Goal: Task Accomplishment & Management: Use online tool/utility

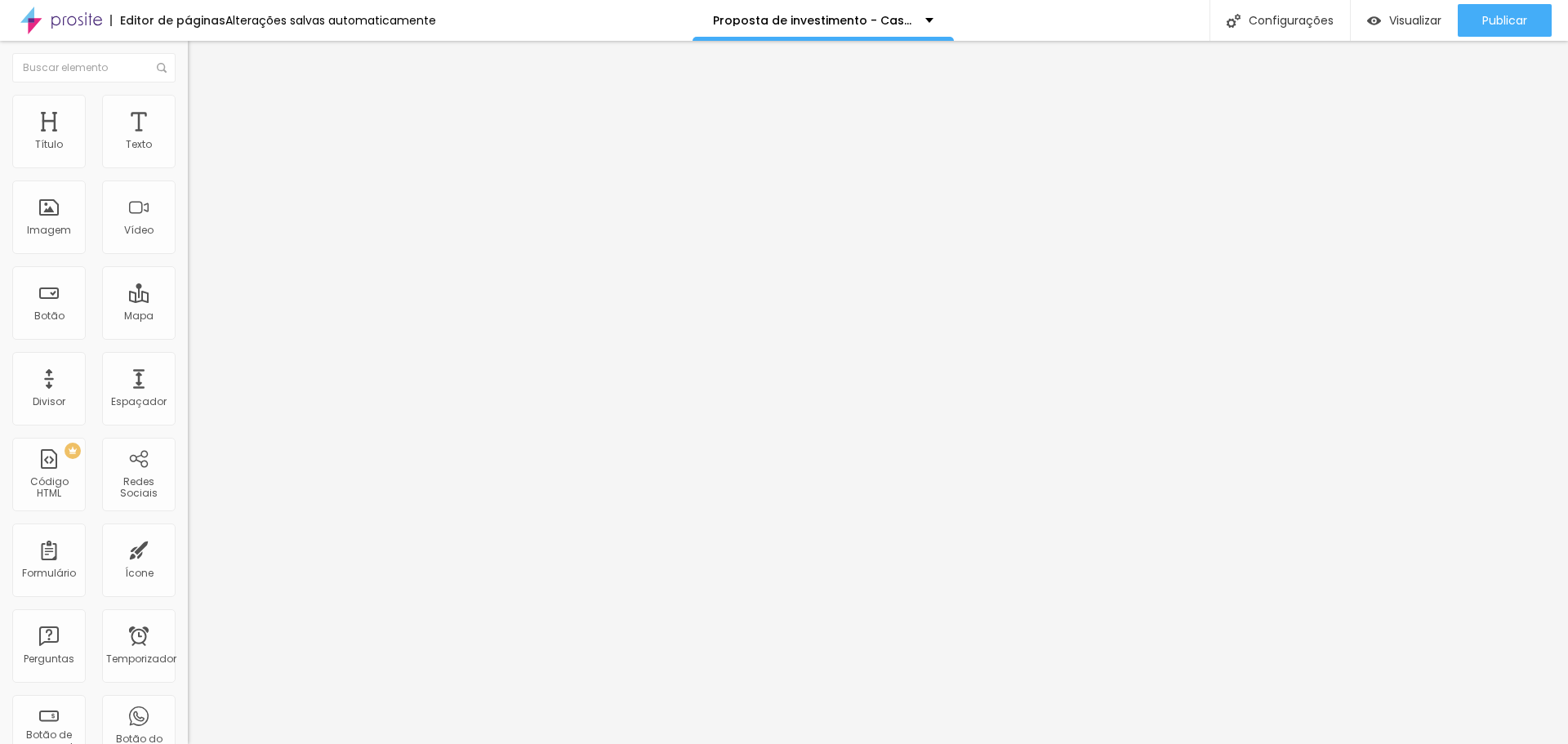
click at [202, 96] on font "Conteúdo" at bounding box center [228, 89] width 51 height 14
click at [188, 111] on img at bounding box center [195, 119] width 15 height 15
click at [188, 102] on img at bounding box center [195, 102] width 15 height 15
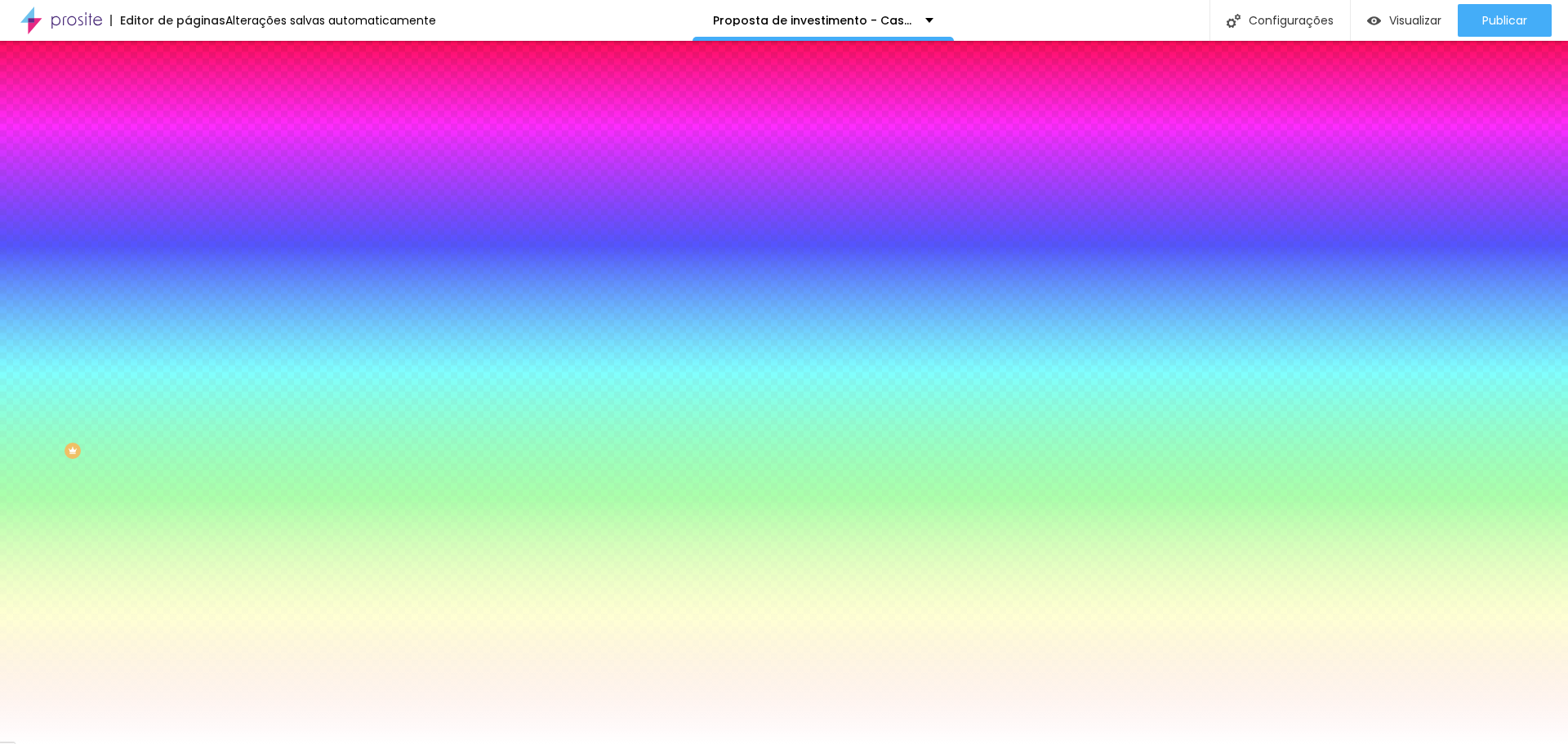
click at [188, 95] on li "Conteúdo" at bounding box center [281, 86] width 188 height 16
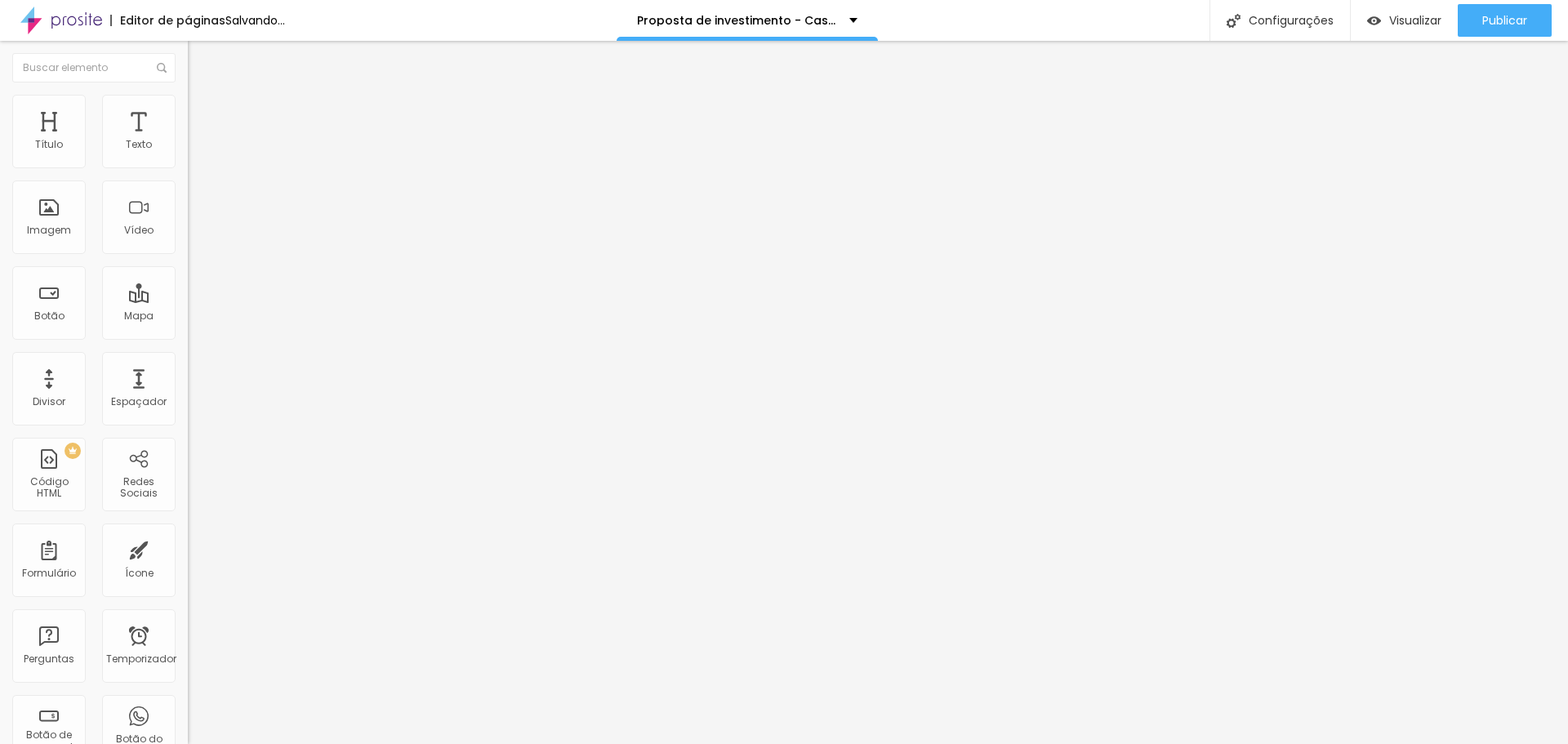
click at [202, 113] on font "Estilo" at bounding box center [215, 105] width 26 height 14
click at [188, 105] on img at bounding box center [195, 102] width 15 height 15
click at [188, 374] on input "0" at bounding box center [222, 382] width 70 height 17
type input "10"
type input "120"
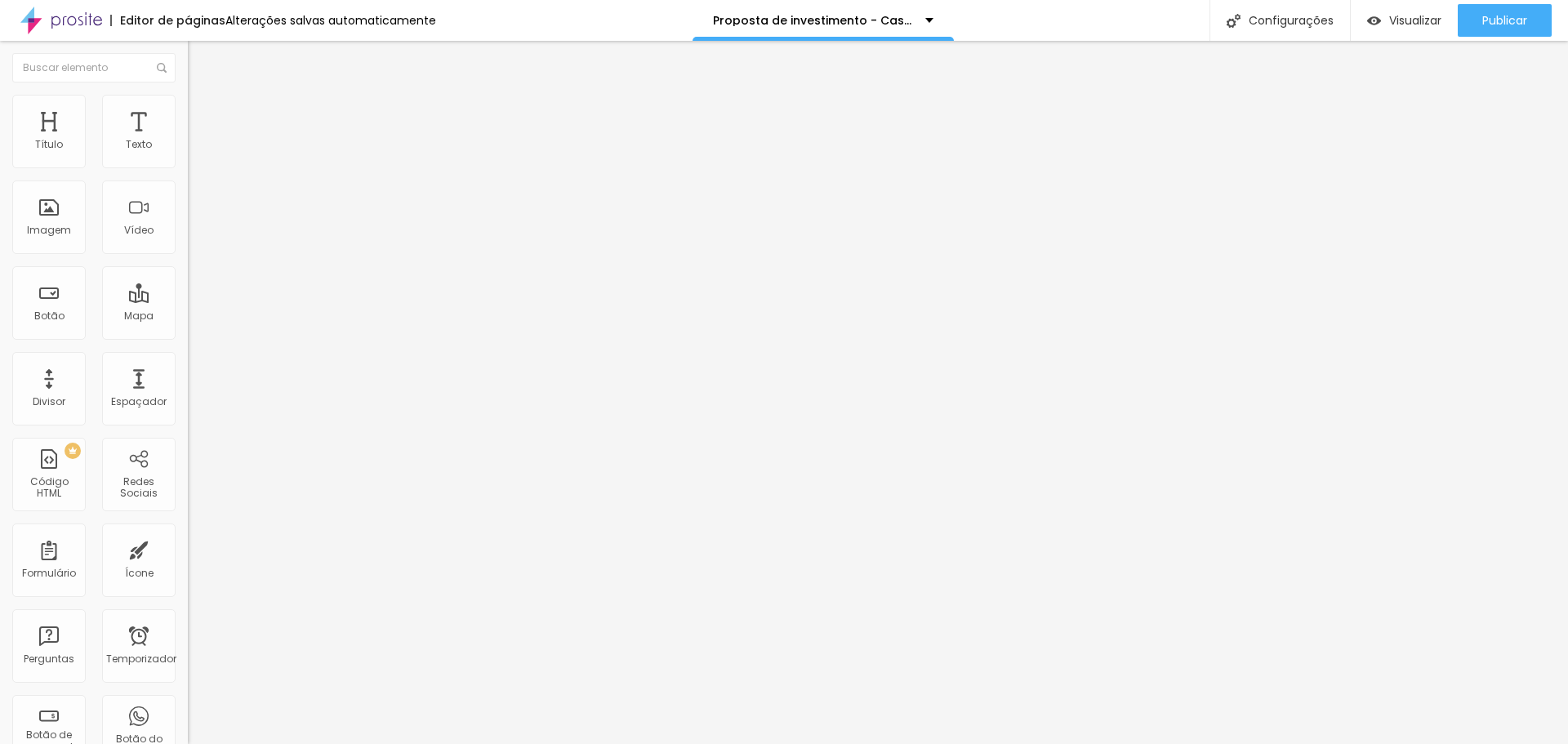
type input "120"
click at [1394, 13] on font "Visualizar" at bounding box center [1416, 21] width 53 height 16
click at [202, 113] on font "Estilo" at bounding box center [215, 105] width 26 height 14
type input "95"
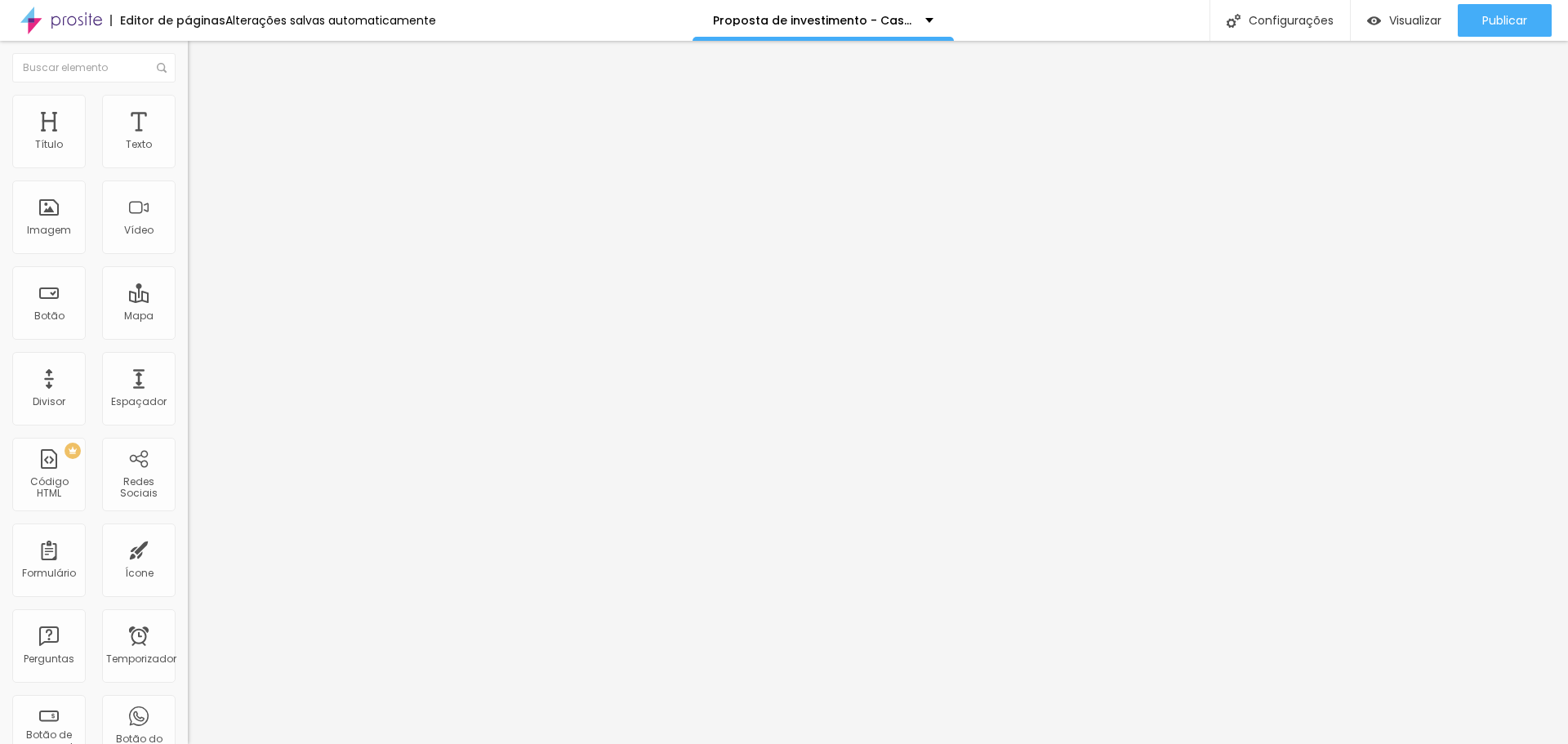
type input "95"
type input "90"
type input "85"
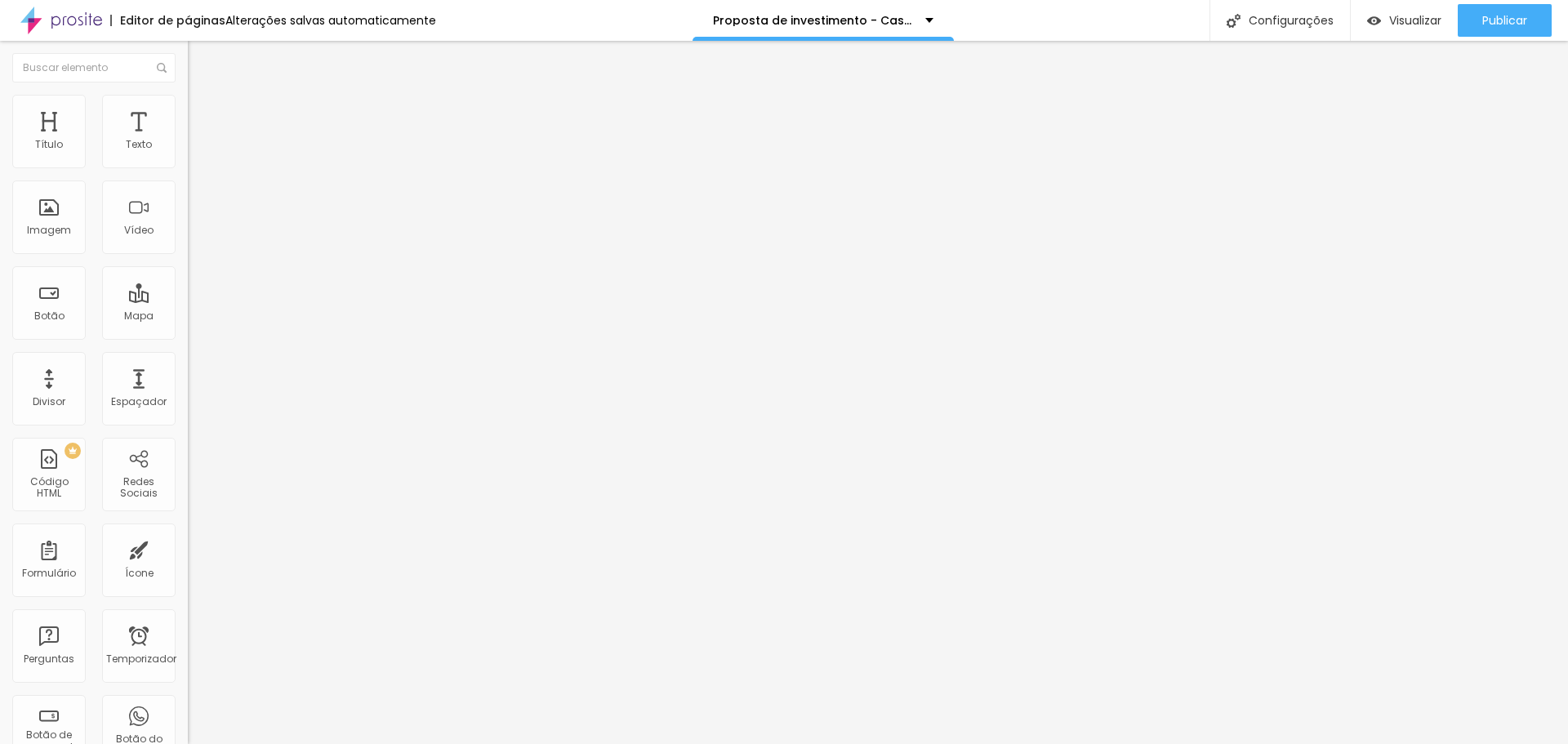
type input "80"
type input "75"
type input "70"
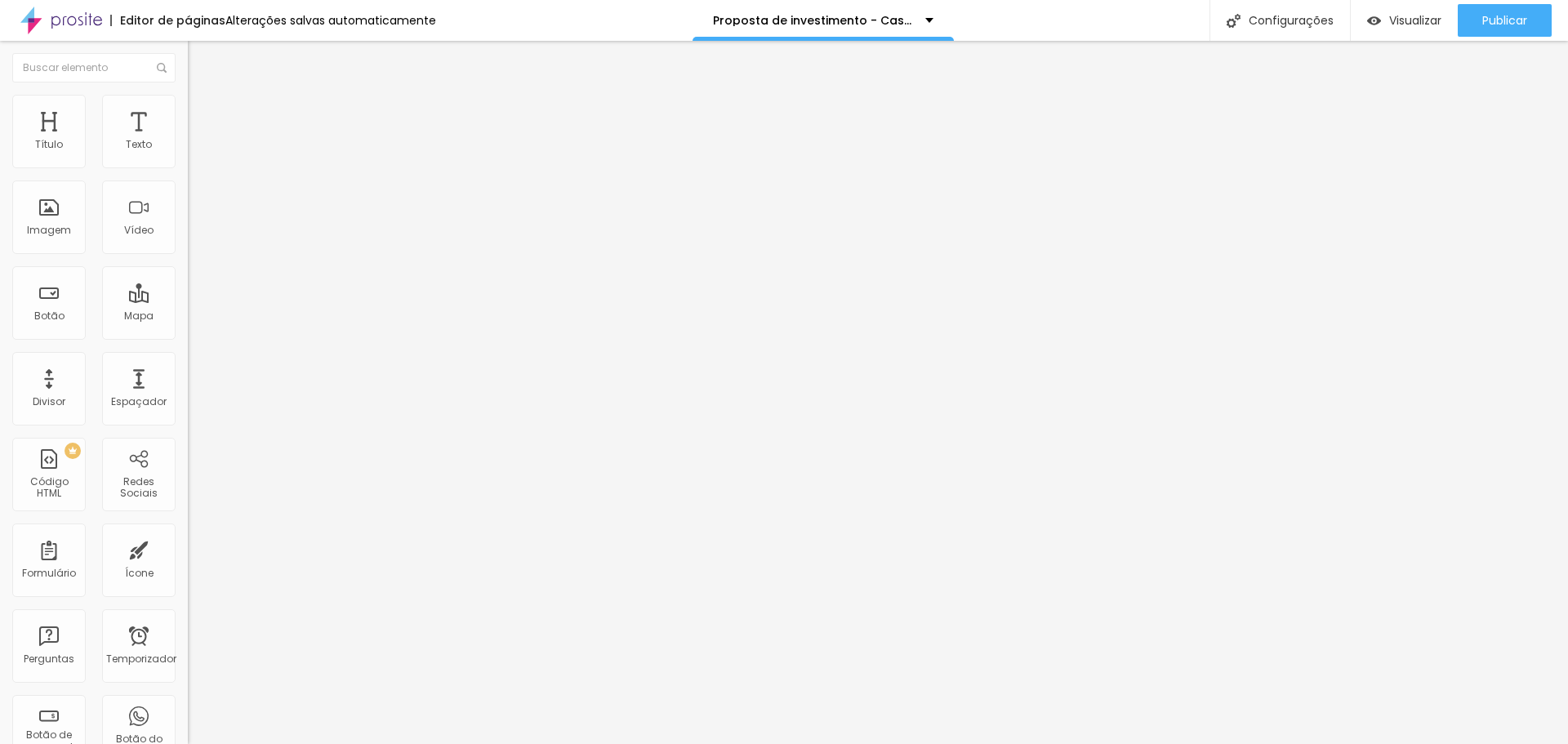
type input "70"
type input "65"
type input "60"
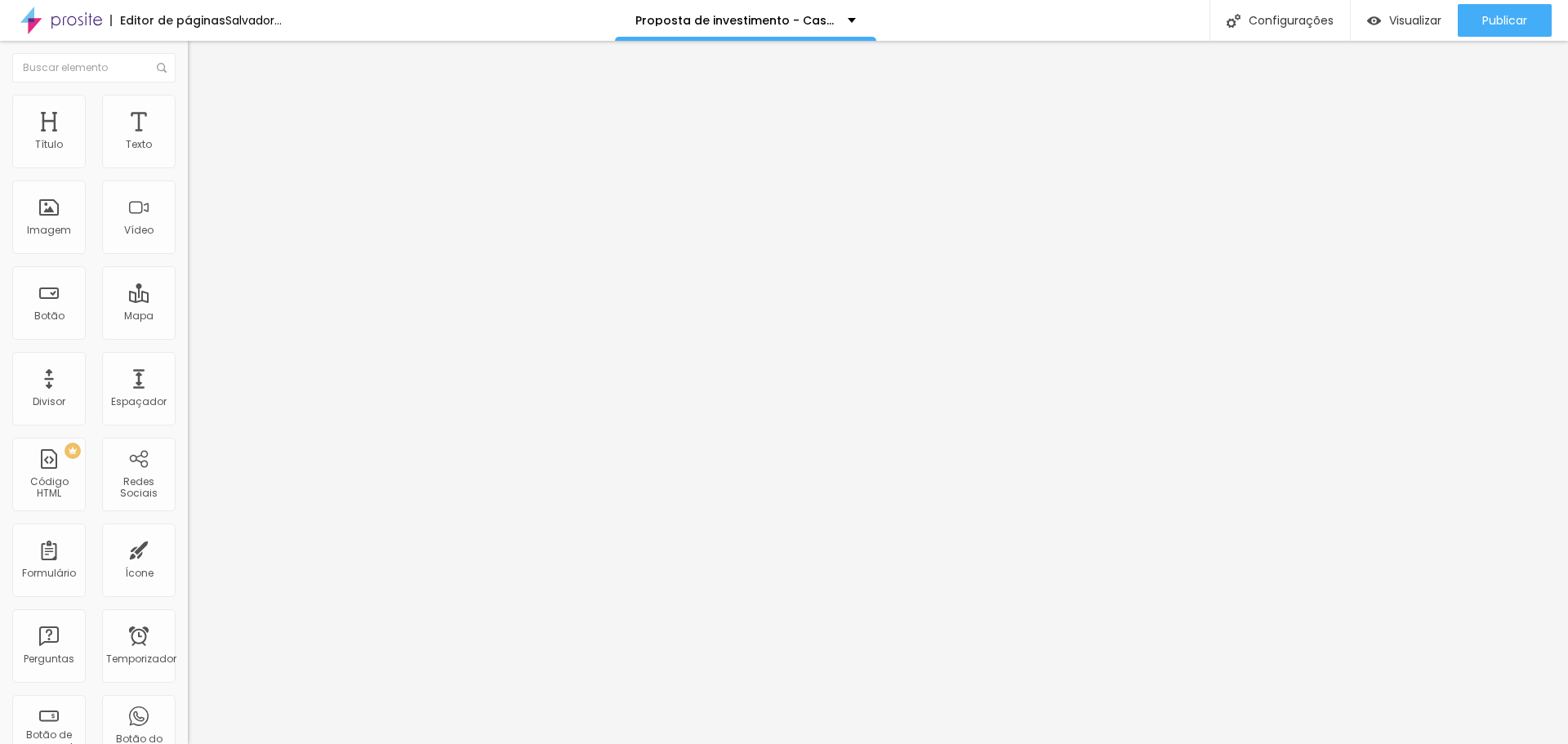
type input "55"
type input "50"
type input "45"
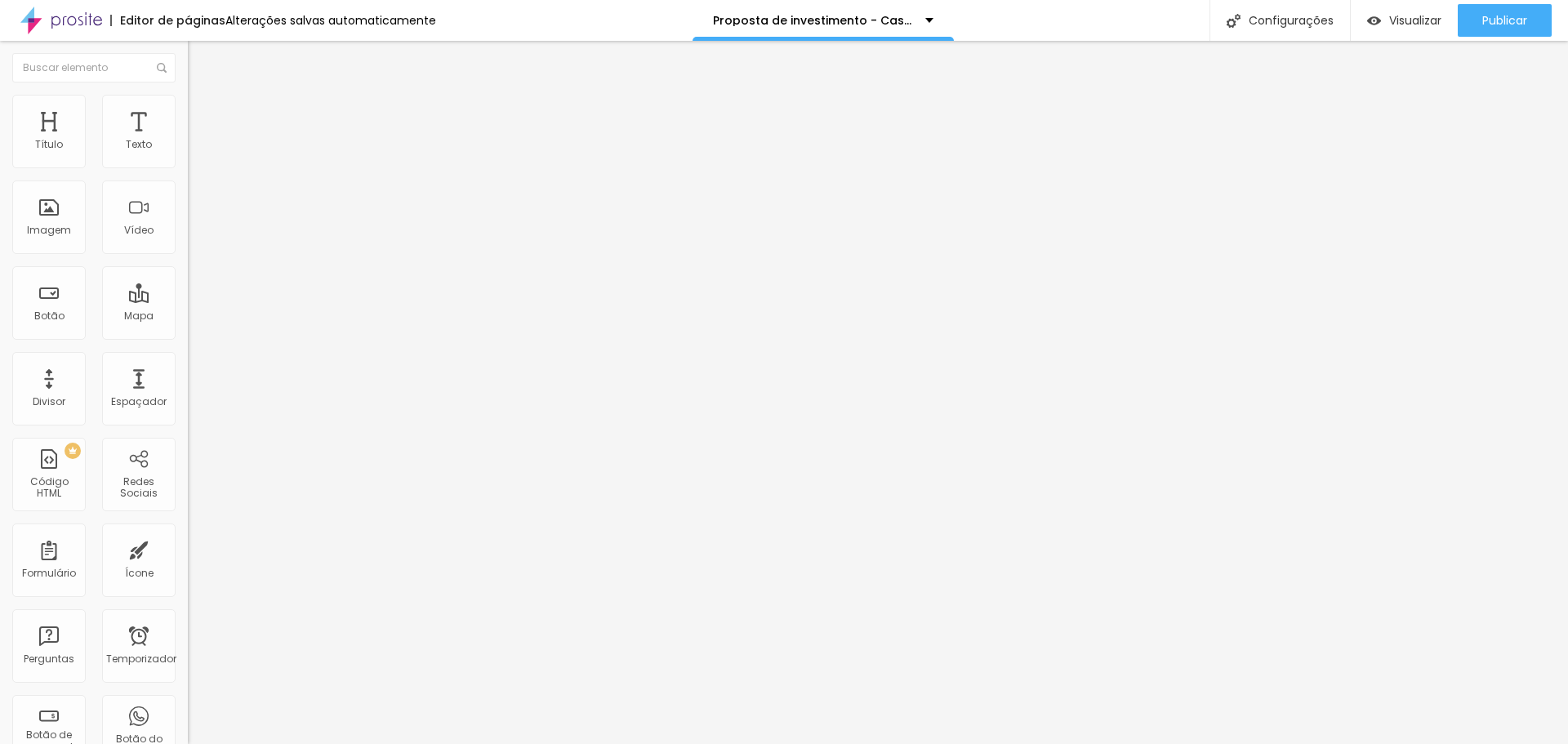
type input "45"
type input "50"
type input "55"
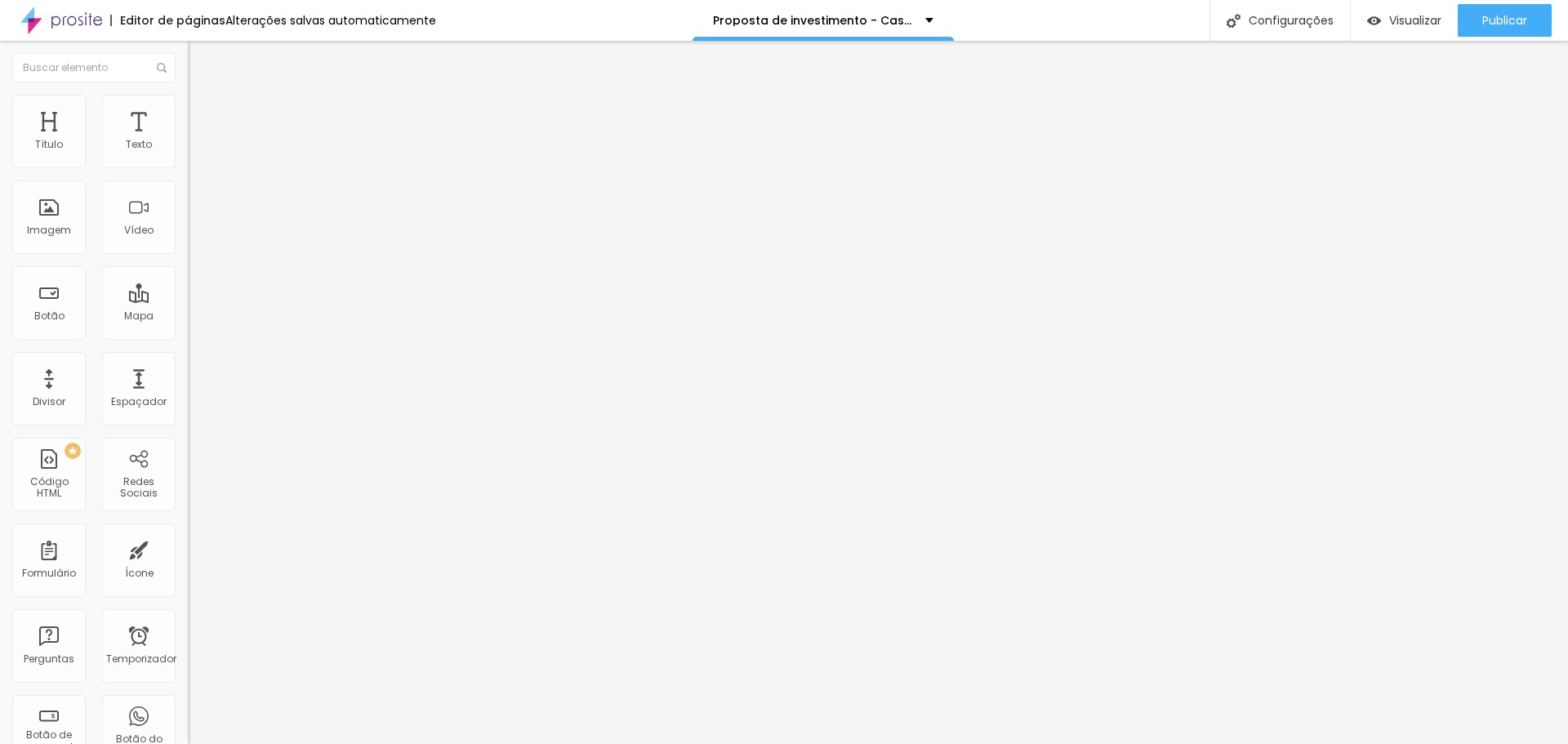
type input "60"
type input "55"
type input "50"
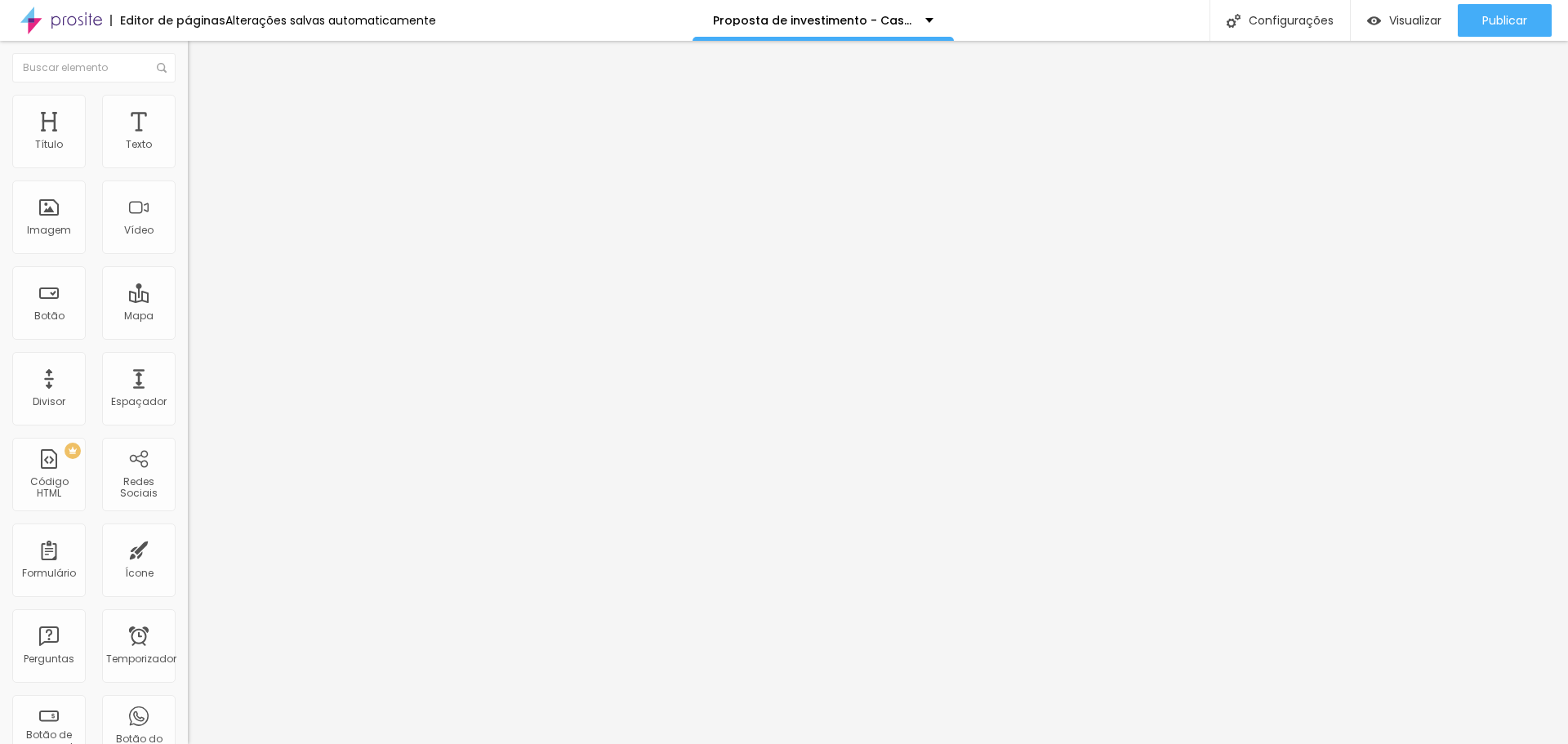
type input "50"
type input "55"
type input "50"
drag, startPoint x: 154, startPoint y: 171, endPoint x: 89, endPoint y: 170, distance: 65.0
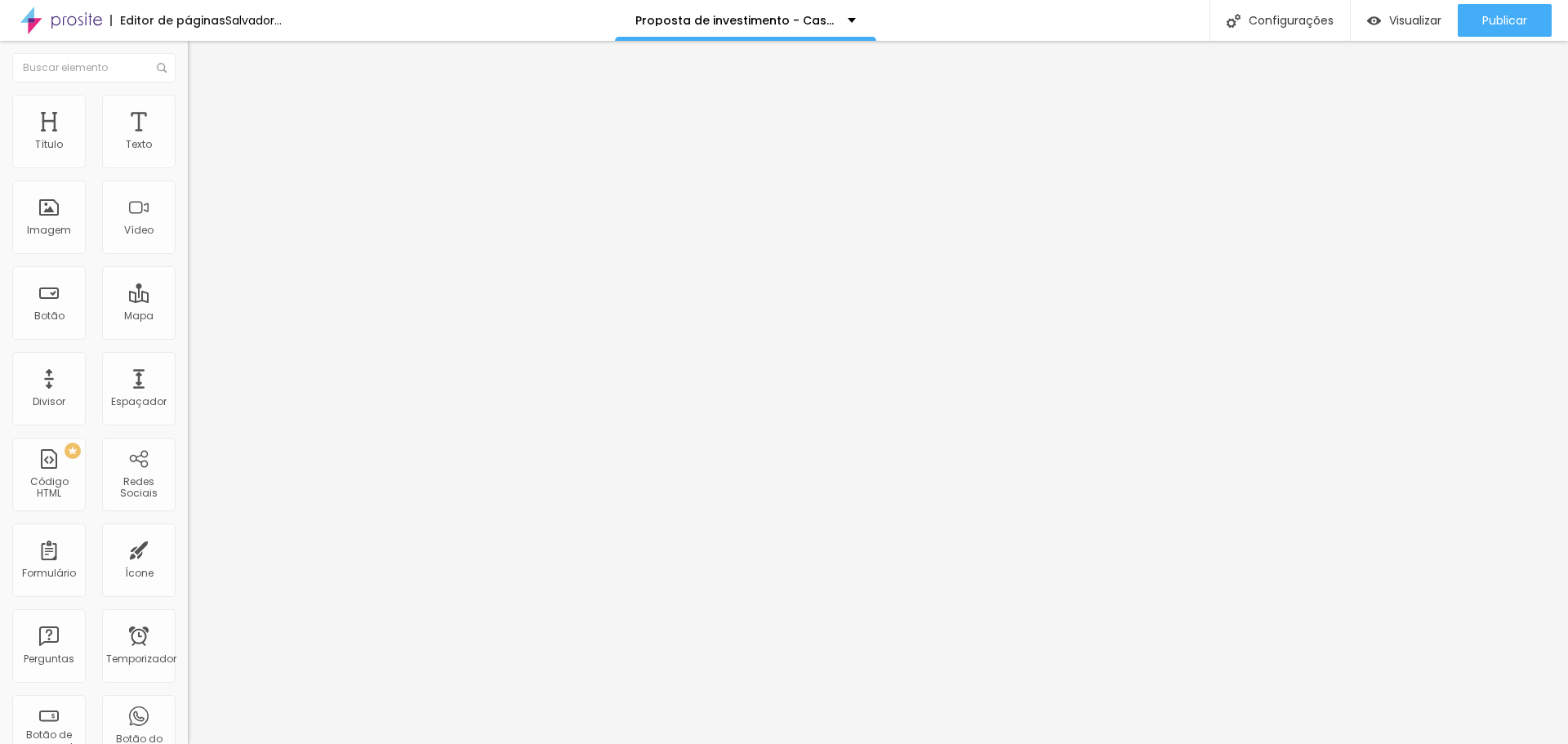
type input "50"
click at [188, 168] on input "range" at bounding box center [240, 161] width 105 height 13
click at [202, 115] on font "Avançado" at bounding box center [230, 122] width 54 height 14
type input "7"
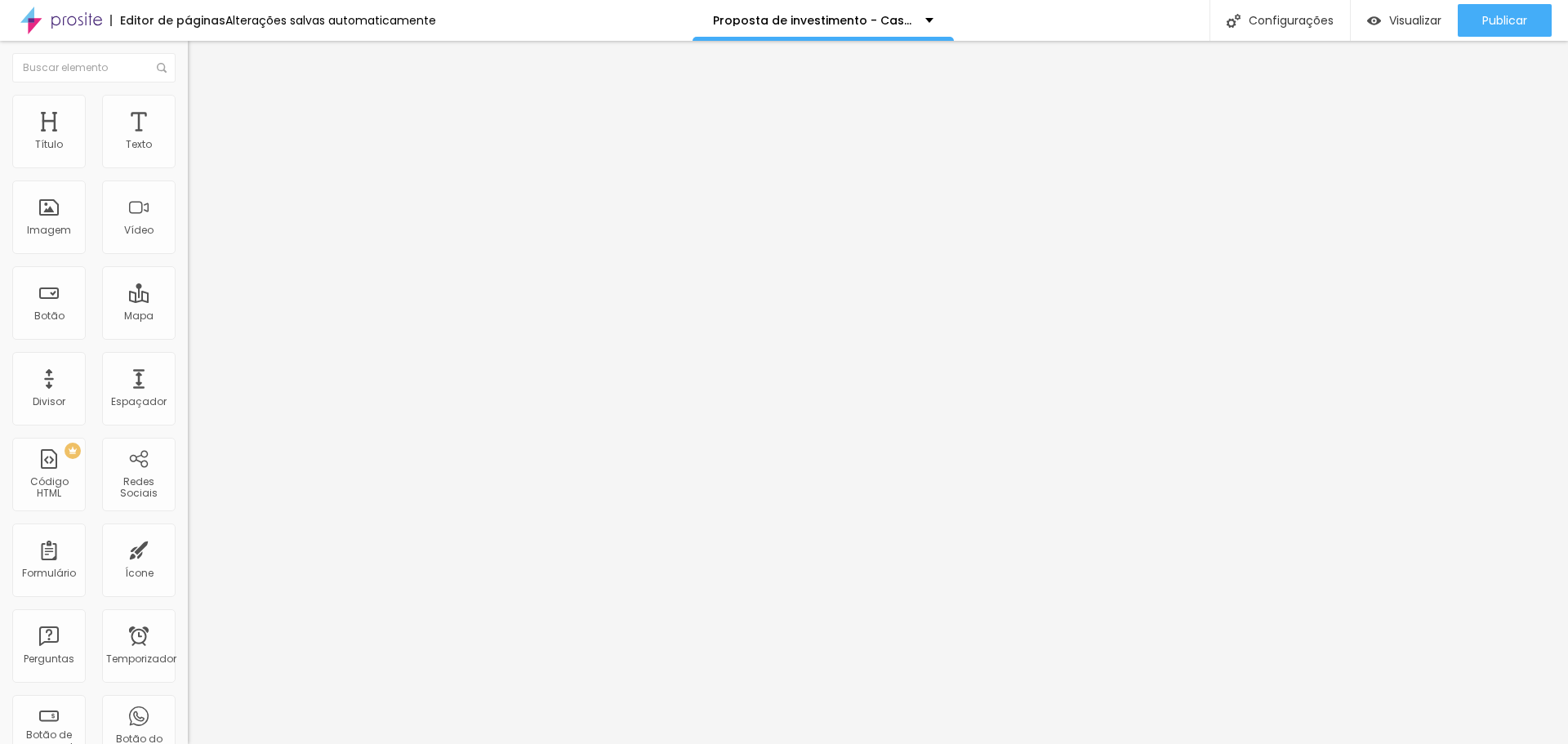
type input "23"
type input "31"
type input "33"
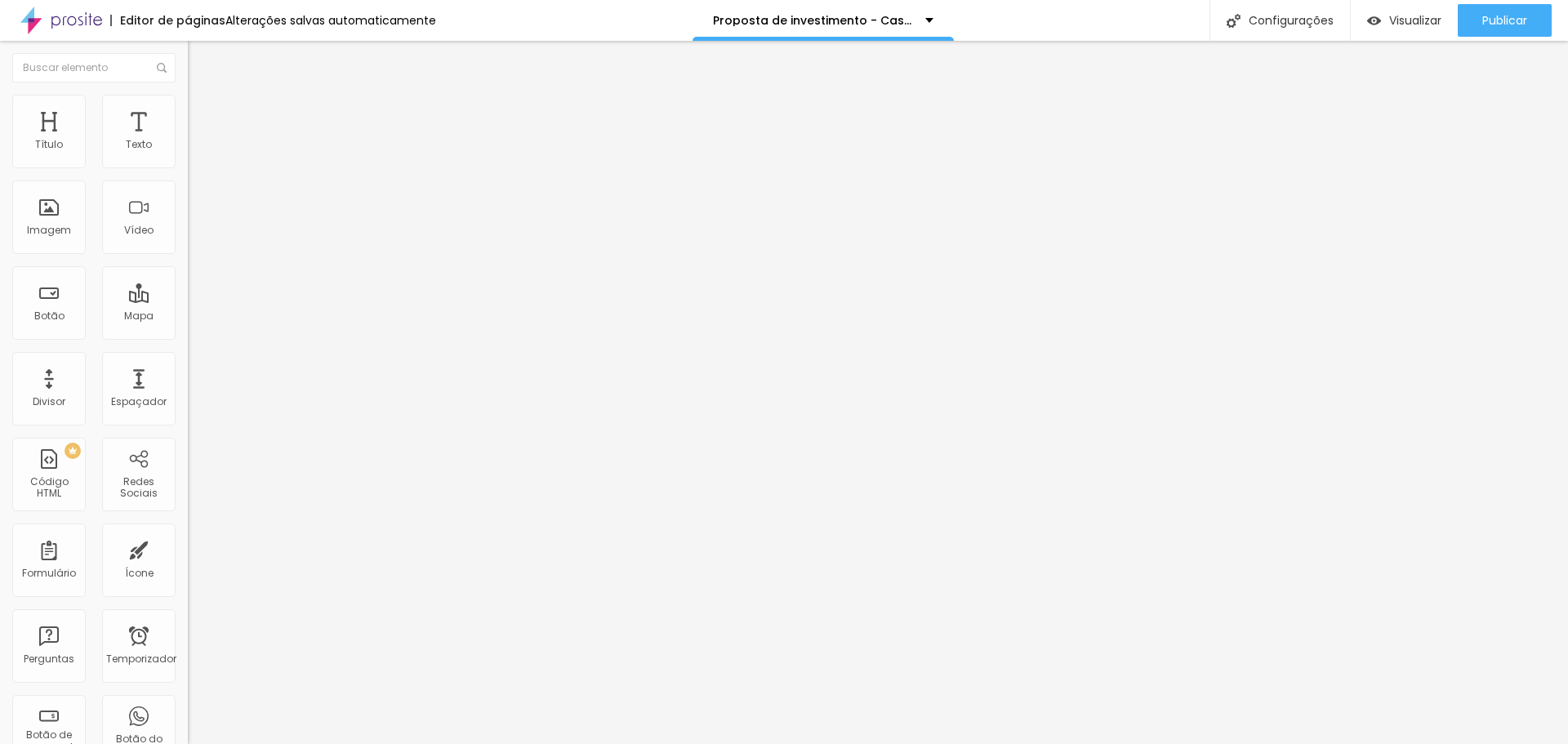
type input "33"
type input "44"
type input "50"
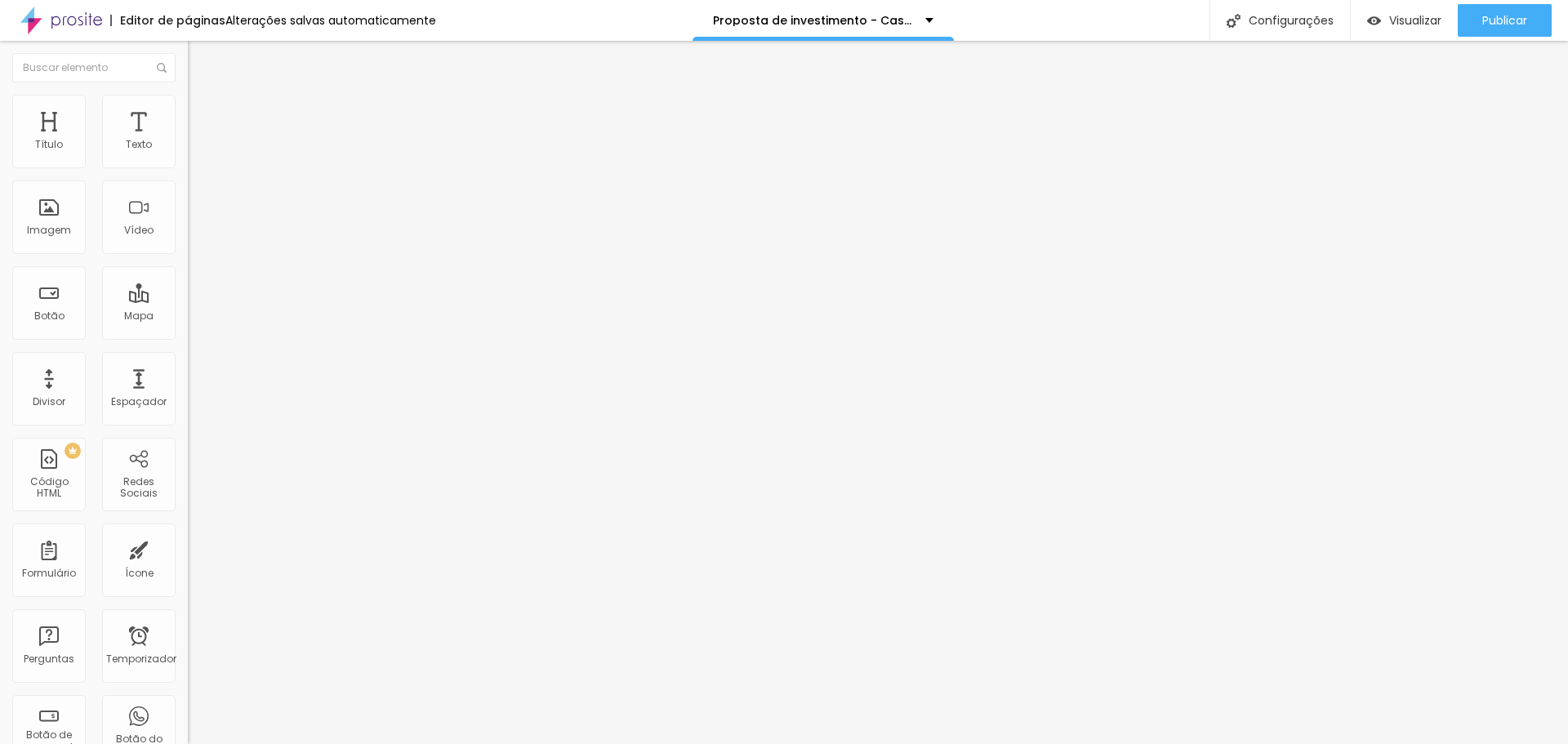
type input "53"
type input "56"
type input "57"
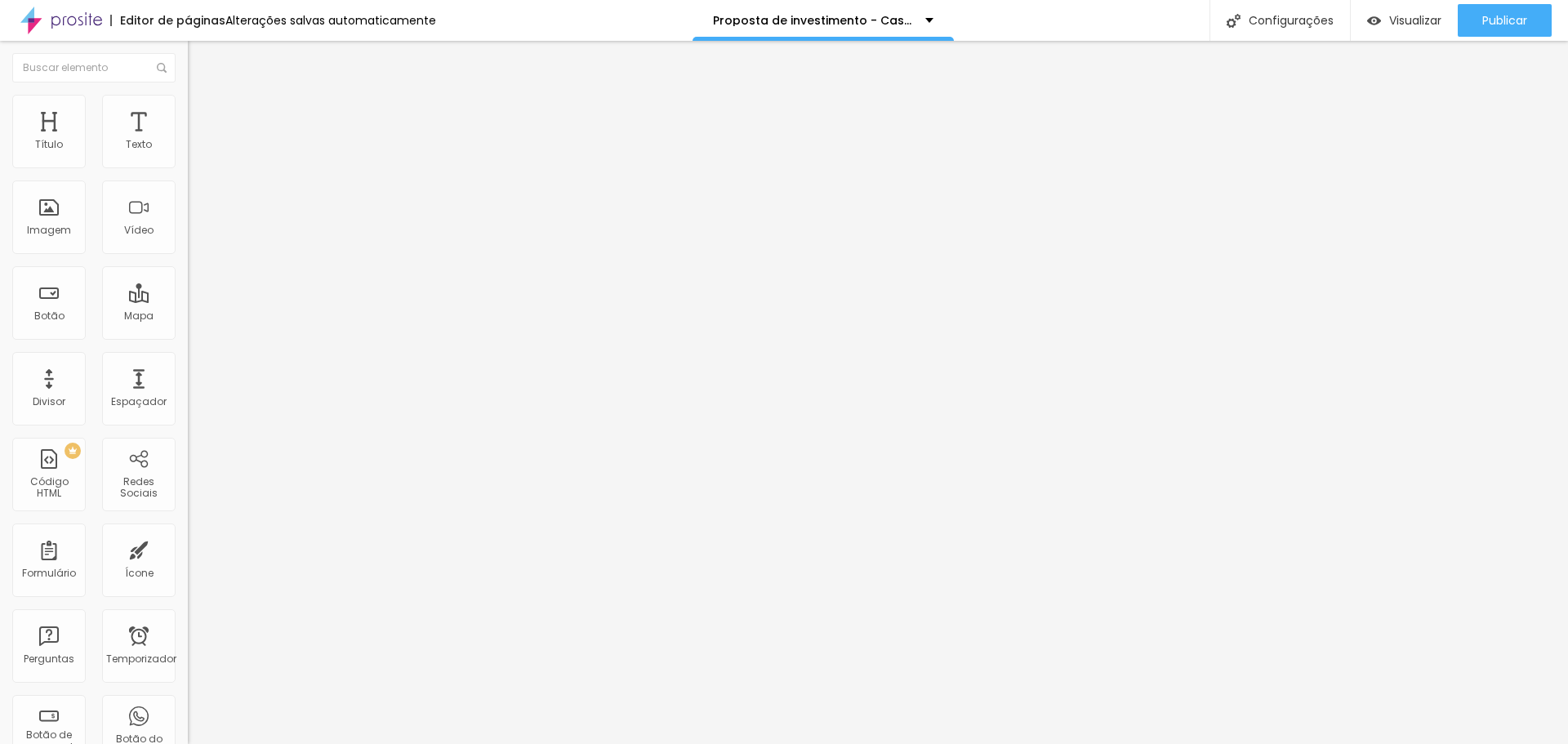
type input "57"
type input "58"
type input "63"
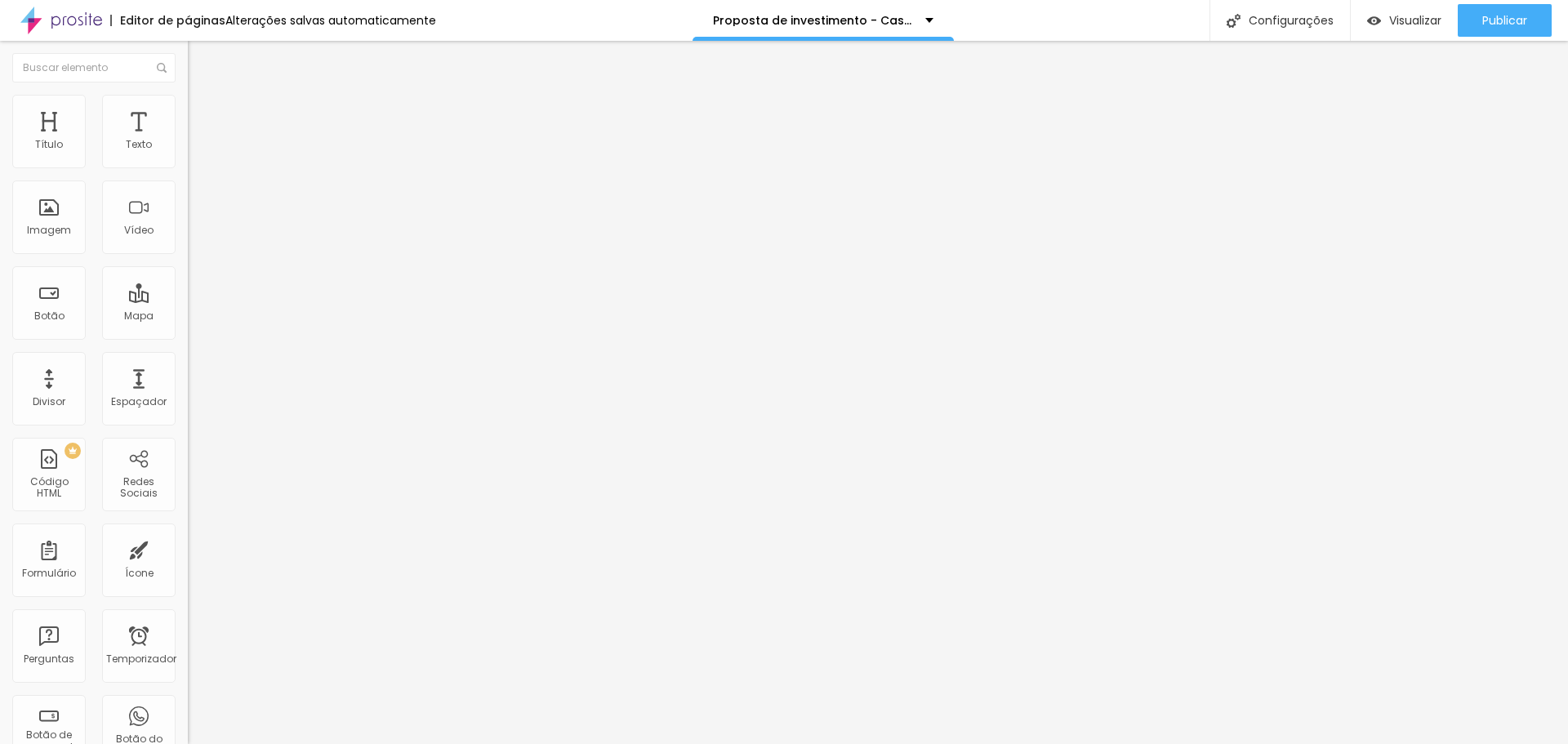
type input "83"
type input "84"
type input "85"
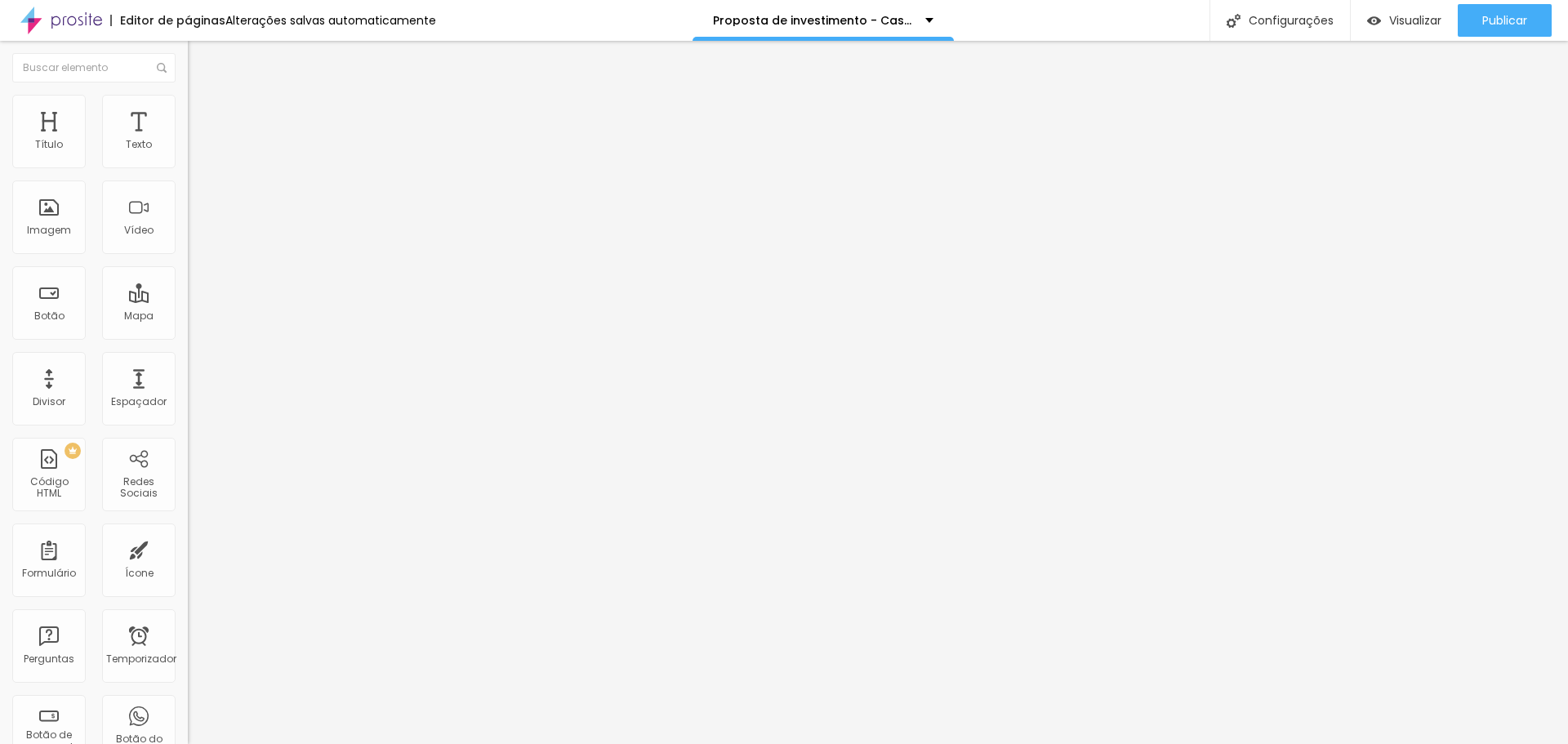
type input "85"
type input "100"
drag, startPoint x: 45, startPoint y: 159, endPoint x: 169, endPoint y: 187, distance: 127.1
type input "100"
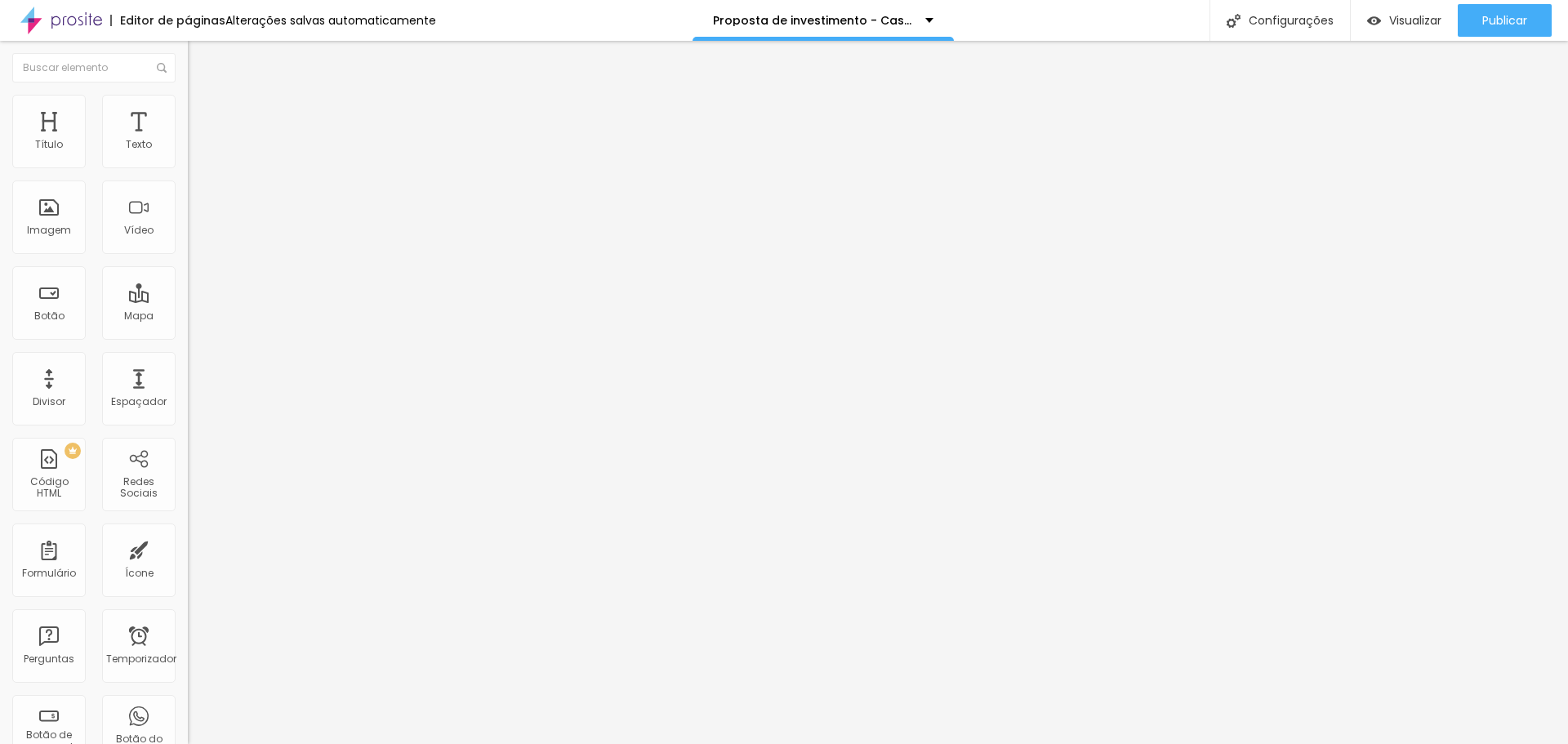
click at [188, 317] on input "range" at bounding box center [240, 323] width 105 height 13
type input "16"
type input "32"
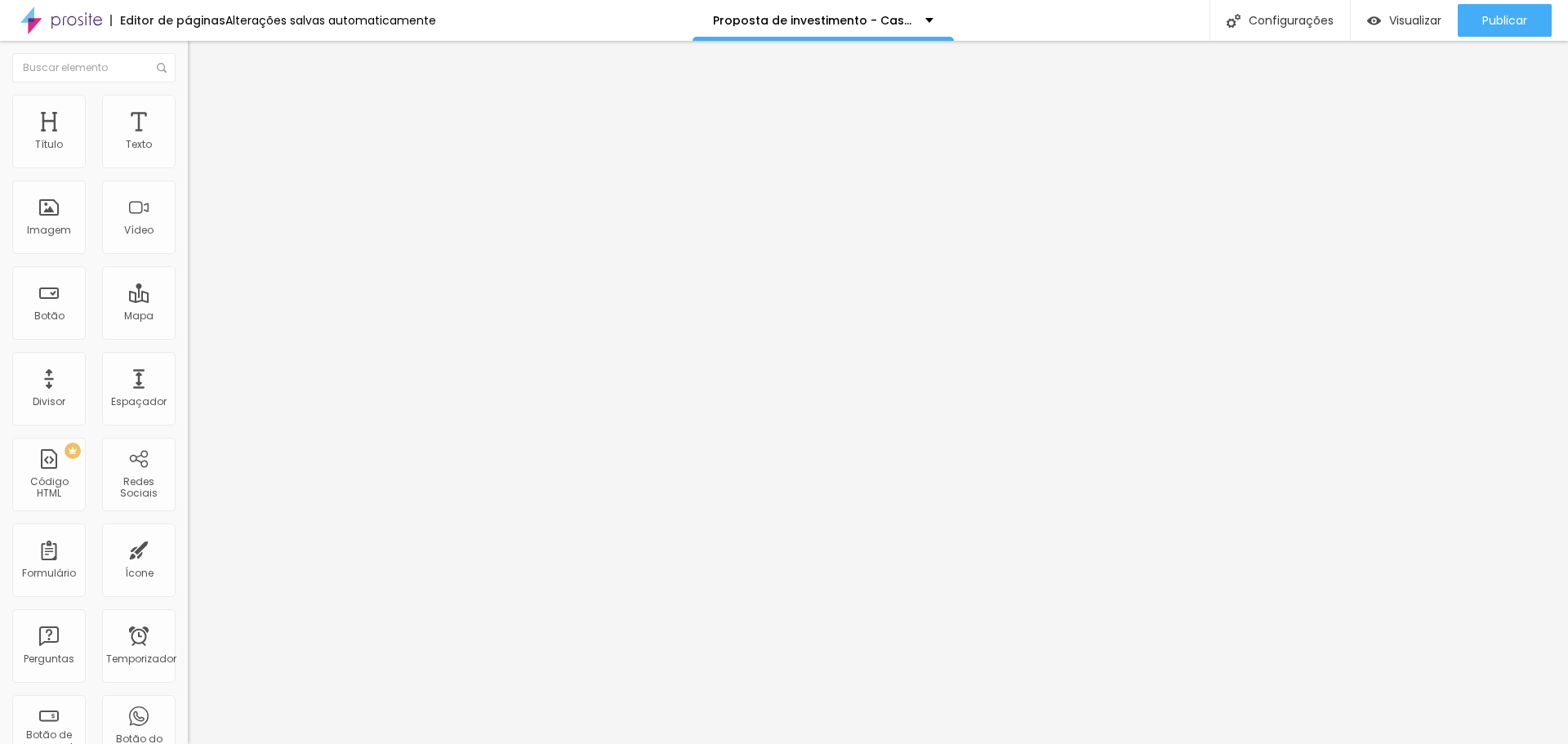
type input "62"
type input "89"
type input "100"
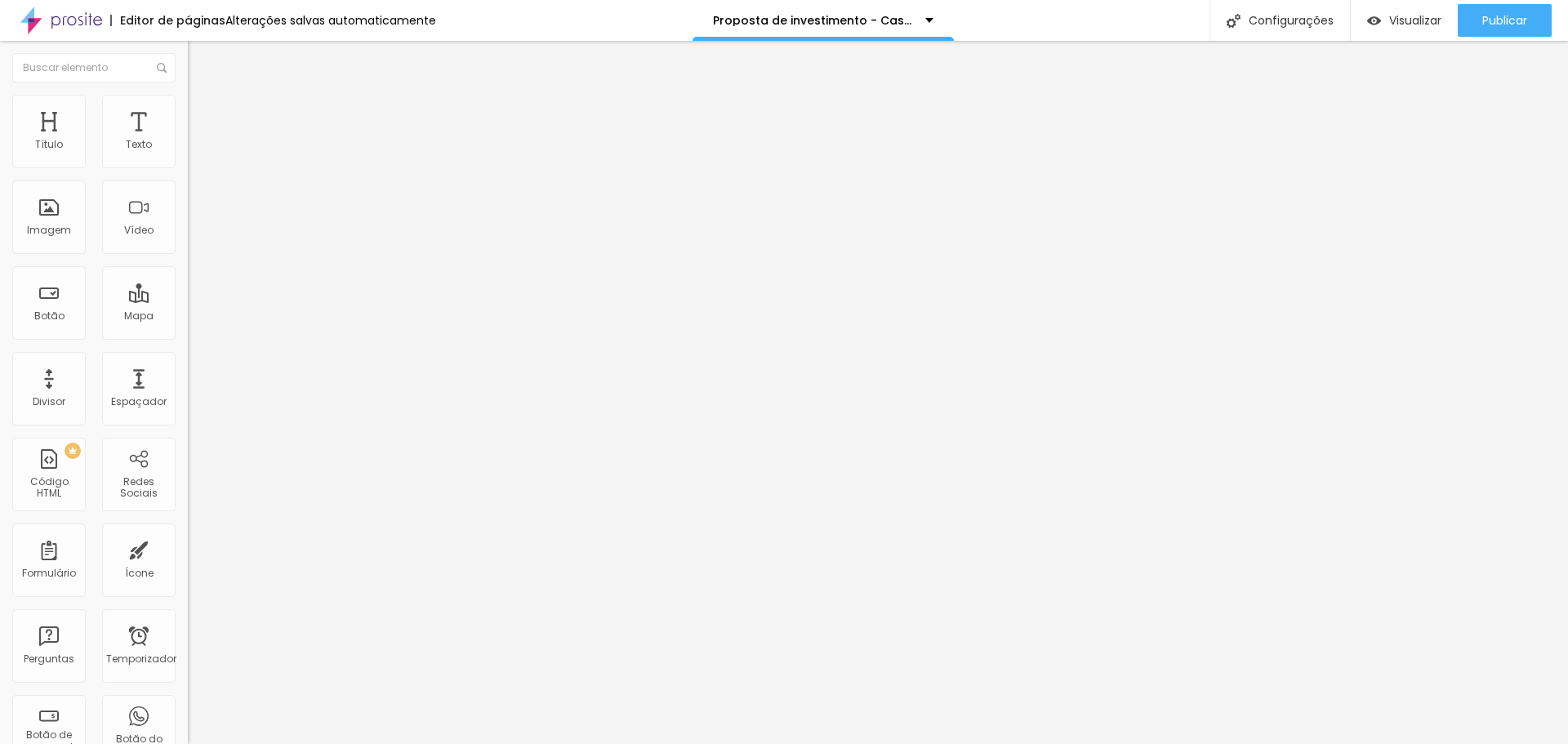
type input "100"
type input "67"
type input "29"
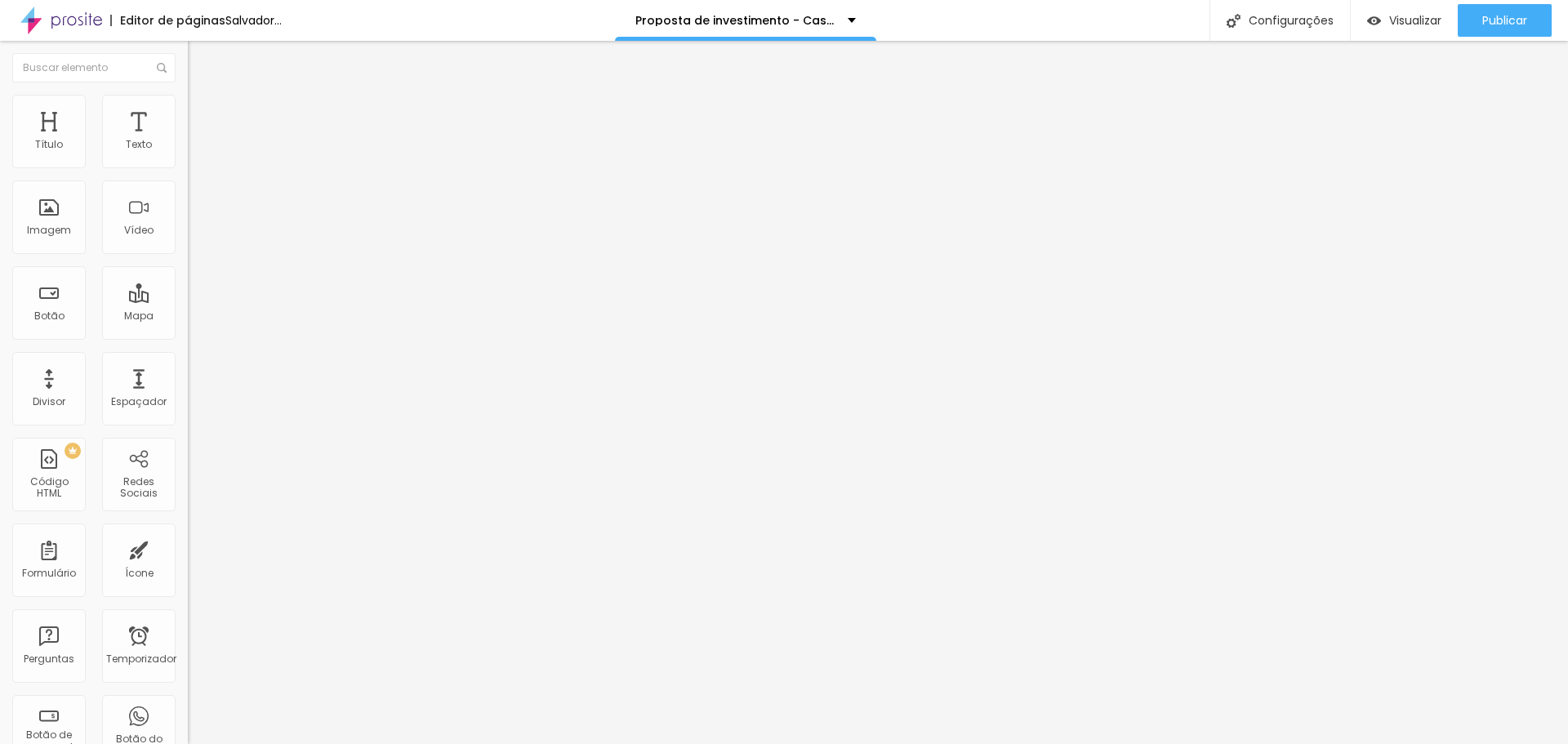
type input "27"
type input "22"
type input "21"
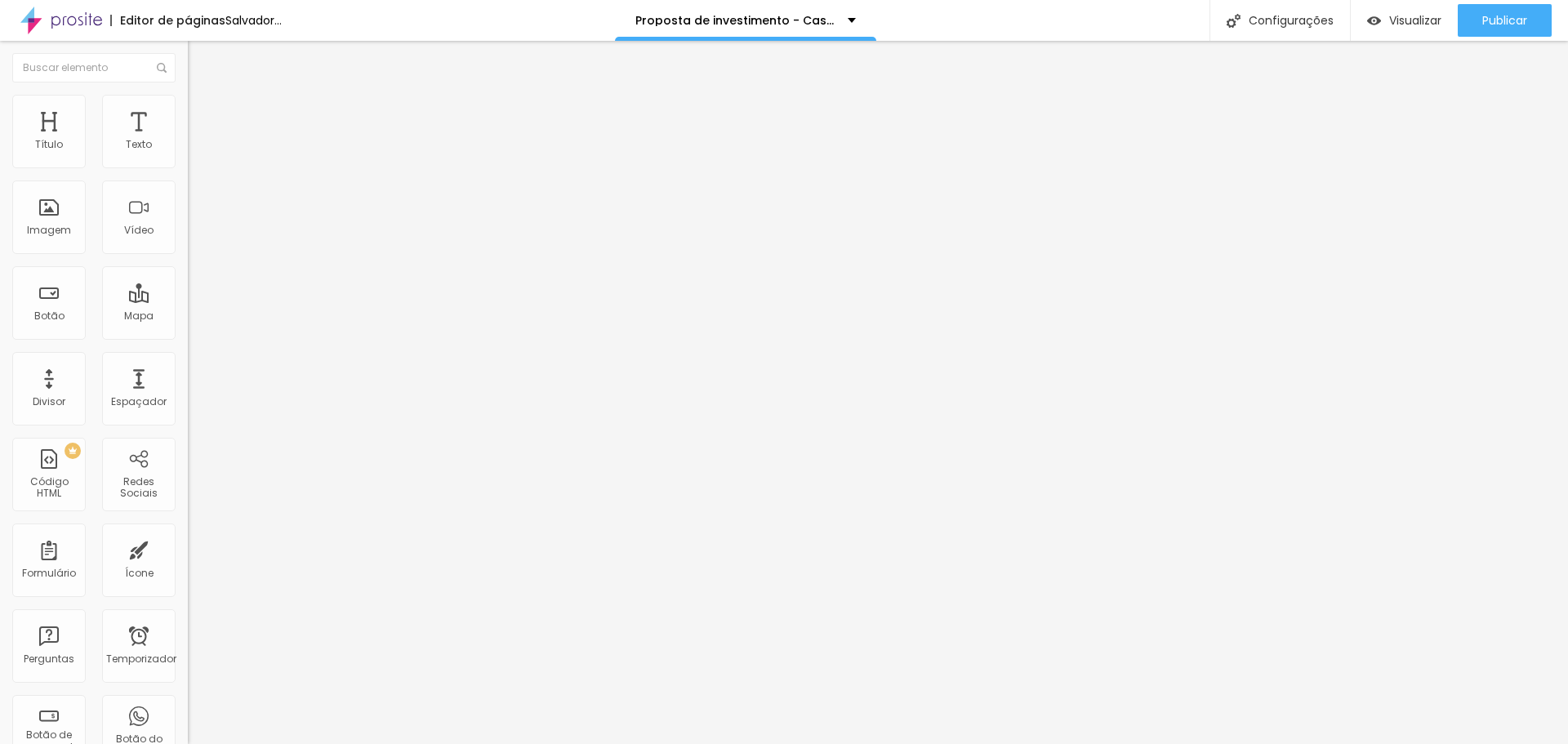
type input "21"
type input "20"
type input "17"
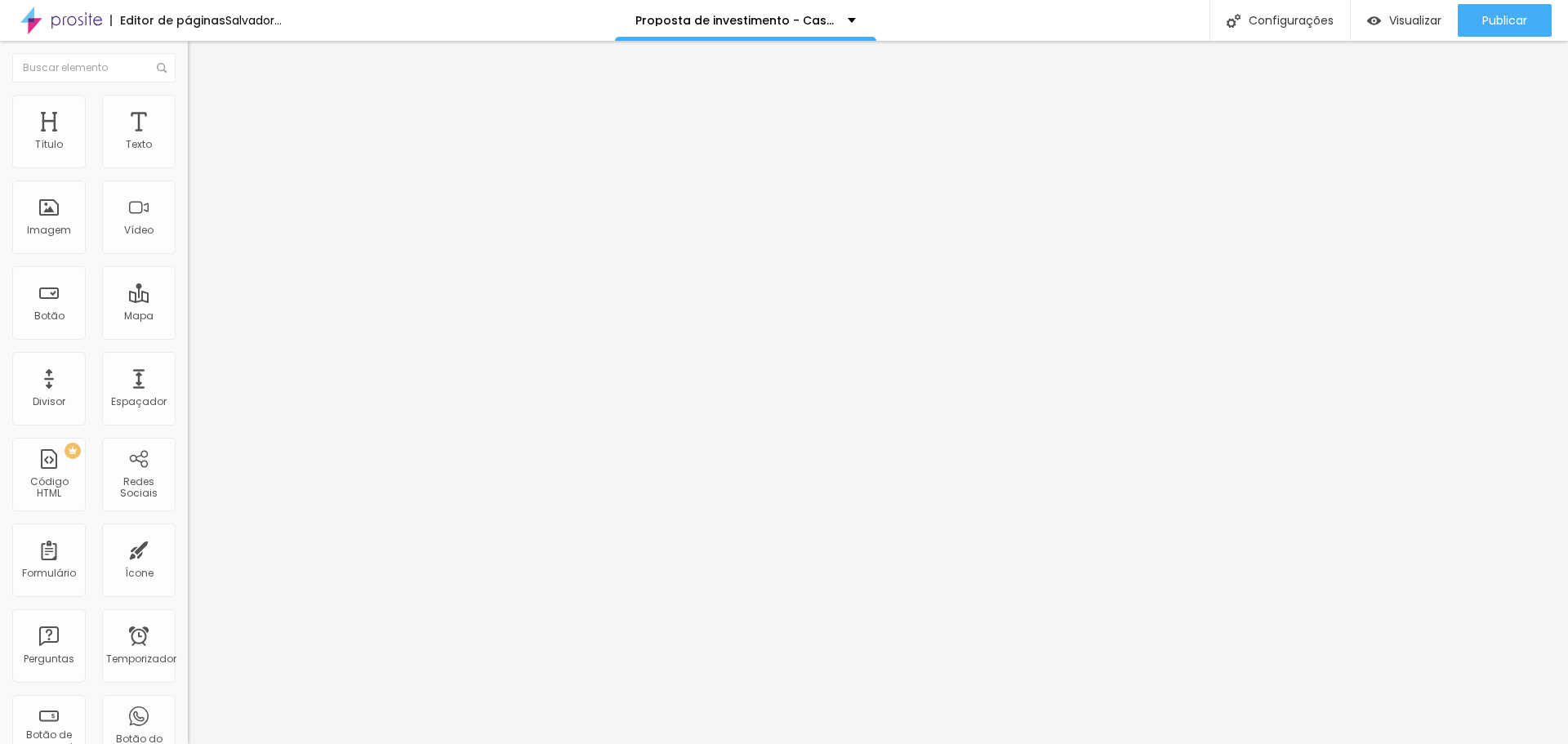
type input "15"
type input "13"
type input "11"
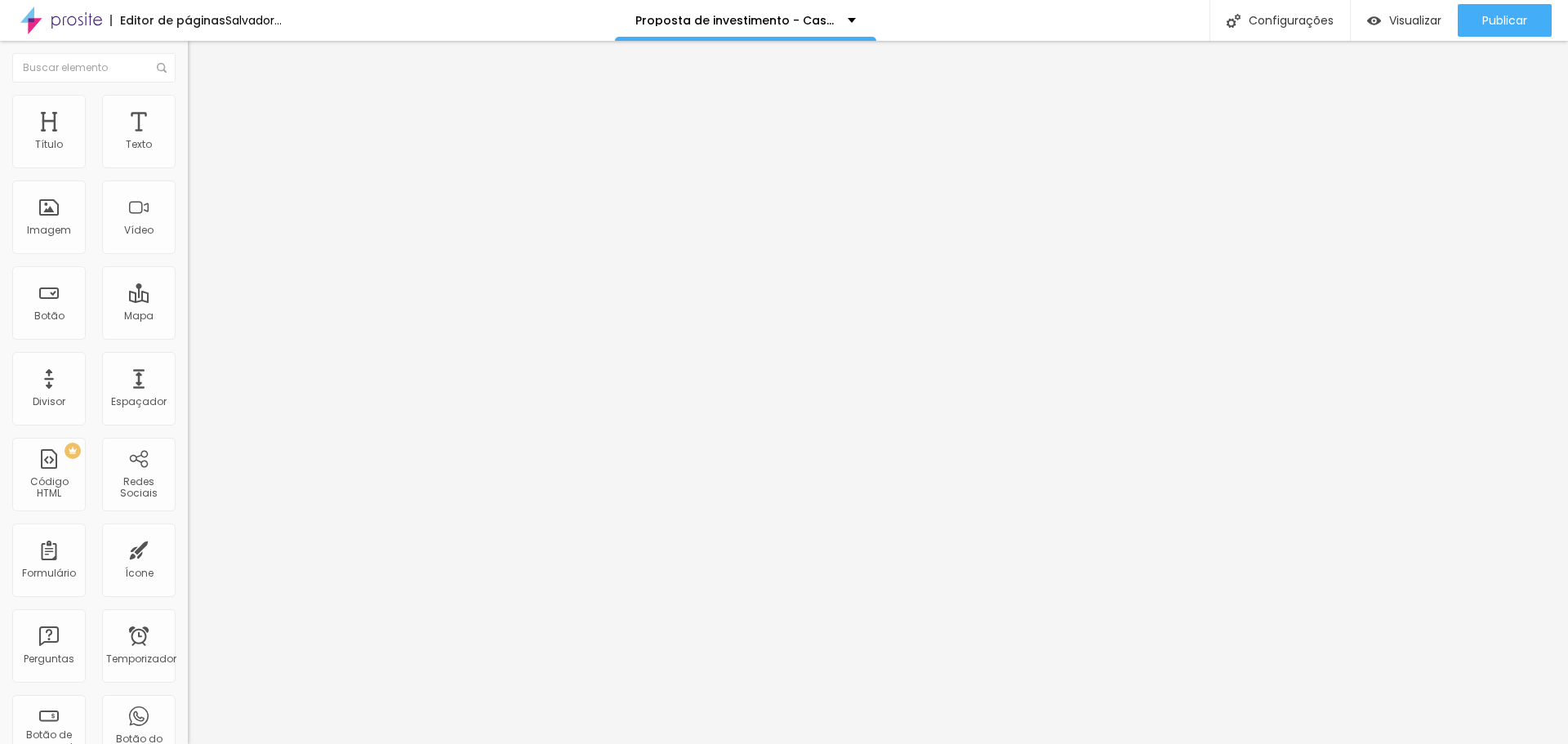
type input "11"
type input "10"
type input "8"
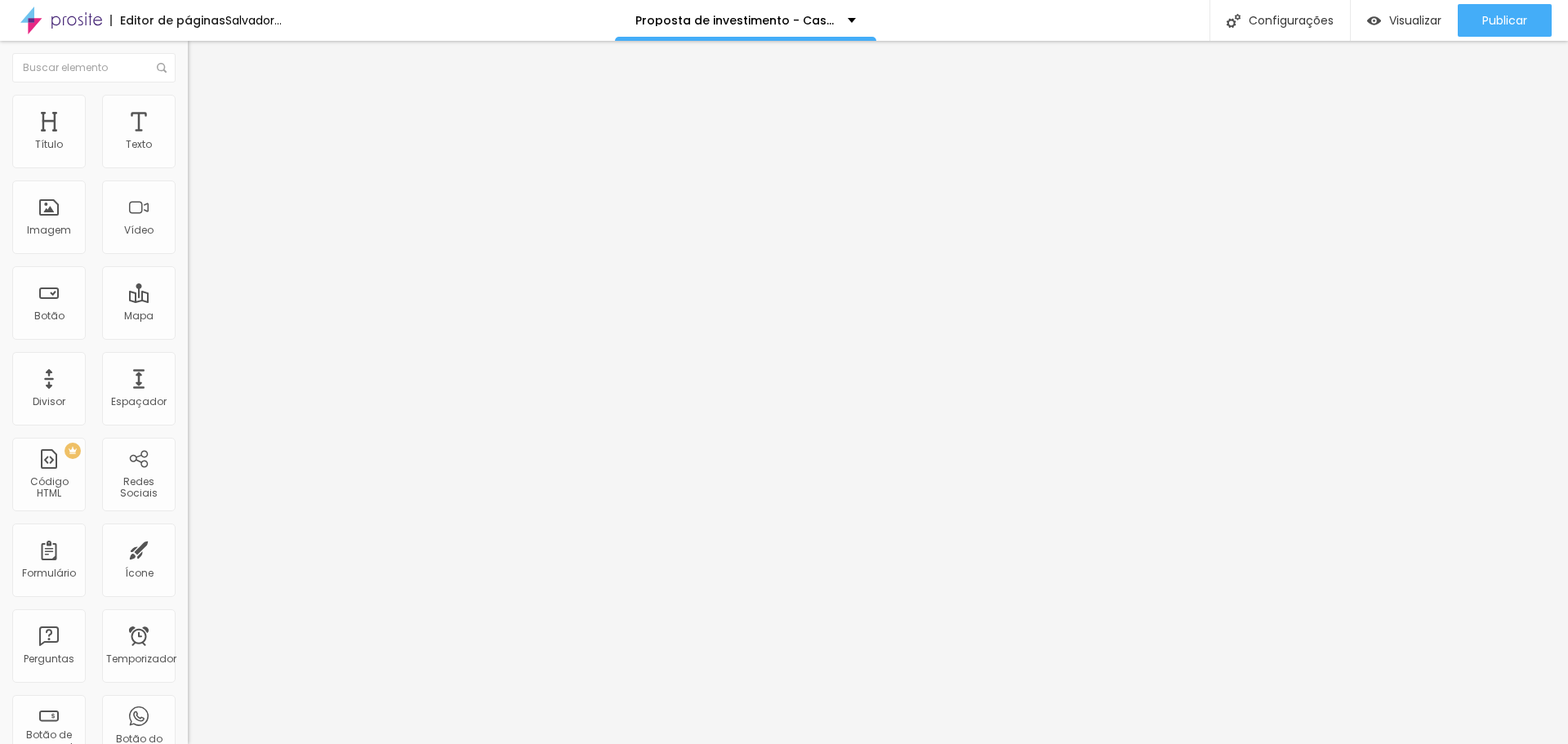
type input "7"
type input "6"
type input "4"
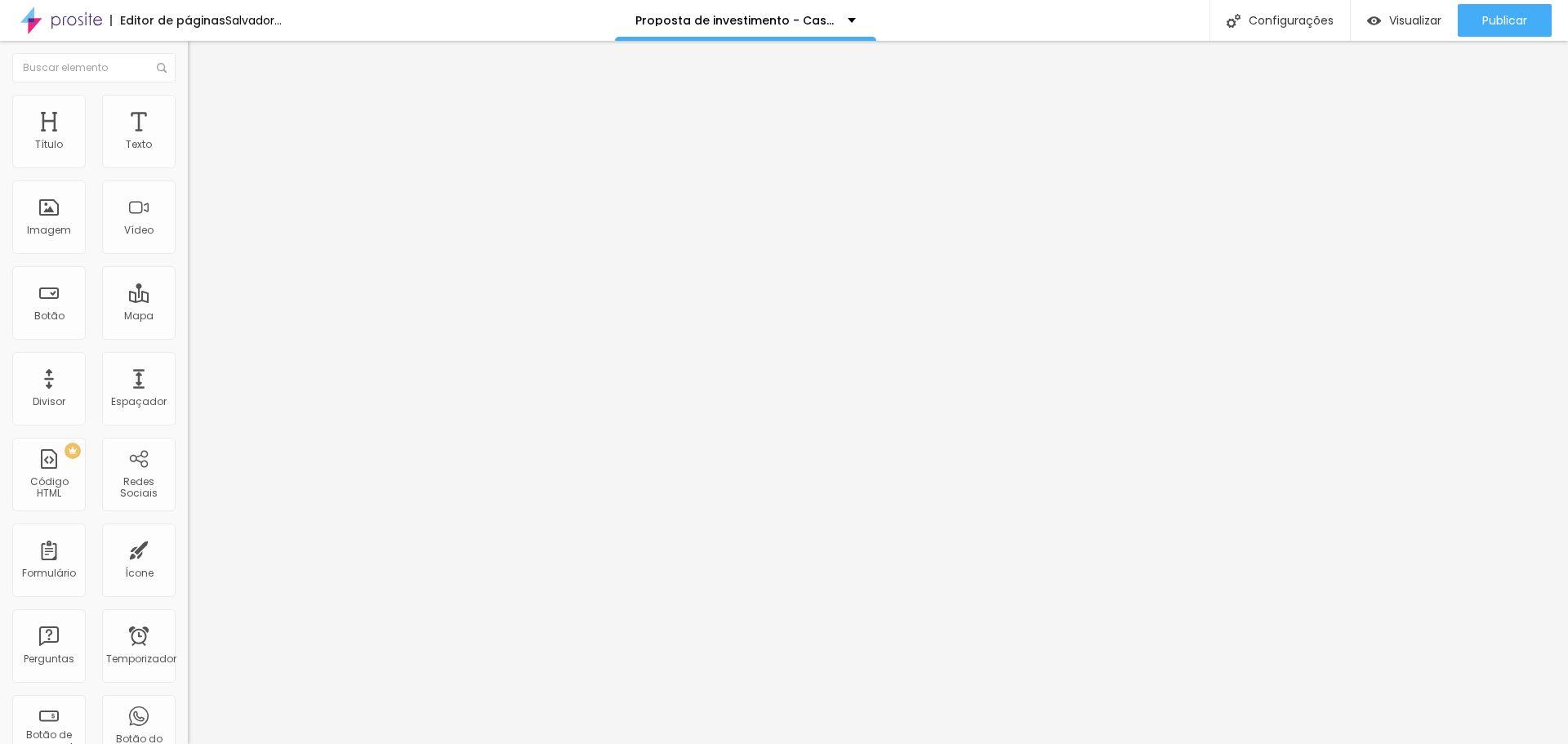
type input "4"
type input "3"
type input "0"
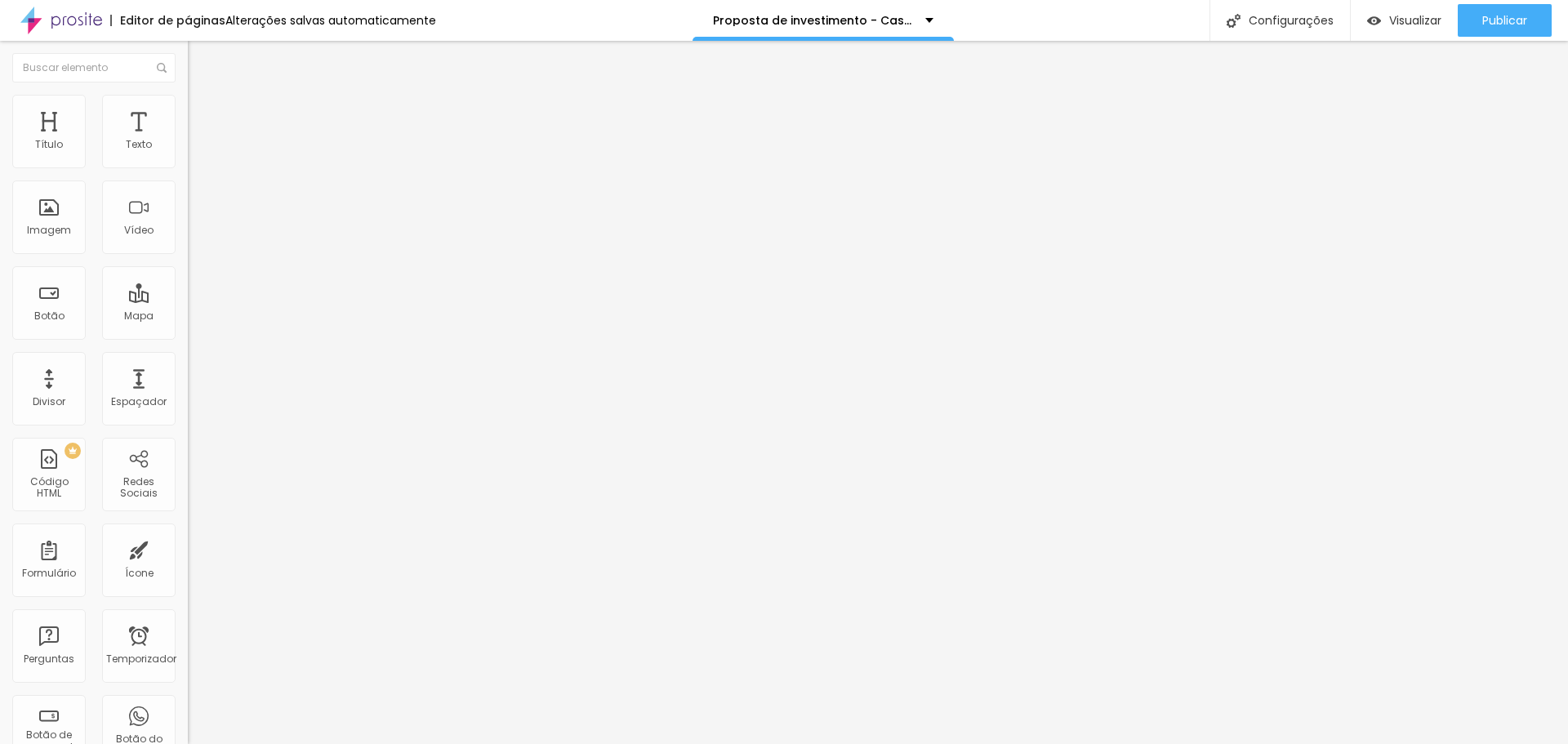
drag, startPoint x: 47, startPoint y: 194, endPoint x: 21, endPoint y: 178, distance: 30.5
type input "0"
click at [188, 548] on input "range" at bounding box center [240, 555] width 105 height 13
type input "98"
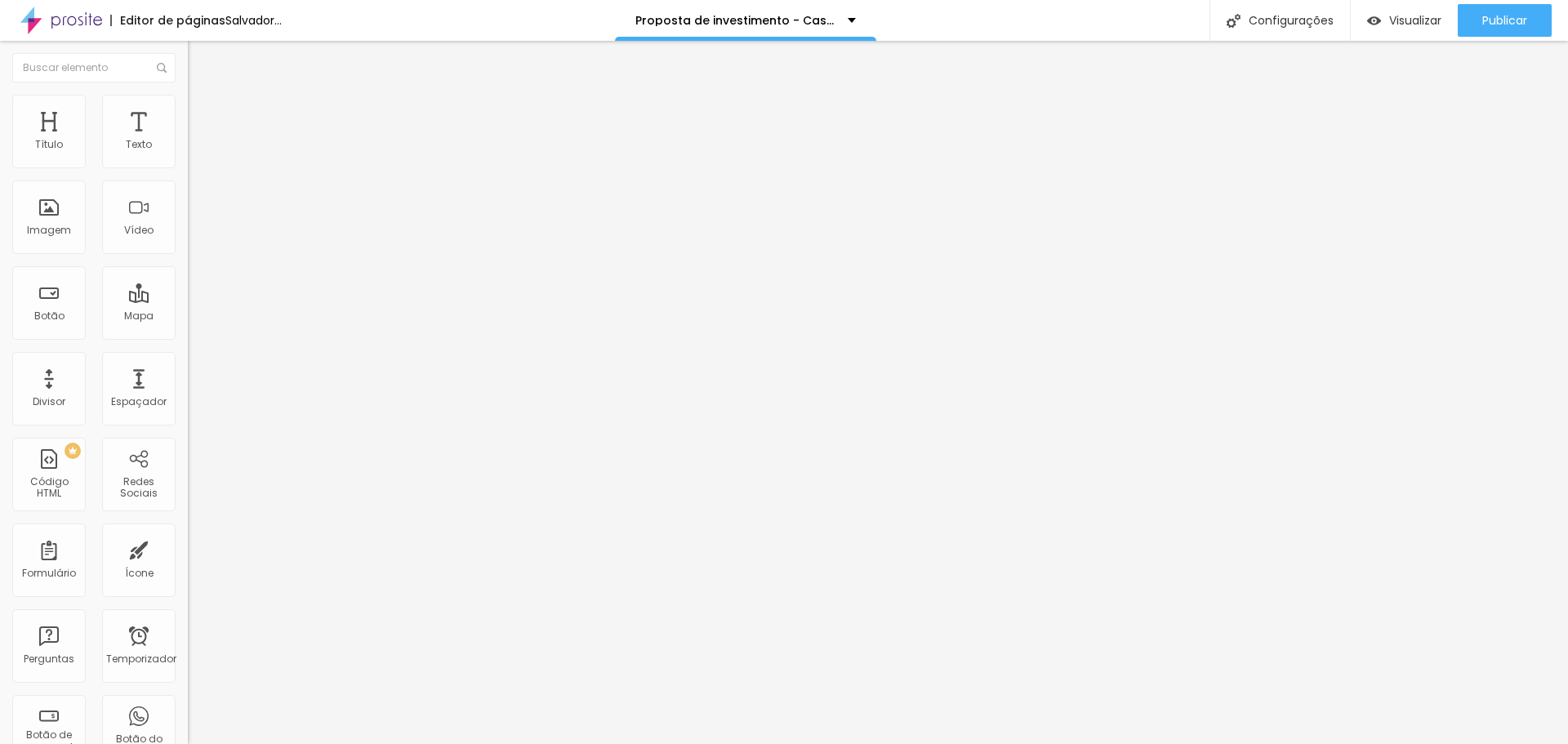
type input "93"
type input "91"
type input "87"
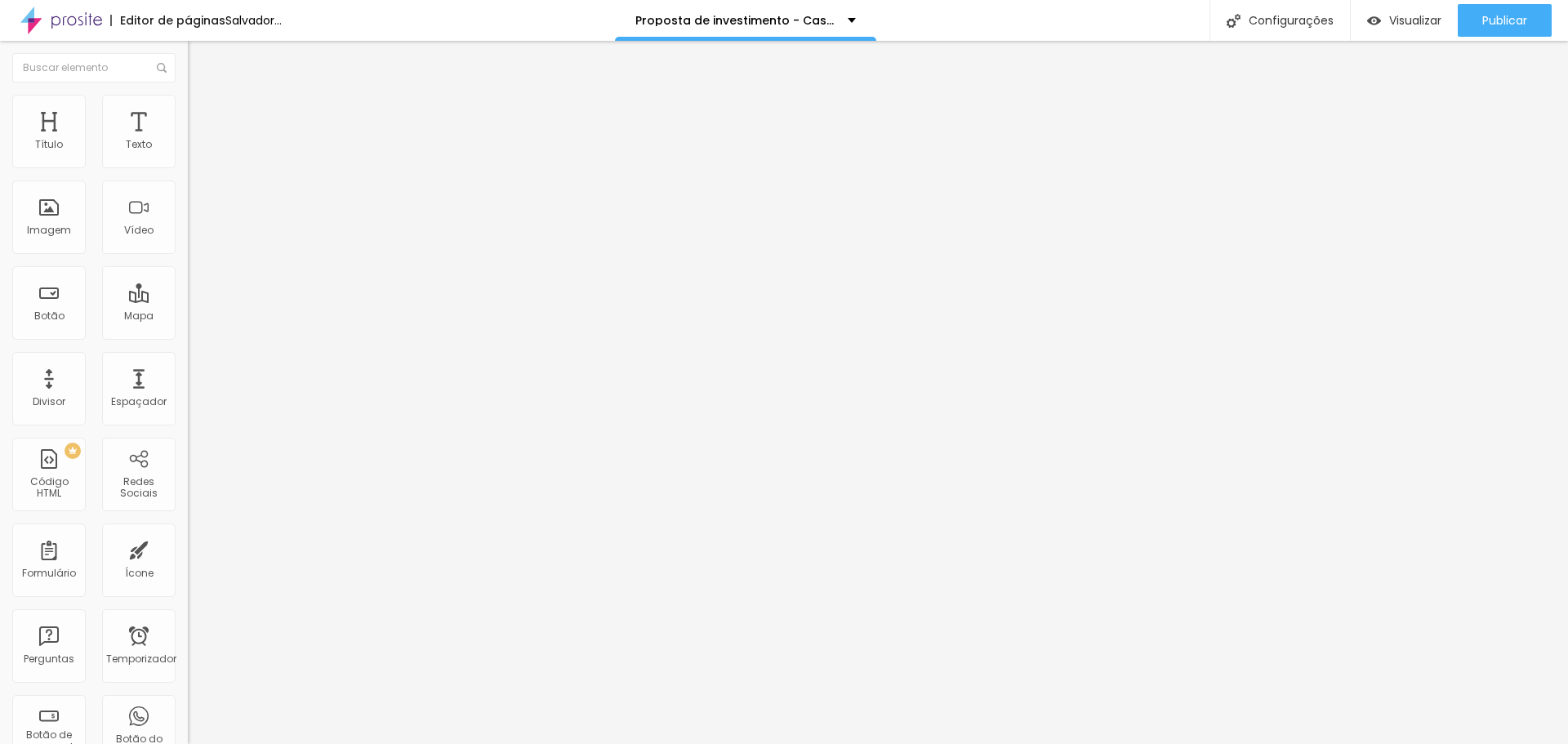
type input "87"
type input "83"
type input "81"
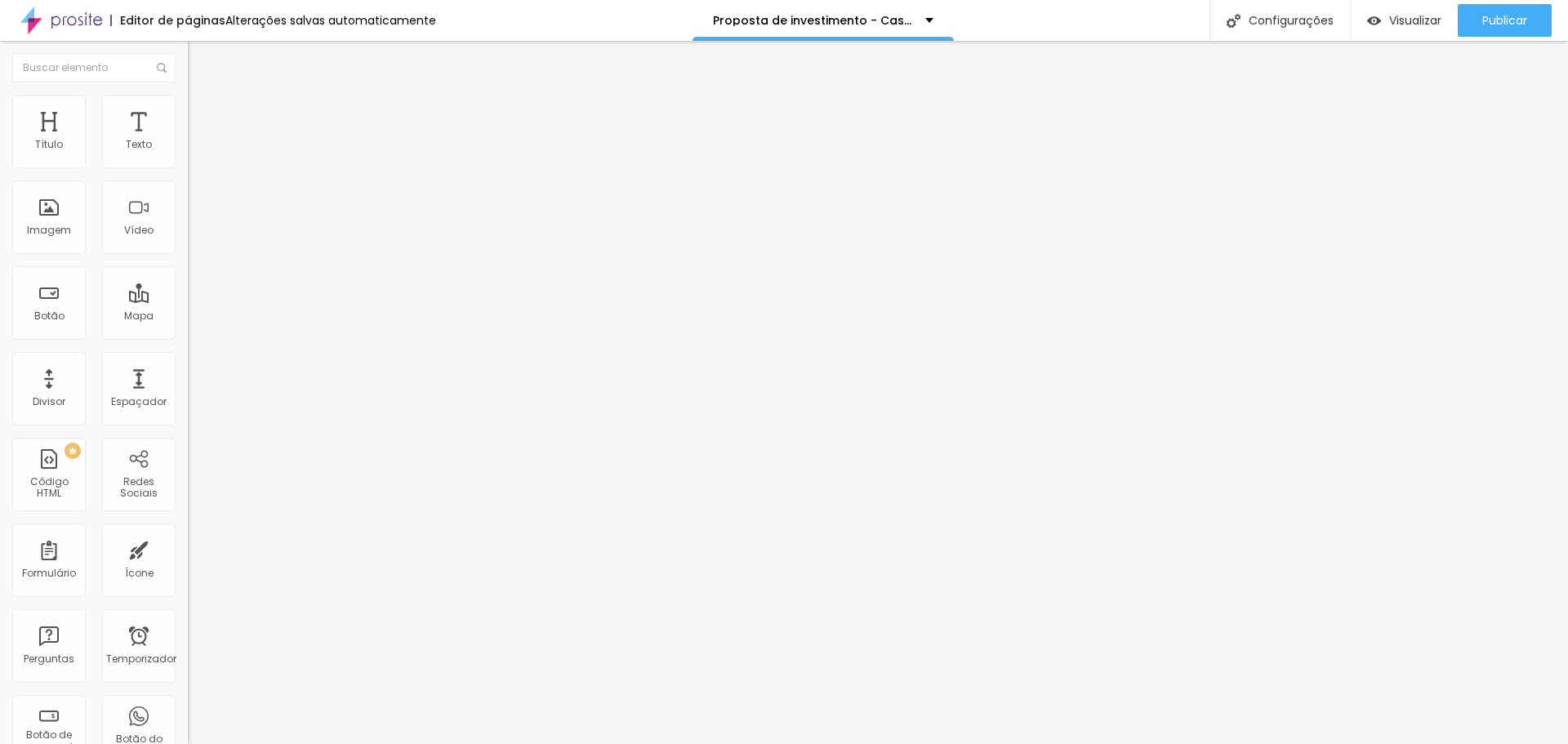
type input "78"
type input "76"
type input "73"
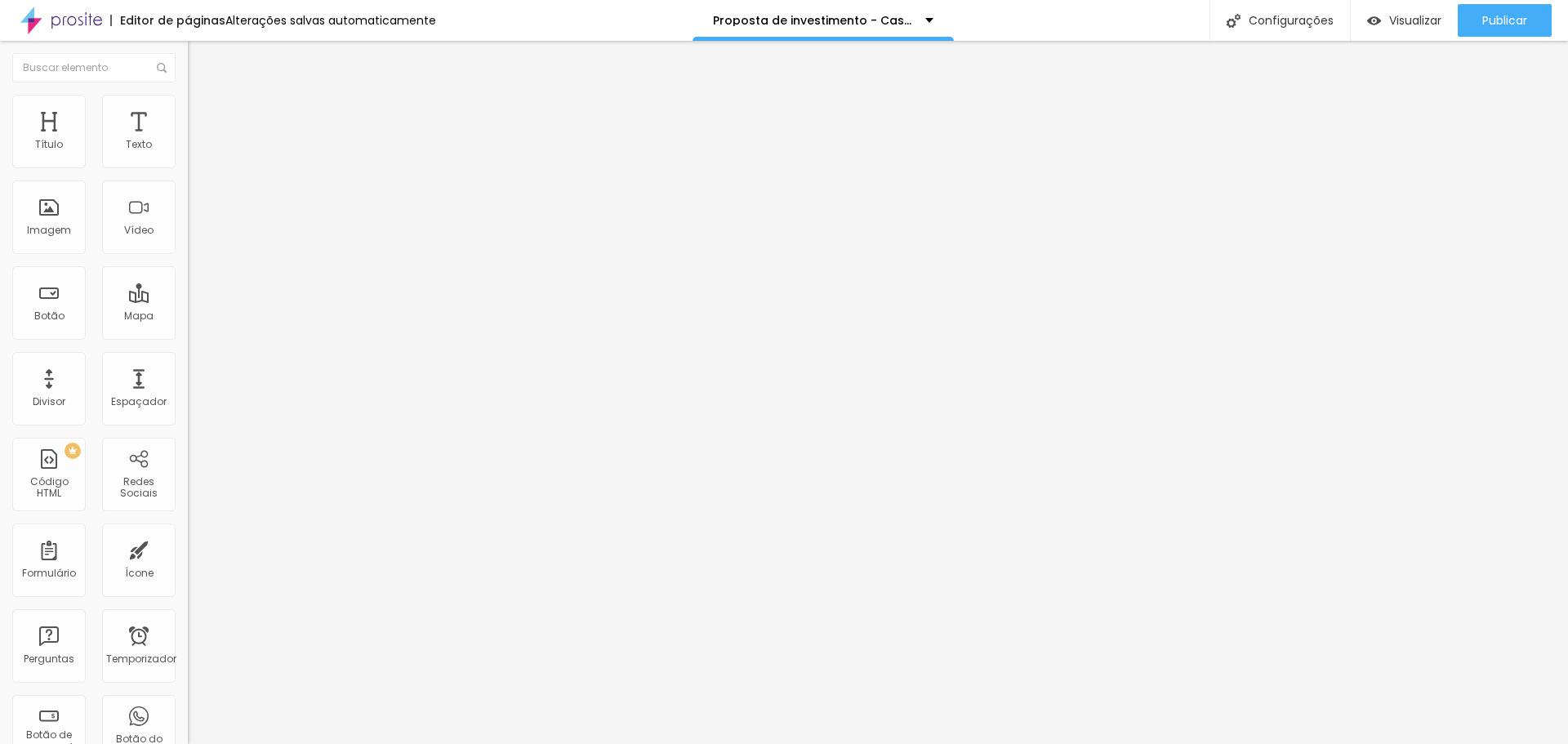
type input "73"
type input "72"
type input "71"
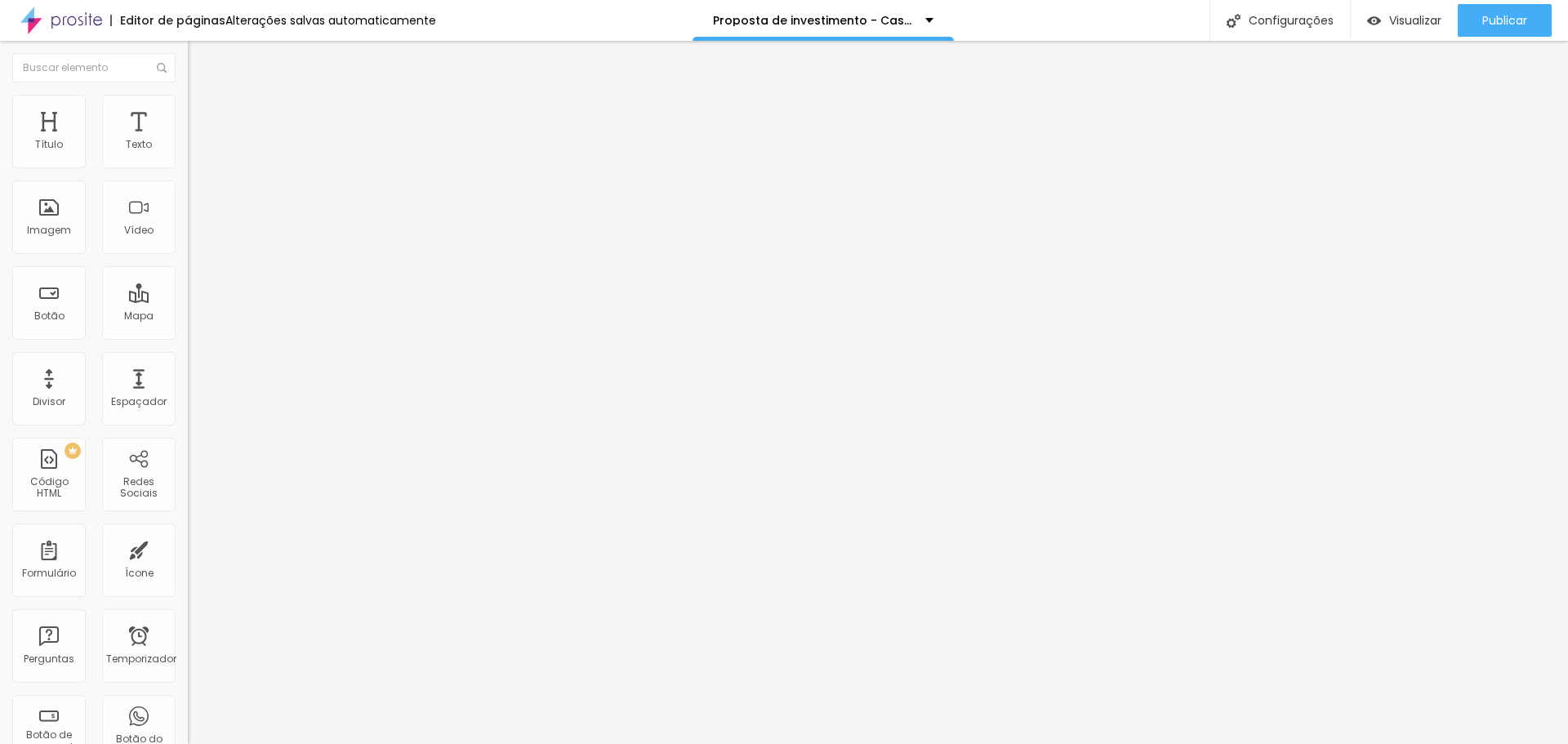
type input "70"
type input "67"
type input "64"
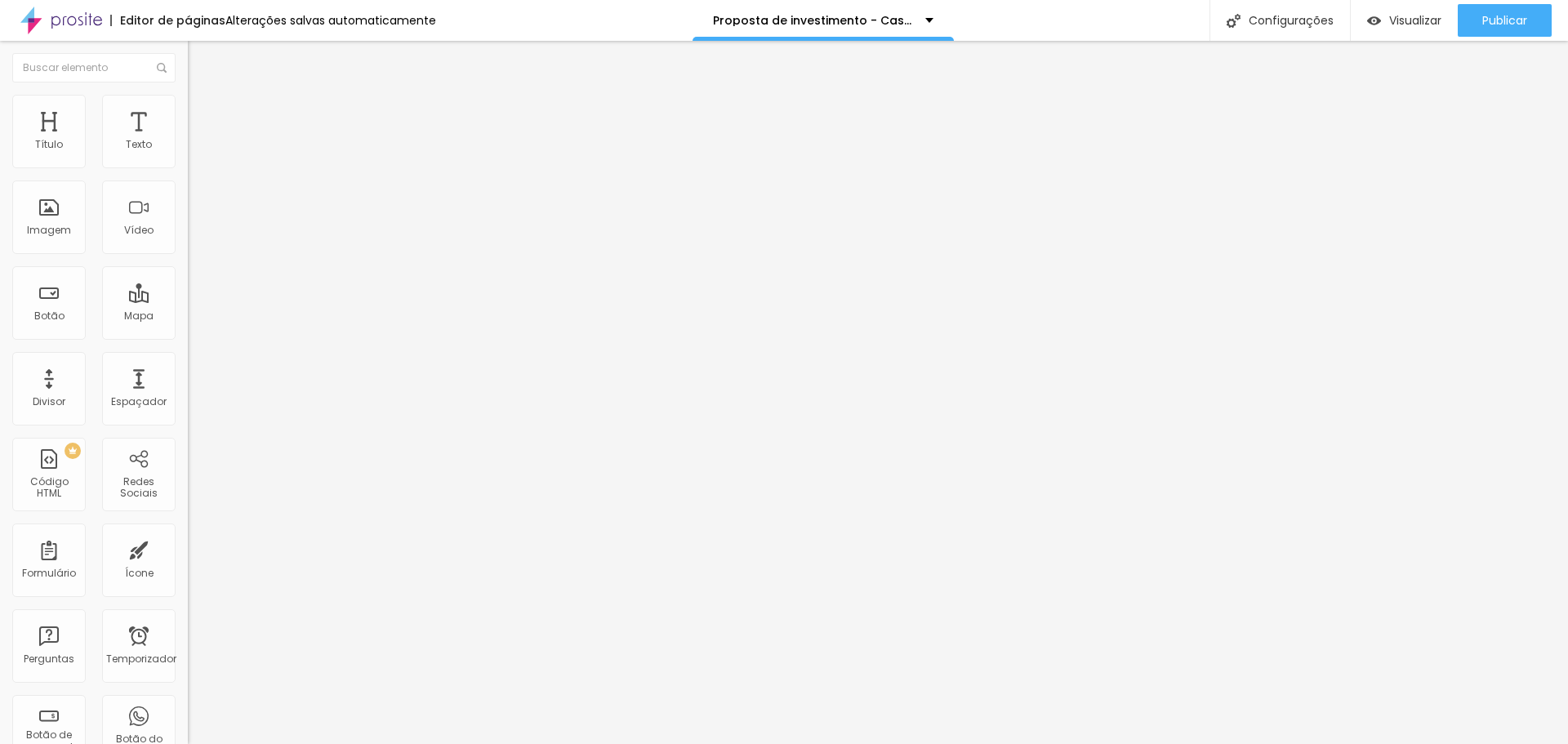
type input "64"
type input "58"
type input "53"
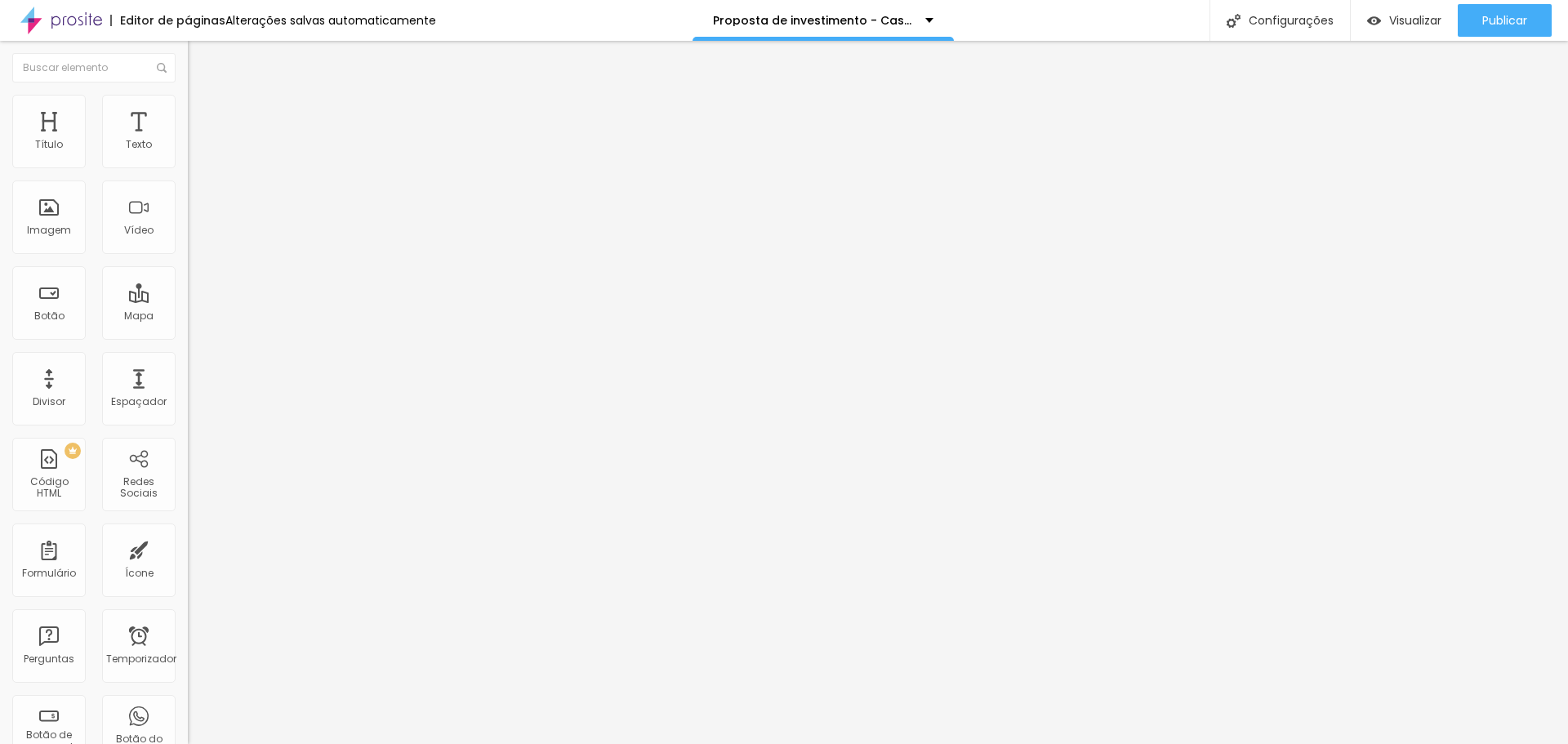
type input "45"
type input "39"
type input "35"
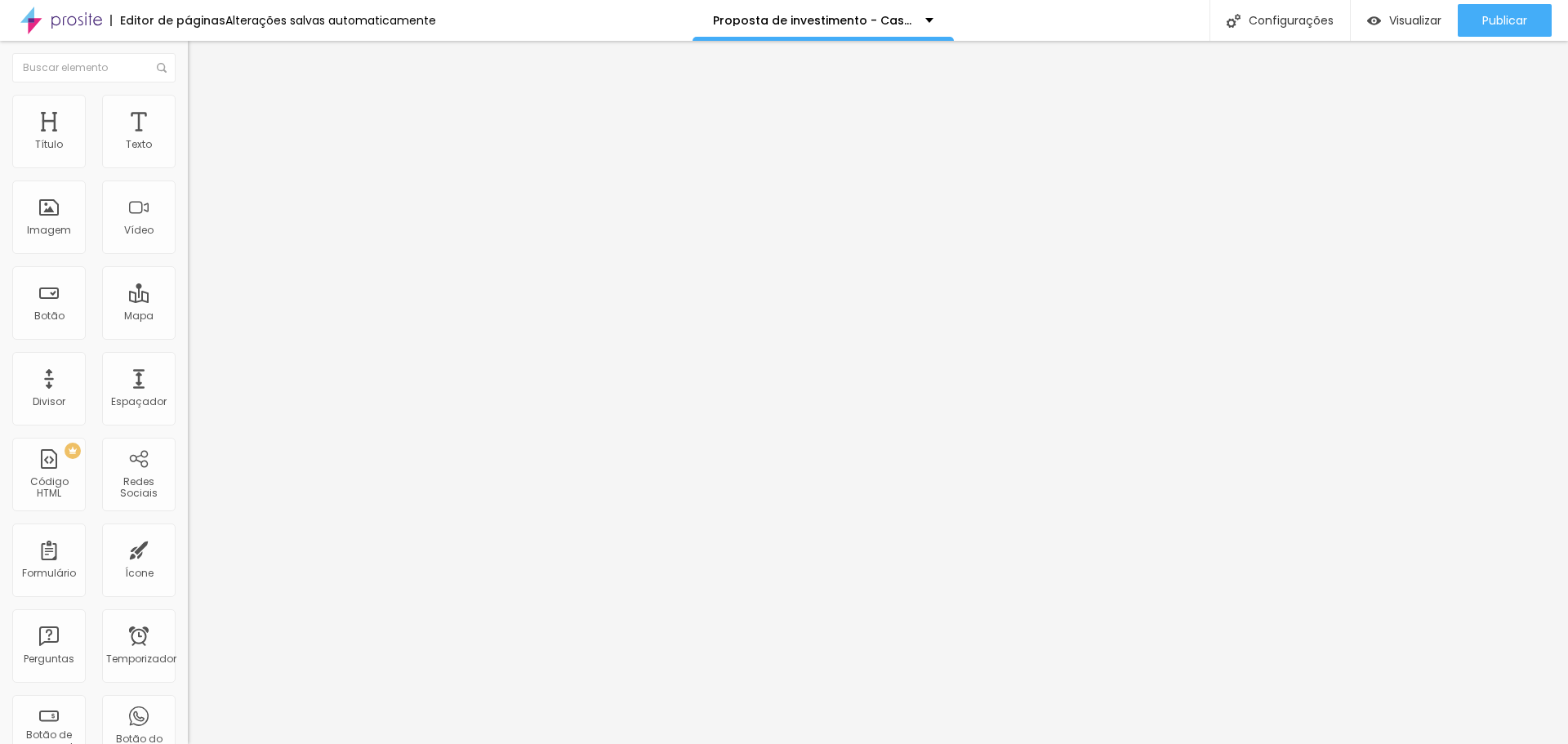
type input "35"
type input "32"
type input "30"
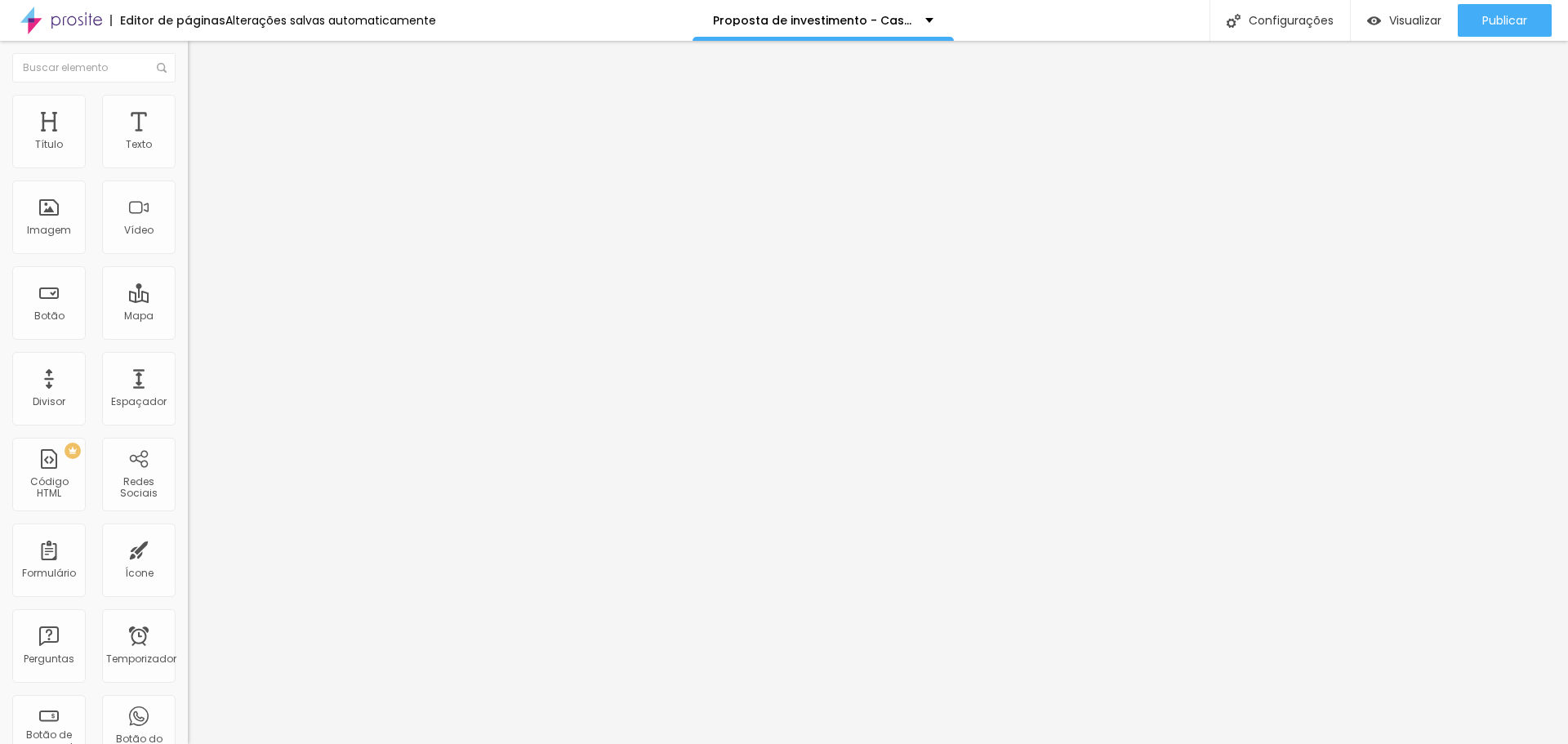
type input "25"
type input "15"
type input "9"
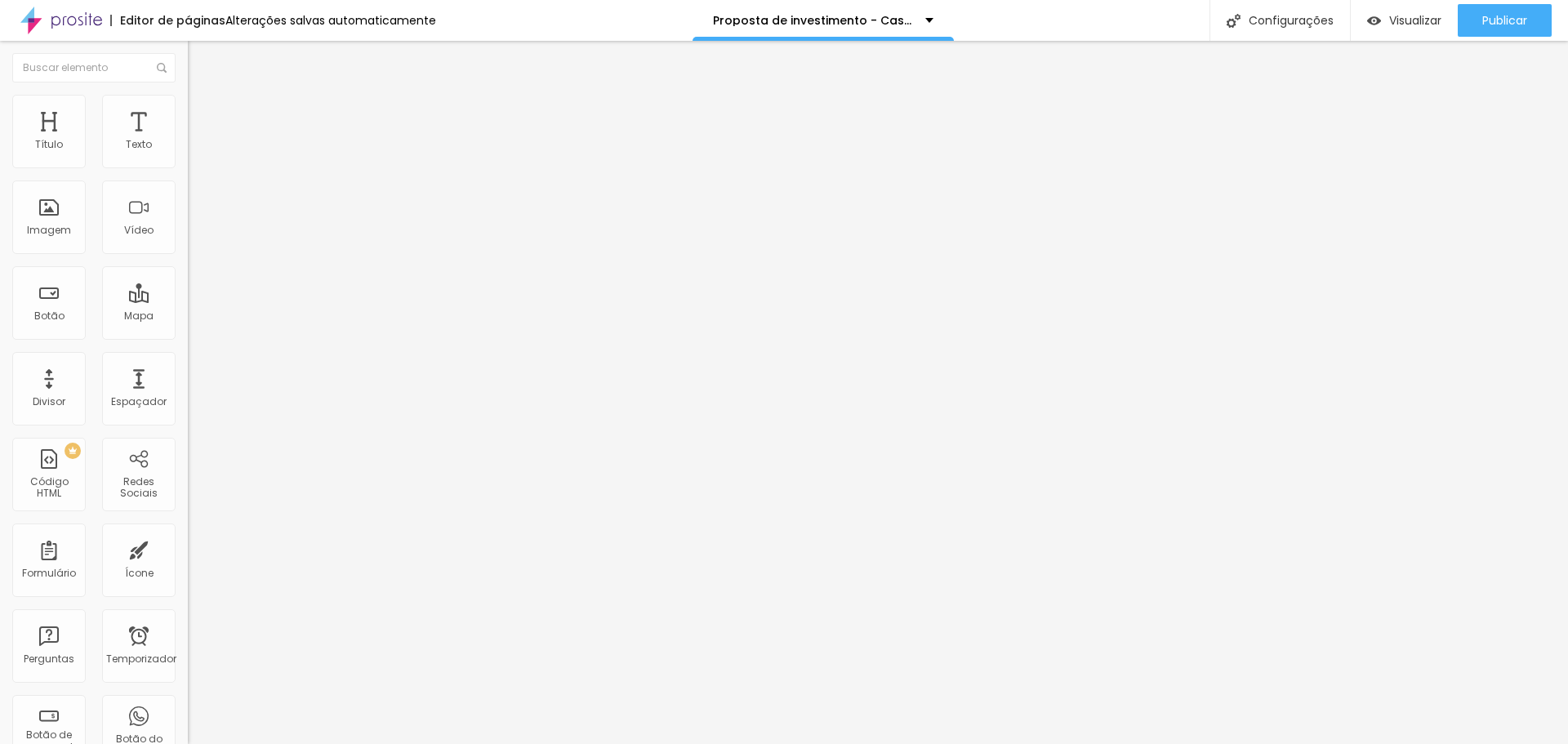
type input "9"
type input "3"
type input "0"
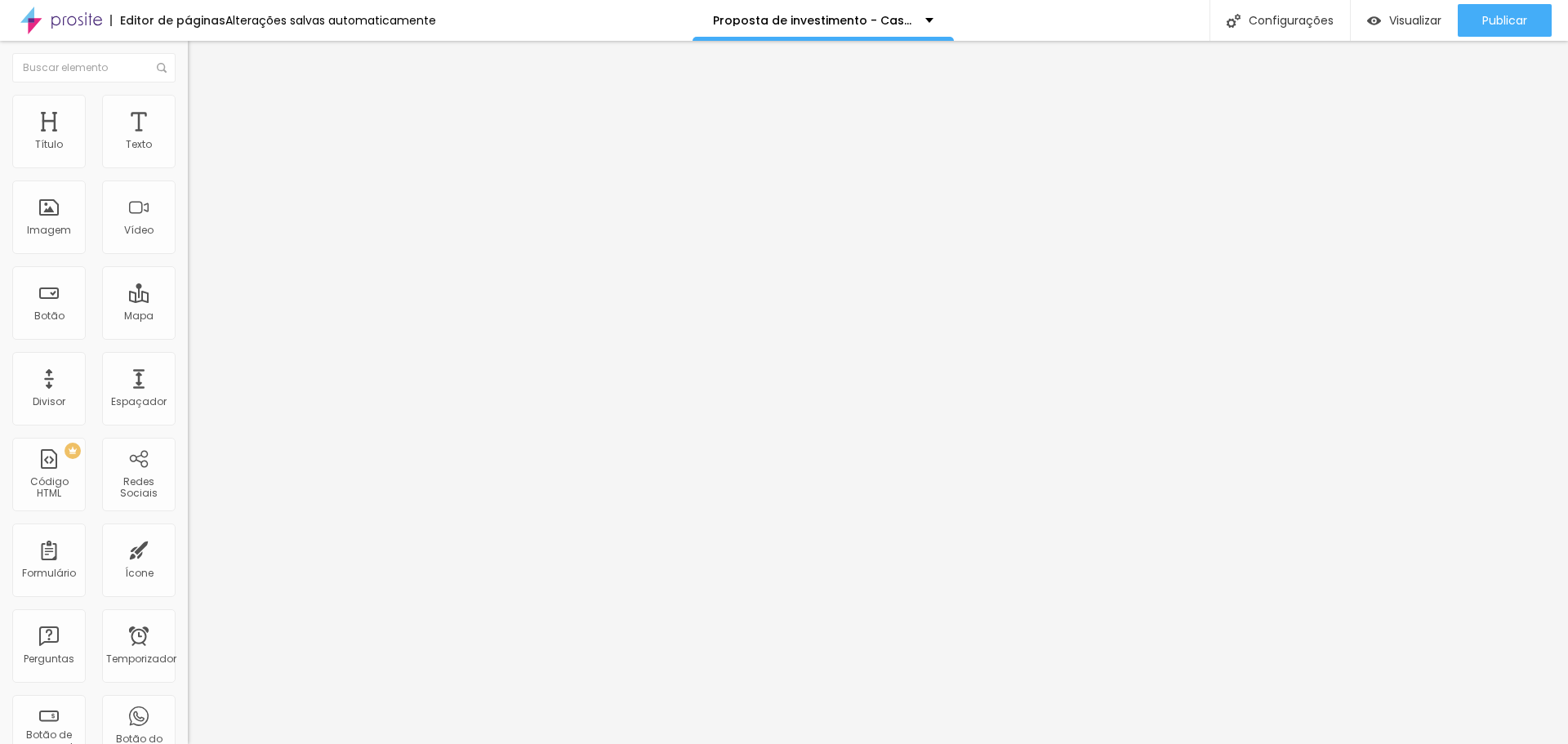
drag, startPoint x: 139, startPoint y: 163, endPoint x: 15, endPoint y: 151, distance: 124.6
type input "0"
click at [188, 317] on input "range" at bounding box center [240, 323] width 105 height 13
click at [1412, 20] on font "Visualizar" at bounding box center [1416, 21] width 53 height 16
click at [202, 113] on font "Estilo" at bounding box center [215, 105] width 26 height 14
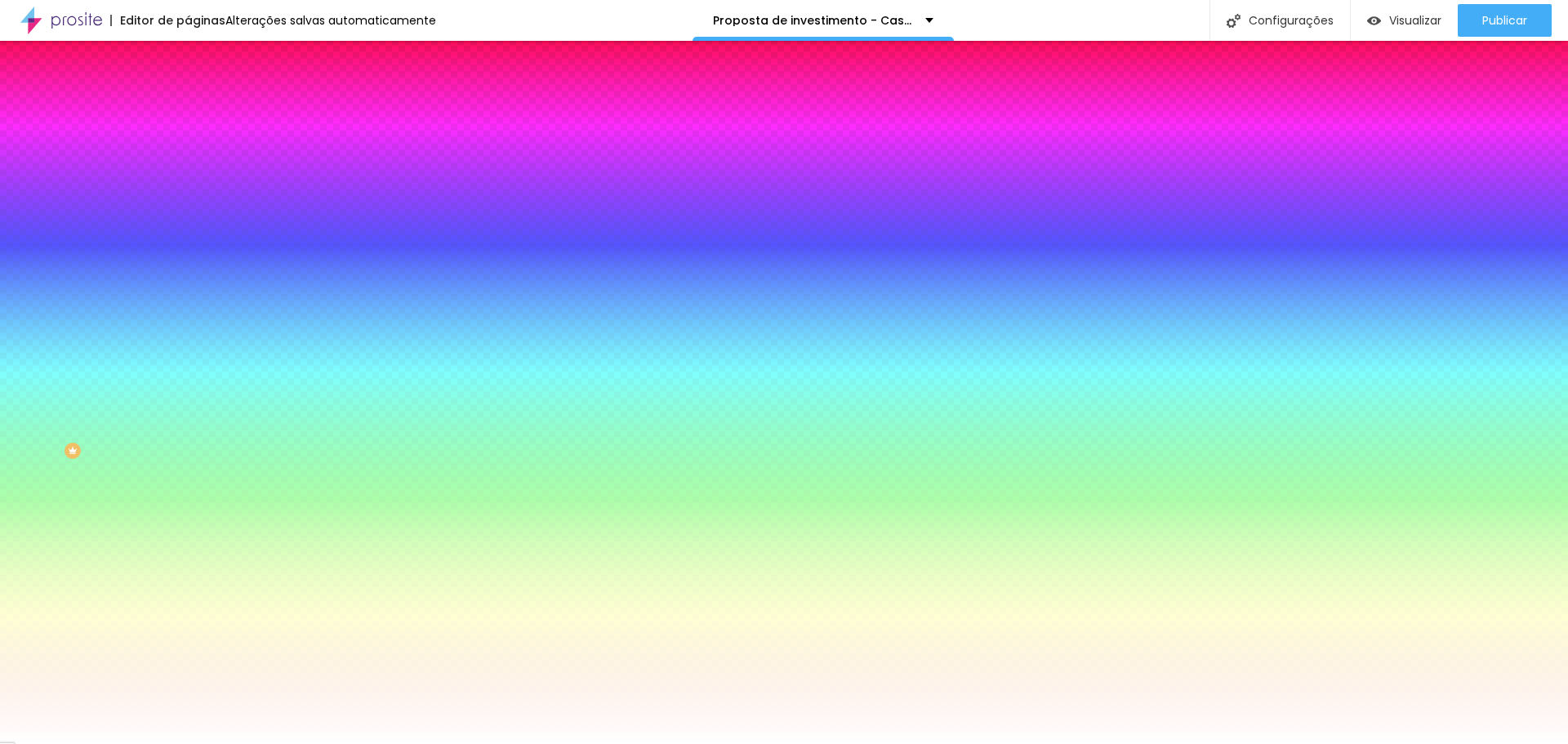
click at [188, 111] on li "Avançado" at bounding box center [281, 119] width 188 height 16
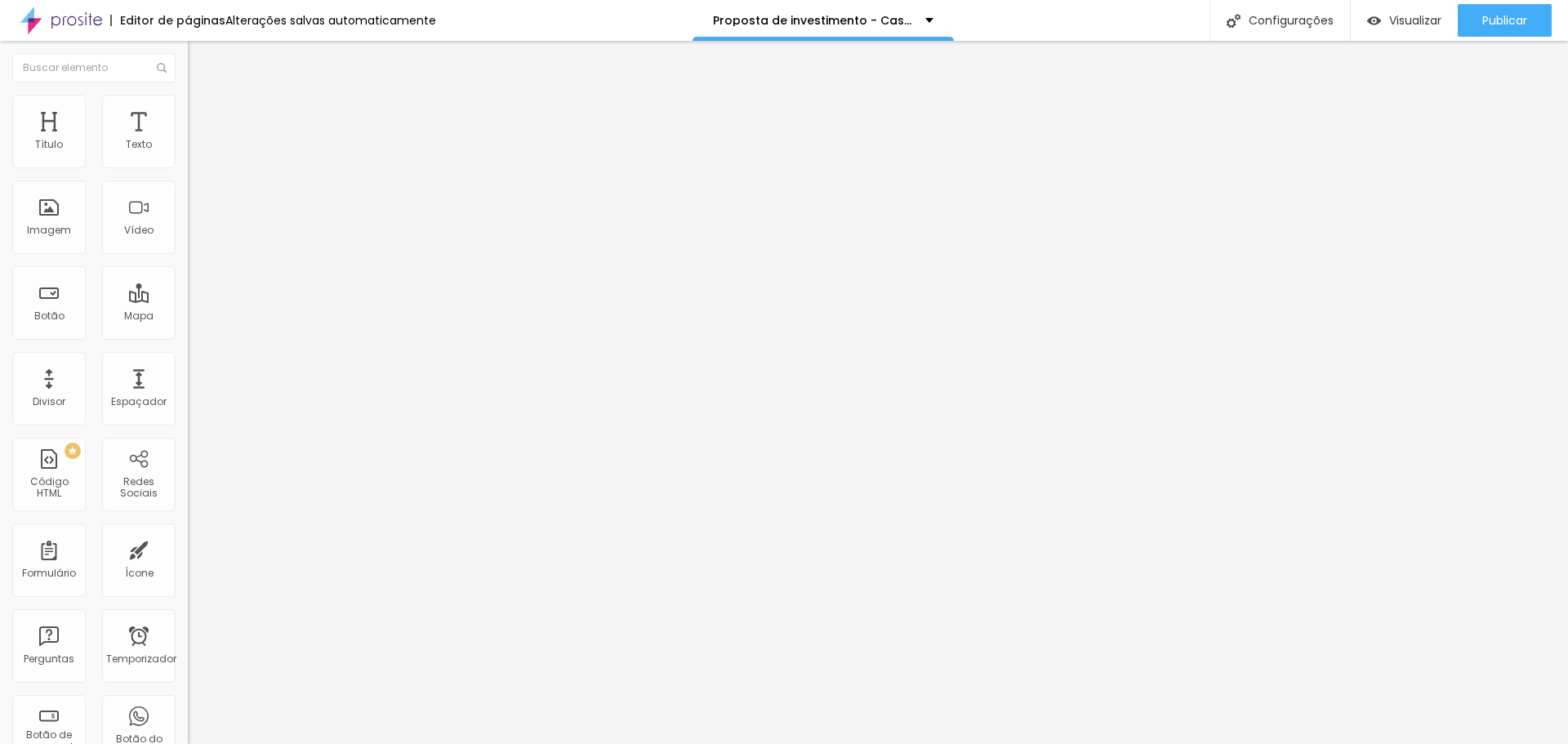
type input "25"
type input "30"
type input "25"
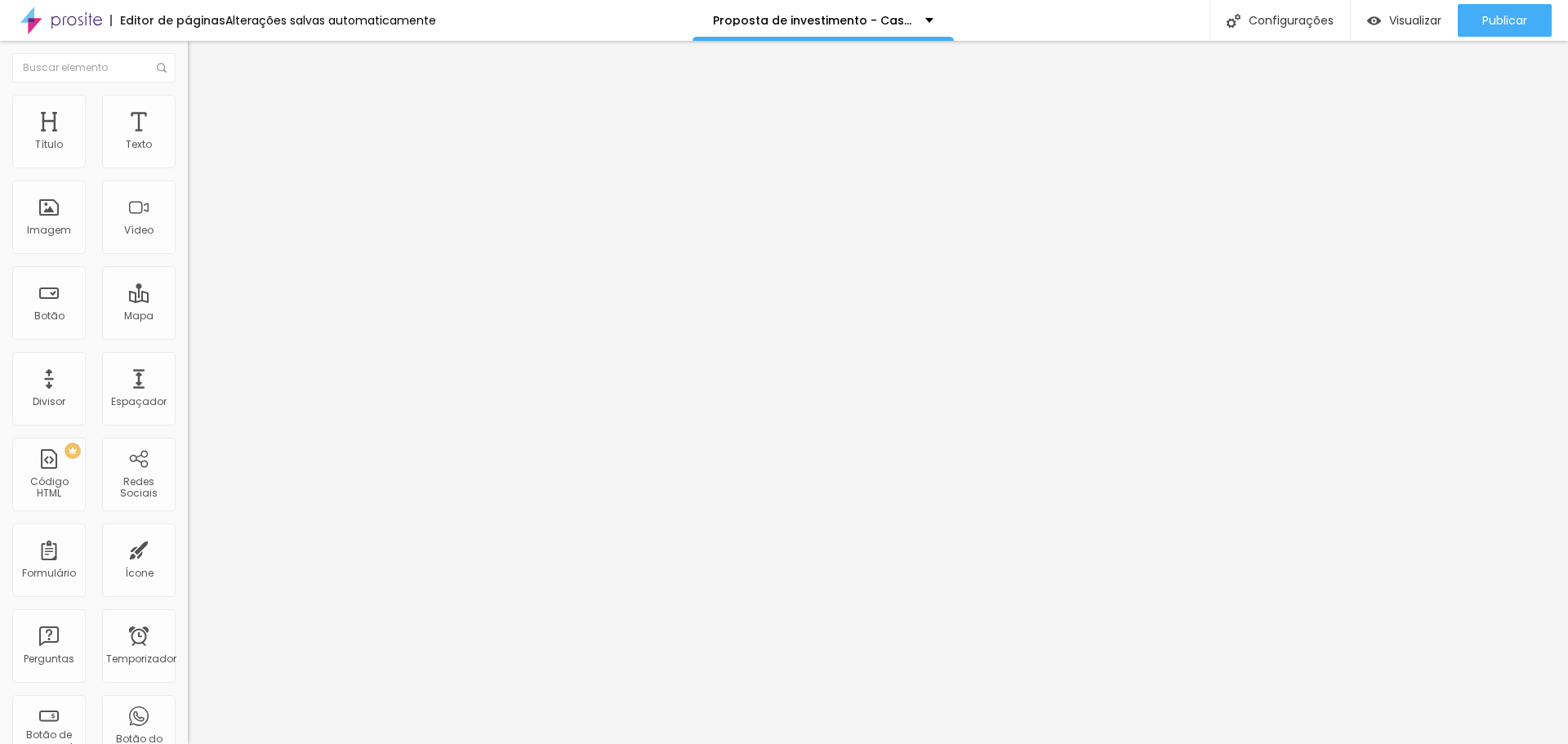
type input "25"
type input "20"
type input "15"
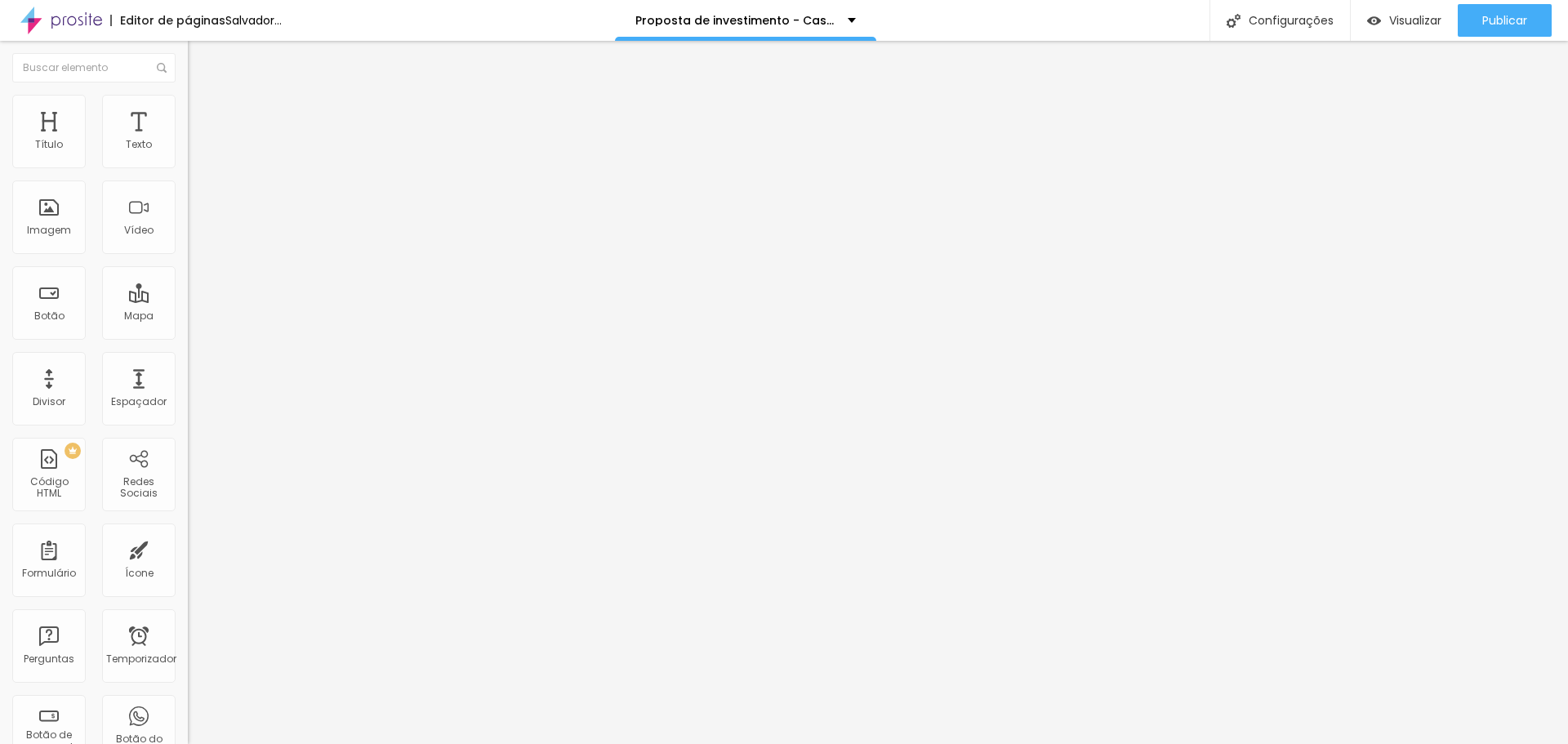
type input "15"
click at [188, 317] on input "range" at bounding box center [240, 323] width 105 height 13
click at [188, 104] on img at bounding box center [195, 102] width 15 height 15
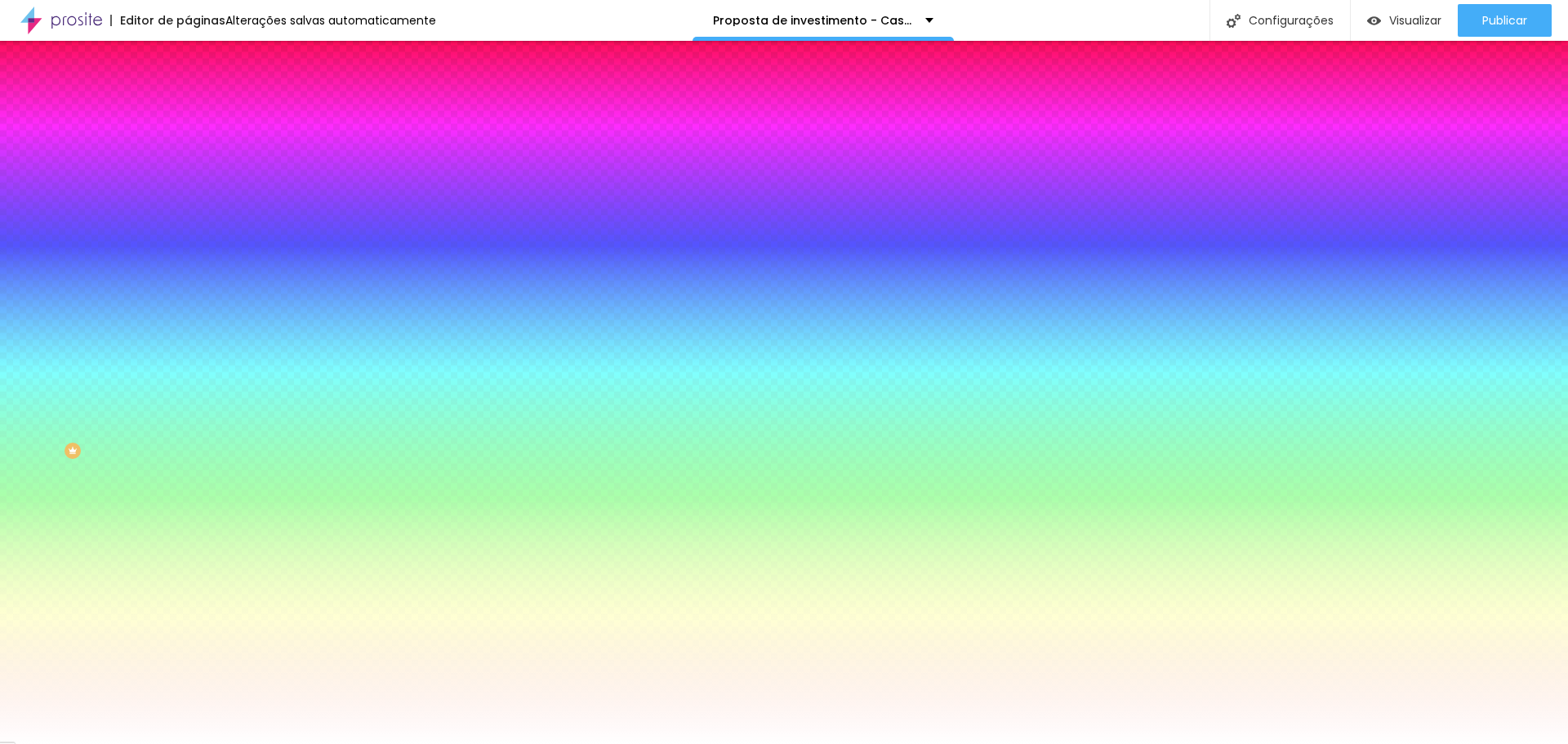
type input "31"
type input "59"
type input "142"
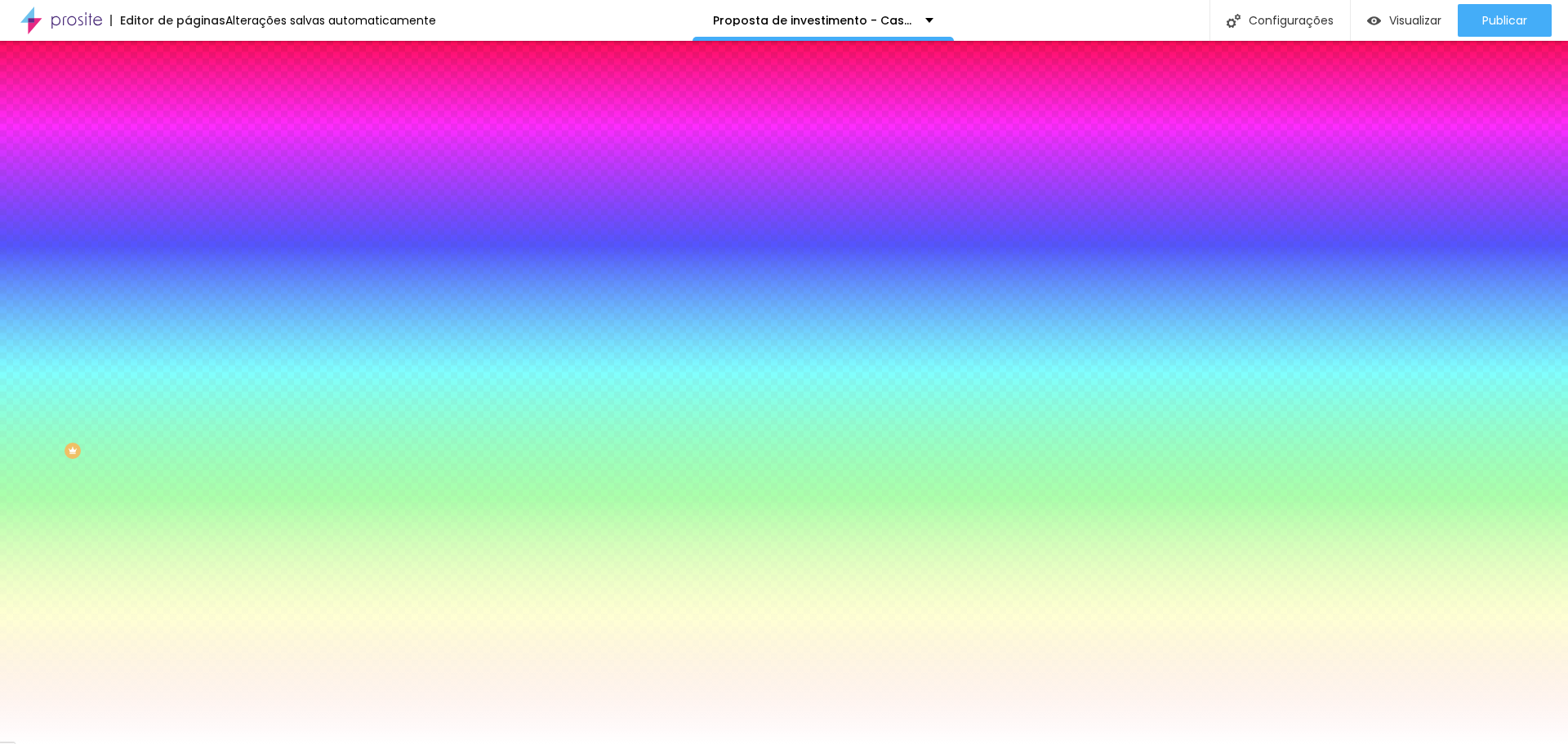
type input "142"
type input "166"
type input "191"
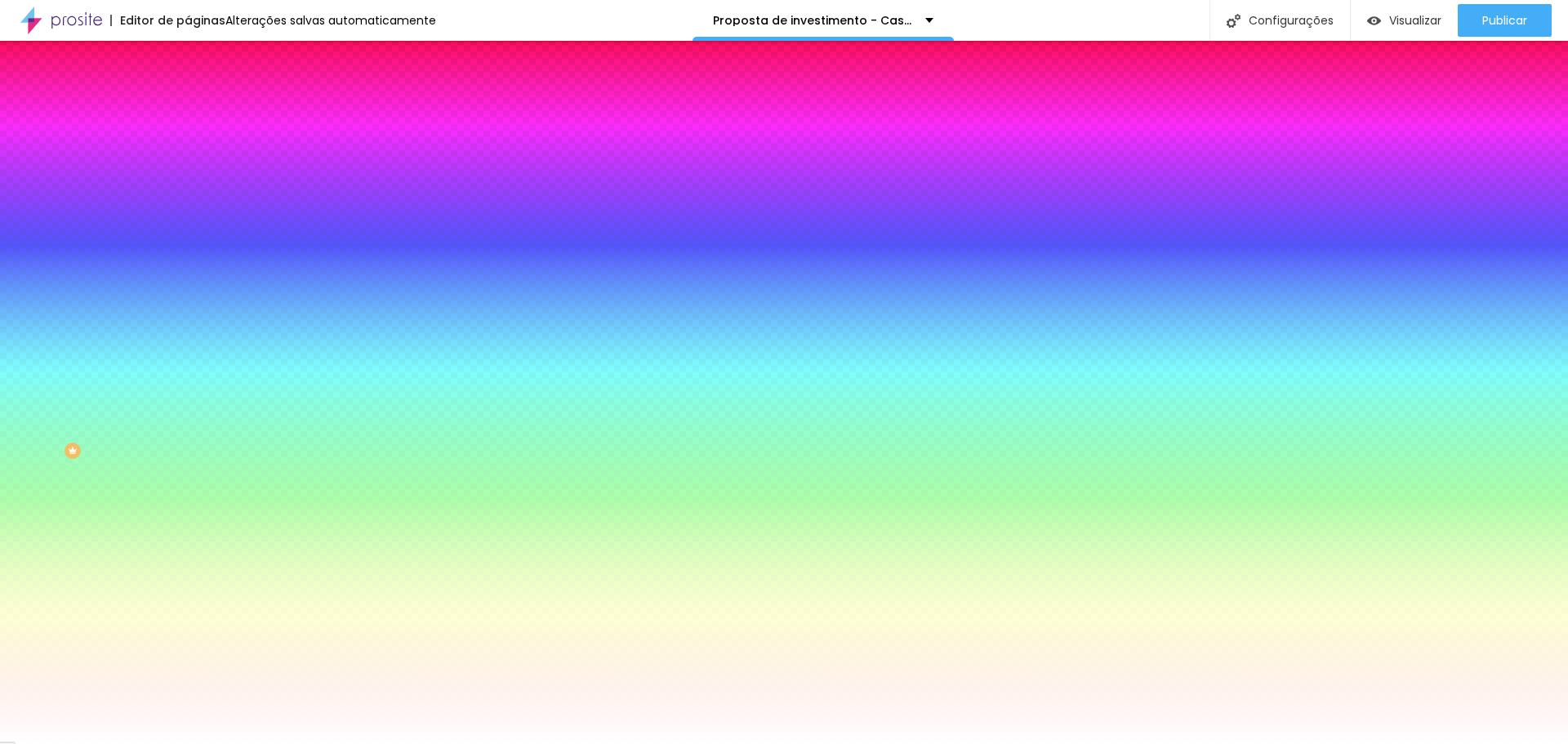
type input "200"
drag, startPoint x: 35, startPoint y: 200, endPoint x: 242, endPoint y: 219, distance: 207.9
click at [242, 362] on input "range" at bounding box center [240, 369] width 105 height 13
type input "199"
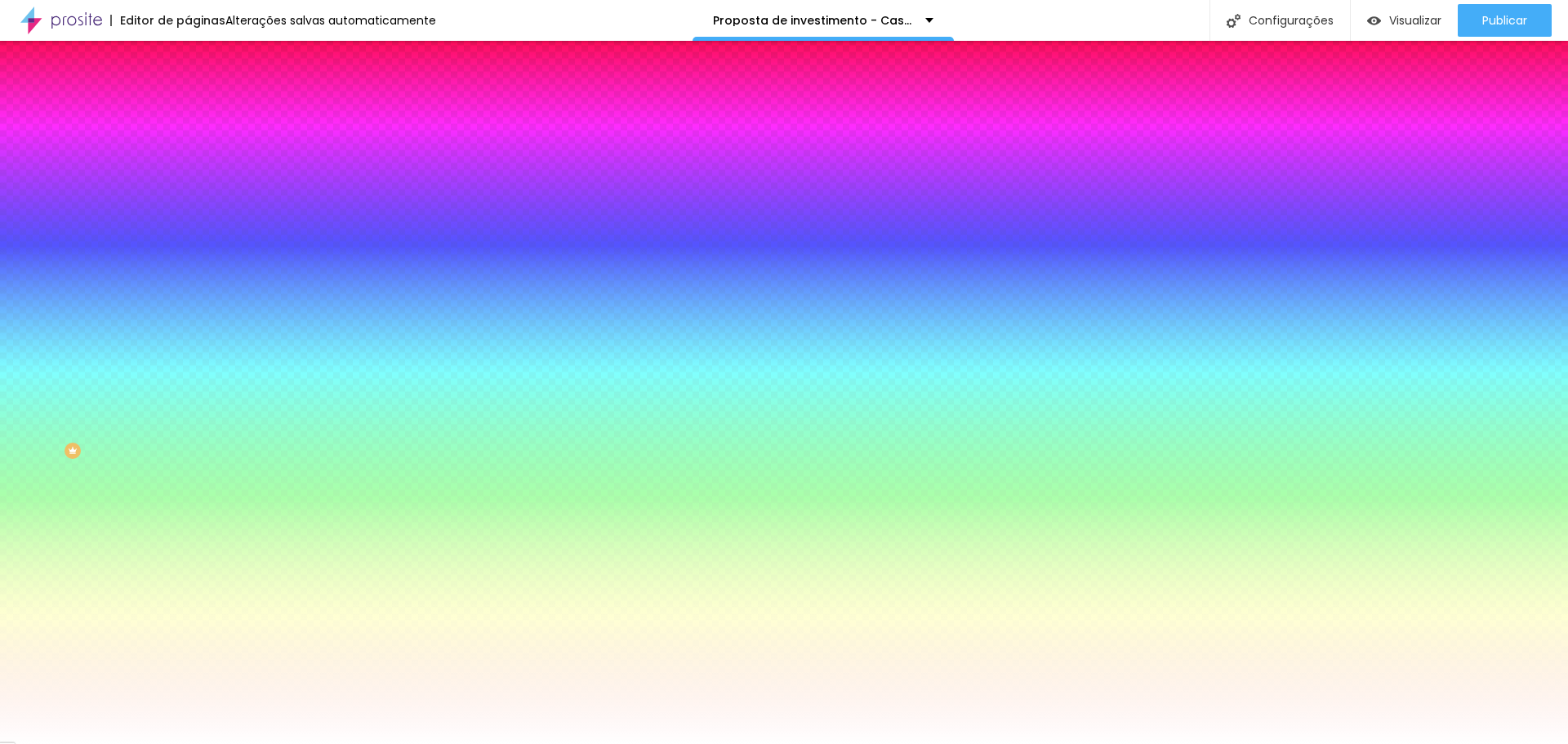
type input "199"
type input "191"
type input "181"
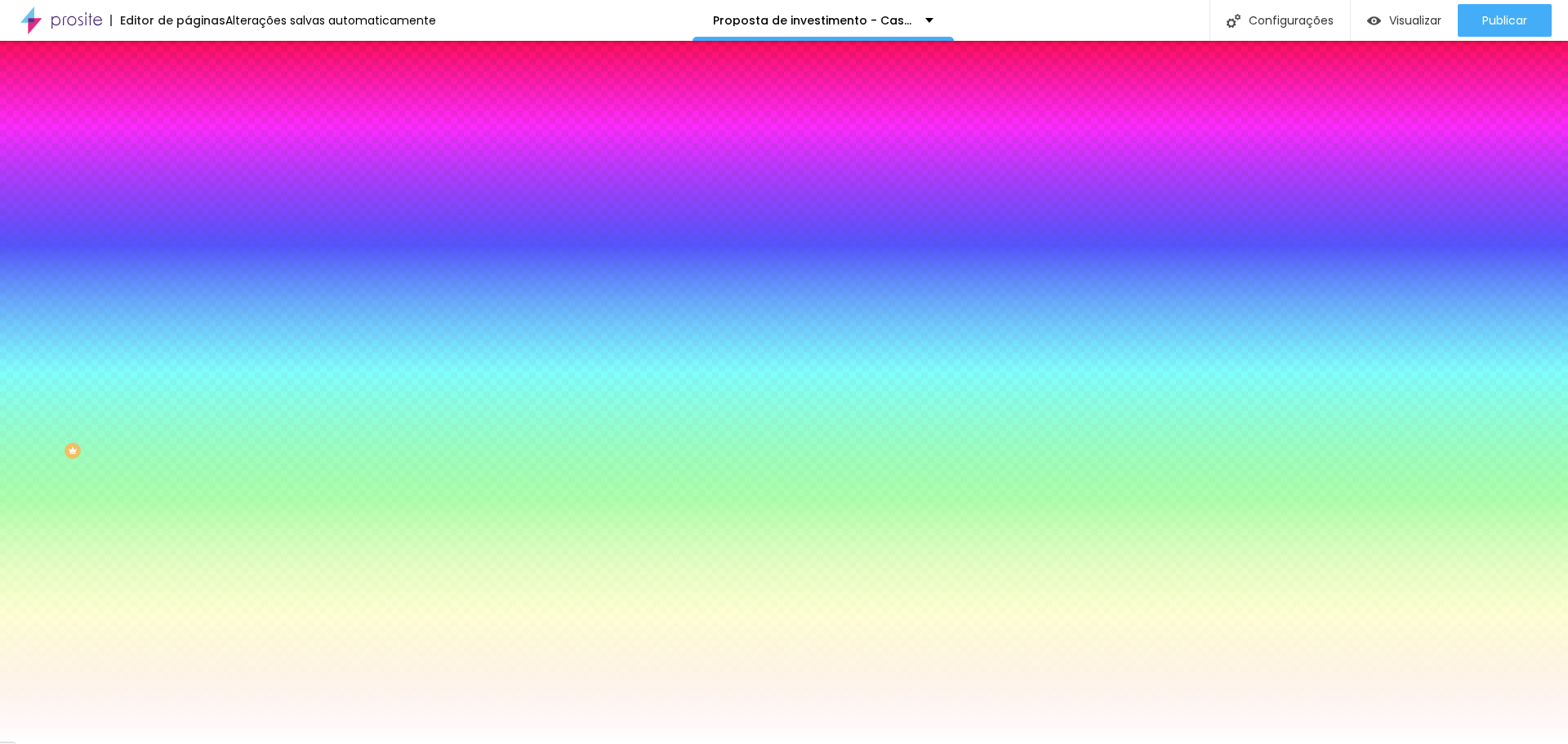
type input "151"
drag, startPoint x: 137, startPoint y: 199, endPoint x: 3, endPoint y: 216, distance: 135.1
click at [188, 362] on input "range" at bounding box center [240, 369] width 105 height 13
click at [202, 96] on font "Conteúdo" at bounding box center [228, 89] width 51 height 14
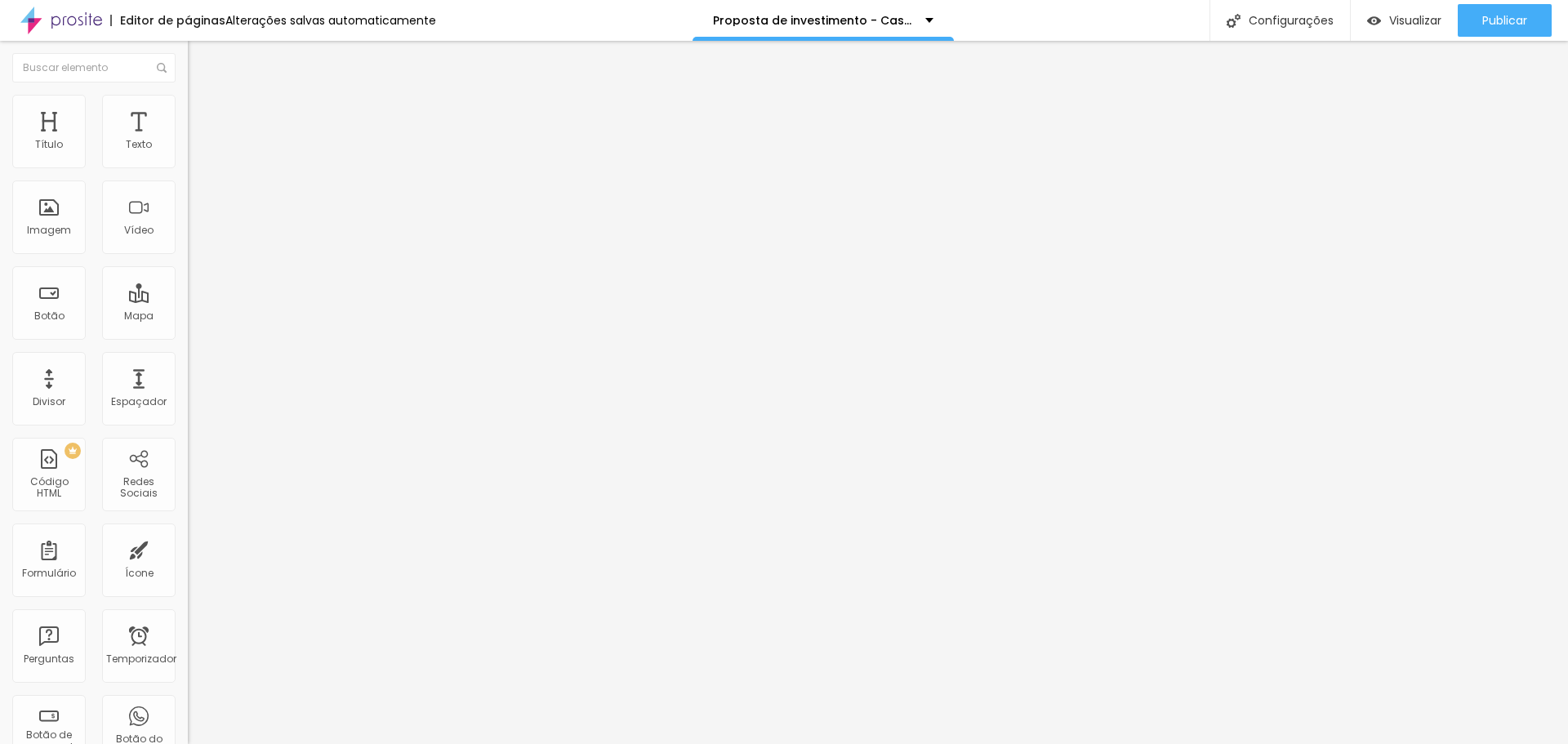
click at [188, 161] on img at bounding box center [193, 156] width 12 height 12
click at [188, 111] on img at bounding box center [195, 119] width 15 height 15
drag, startPoint x: 57, startPoint y: 160, endPoint x: 152, endPoint y: 164, distance: 95.1
click at [188, 317] on input "range" at bounding box center [240, 323] width 105 height 13
drag, startPoint x: 114, startPoint y: 160, endPoint x: 0, endPoint y: 142, distance: 115.4
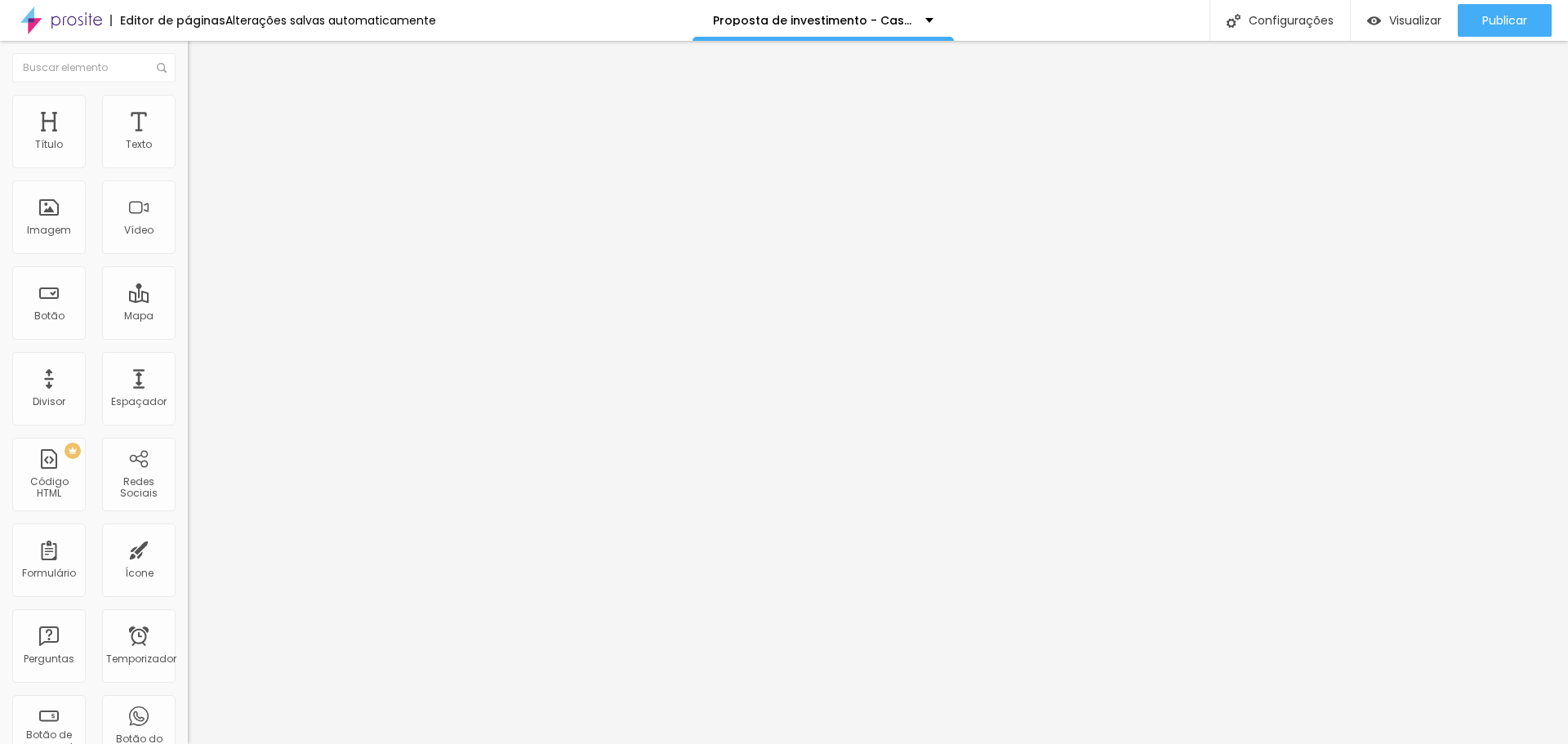
click at [188, 317] on input "range" at bounding box center [240, 323] width 105 height 13
click at [1398, 16] on font "Visualizar" at bounding box center [1416, 21] width 53 height 16
click at [188, 100] on li "Estilo" at bounding box center [281, 103] width 188 height 16
drag, startPoint x: 40, startPoint y: 205, endPoint x: 103, endPoint y: 224, distance: 65.8
click at [188, 359] on input "range" at bounding box center [240, 365] width 105 height 13
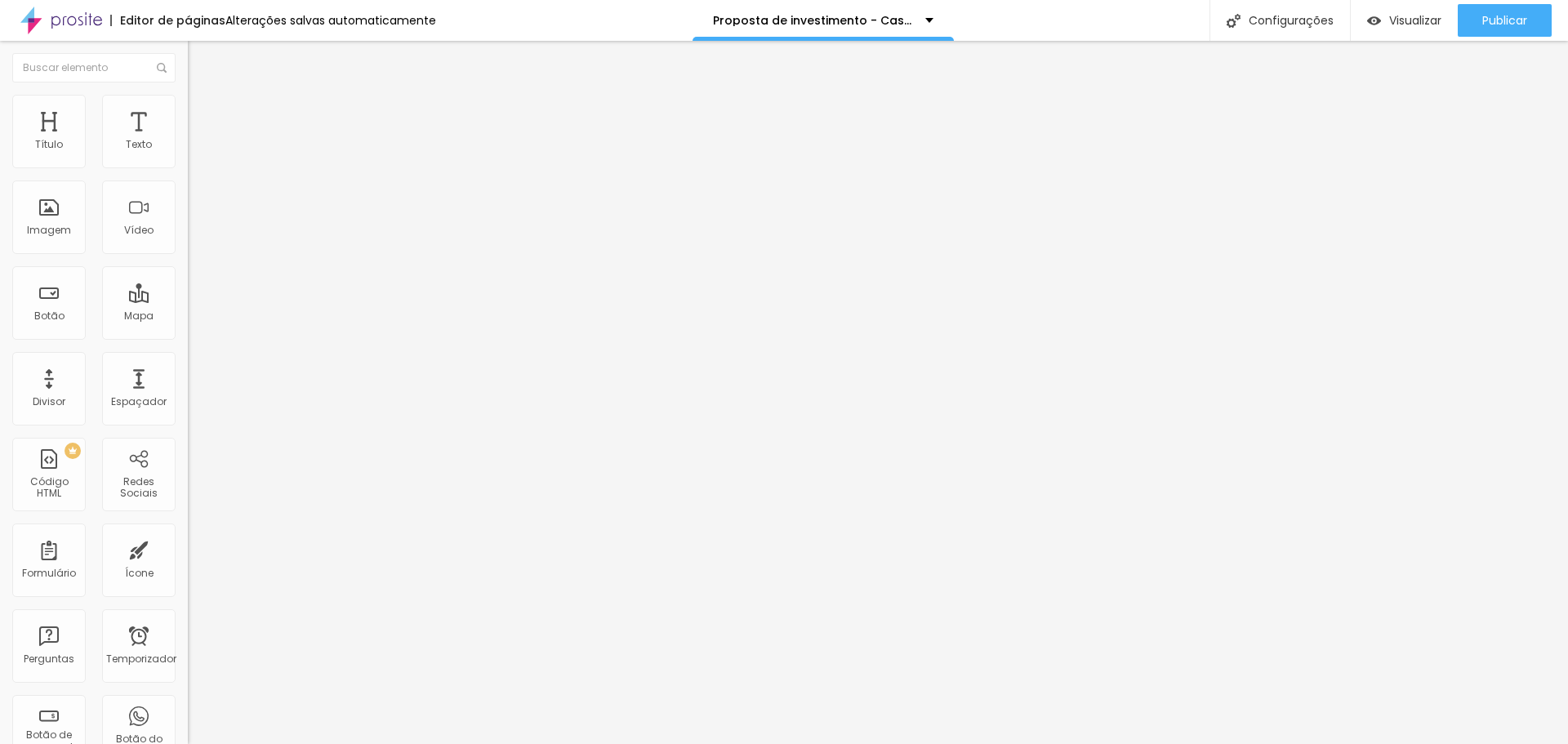
click at [188, 102] on img at bounding box center [195, 102] width 15 height 15
click at [188, 374] on input "0" at bounding box center [222, 382] width 70 height 17
click at [188, 99] on img at bounding box center [195, 102] width 15 height 15
click at [188, 374] on input "0" at bounding box center [222, 382] width 70 height 17
click at [202, 115] on font "Avançado" at bounding box center [230, 122] width 54 height 14
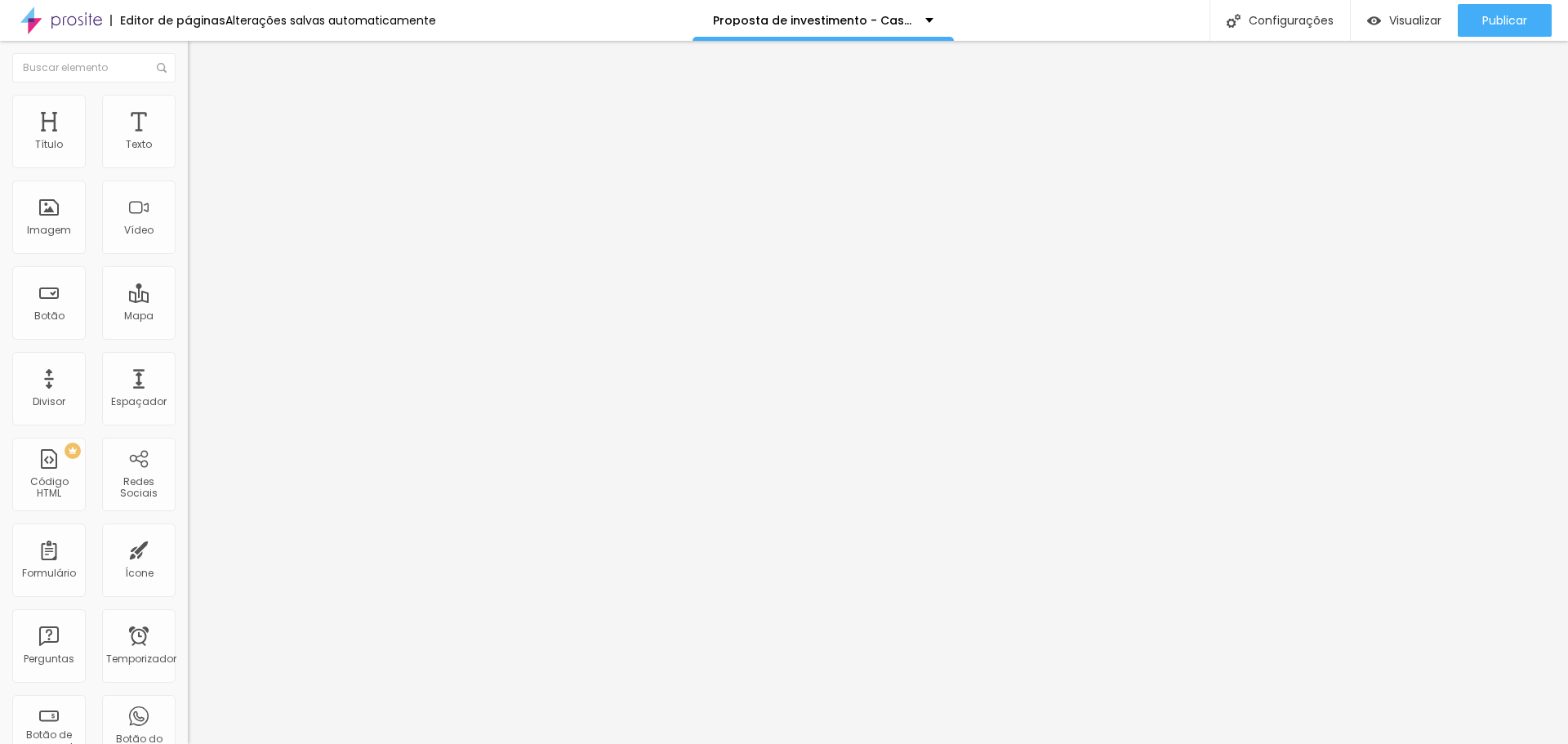
click at [188, 100] on img at bounding box center [195, 102] width 15 height 15
click at [188, 374] on input "0" at bounding box center [222, 382] width 70 height 17
click at [188, 111] on img at bounding box center [195, 119] width 15 height 15
drag, startPoint x: 47, startPoint y: 164, endPoint x: 0, endPoint y: 163, distance: 47.0
click at [188, 317] on input "range" at bounding box center [240, 323] width 105 height 13
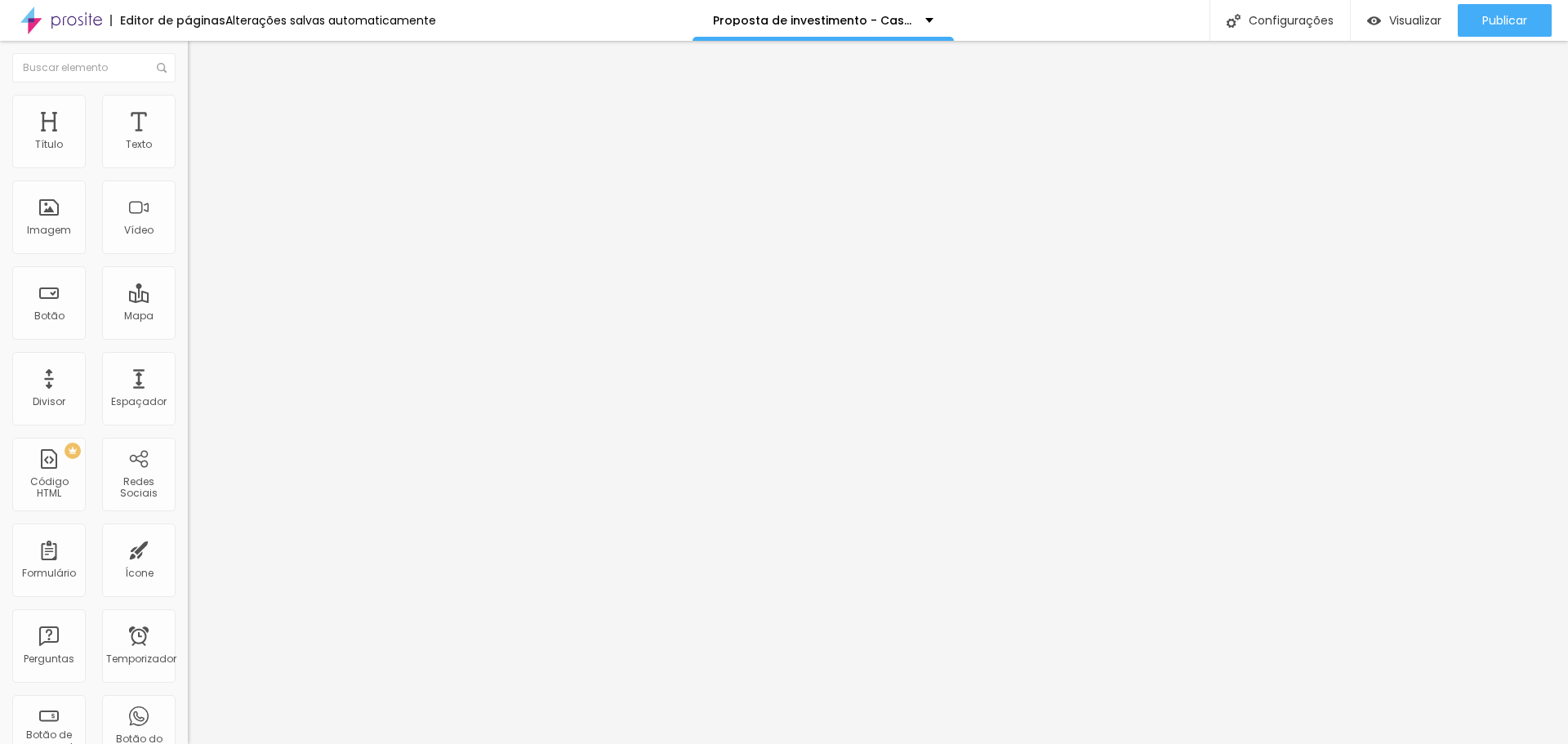
drag, startPoint x: 47, startPoint y: 192, endPoint x: 3, endPoint y: 195, distance: 44.1
click at [188, 548] on input "range" at bounding box center [240, 555] width 105 height 13
click at [202, 113] on font "Estilo" at bounding box center [215, 105] width 26 height 14
drag, startPoint x: 171, startPoint y: 174, endPoint x: 58, endPoint y: 181, distance: 113.2
click at [188, 168] on input "range" at bounding box center [240, 161] width 105 height 13
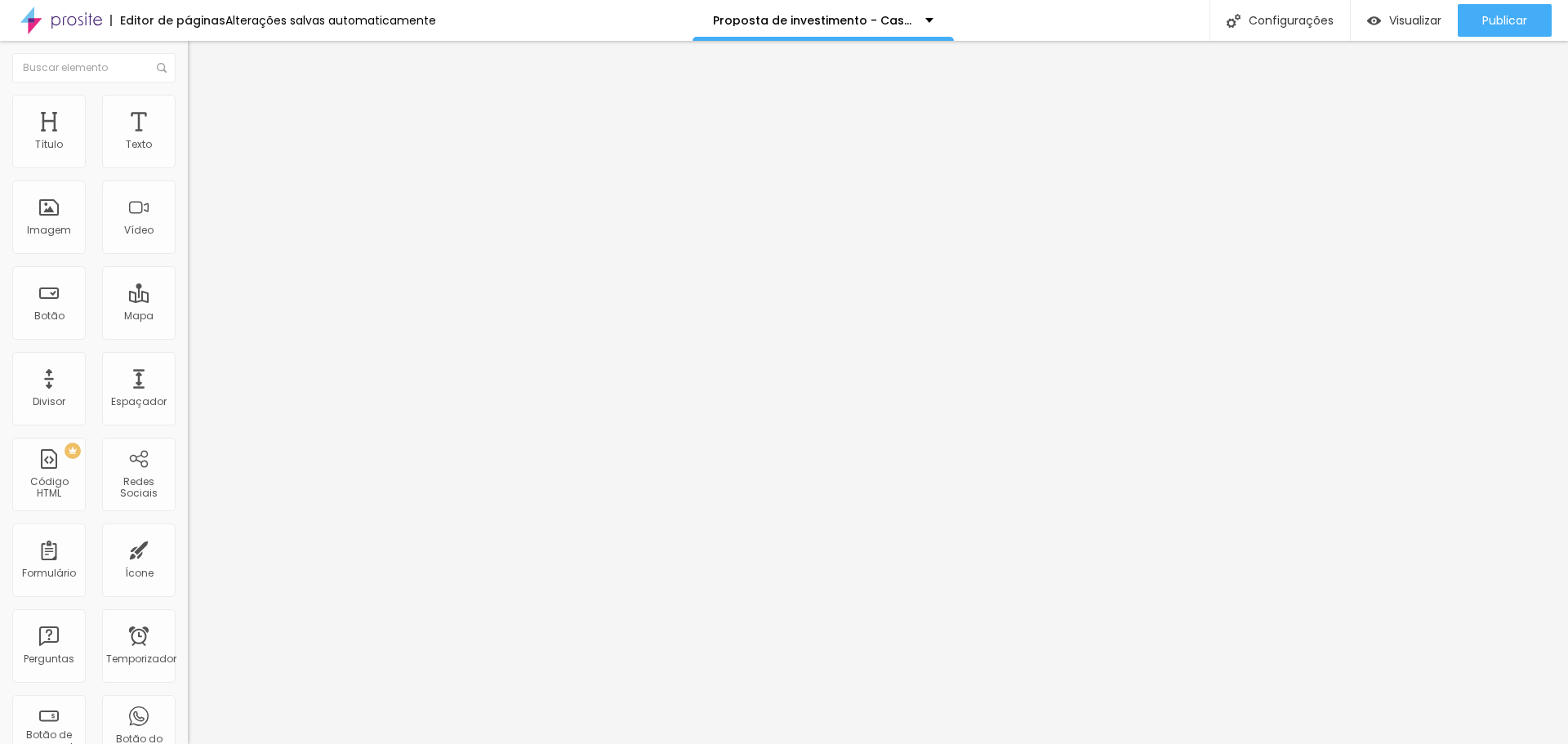
click at [202, 96] on font "Conteúdo" at bounding box center [228, 89] width 51 height 14
click at [188, 220] on img at bounding box center [193, 214] width 12 height 12
click at [188, 256] on font "Original" at bounding box center [207, 249] width 39 height 14
click at [188, 266] on font "Cinema" at bounding box center [208, 258] width 41 height 14
click at [202, 109] on font "Estilo" at bounding box center [215, 105] width 26 height 14
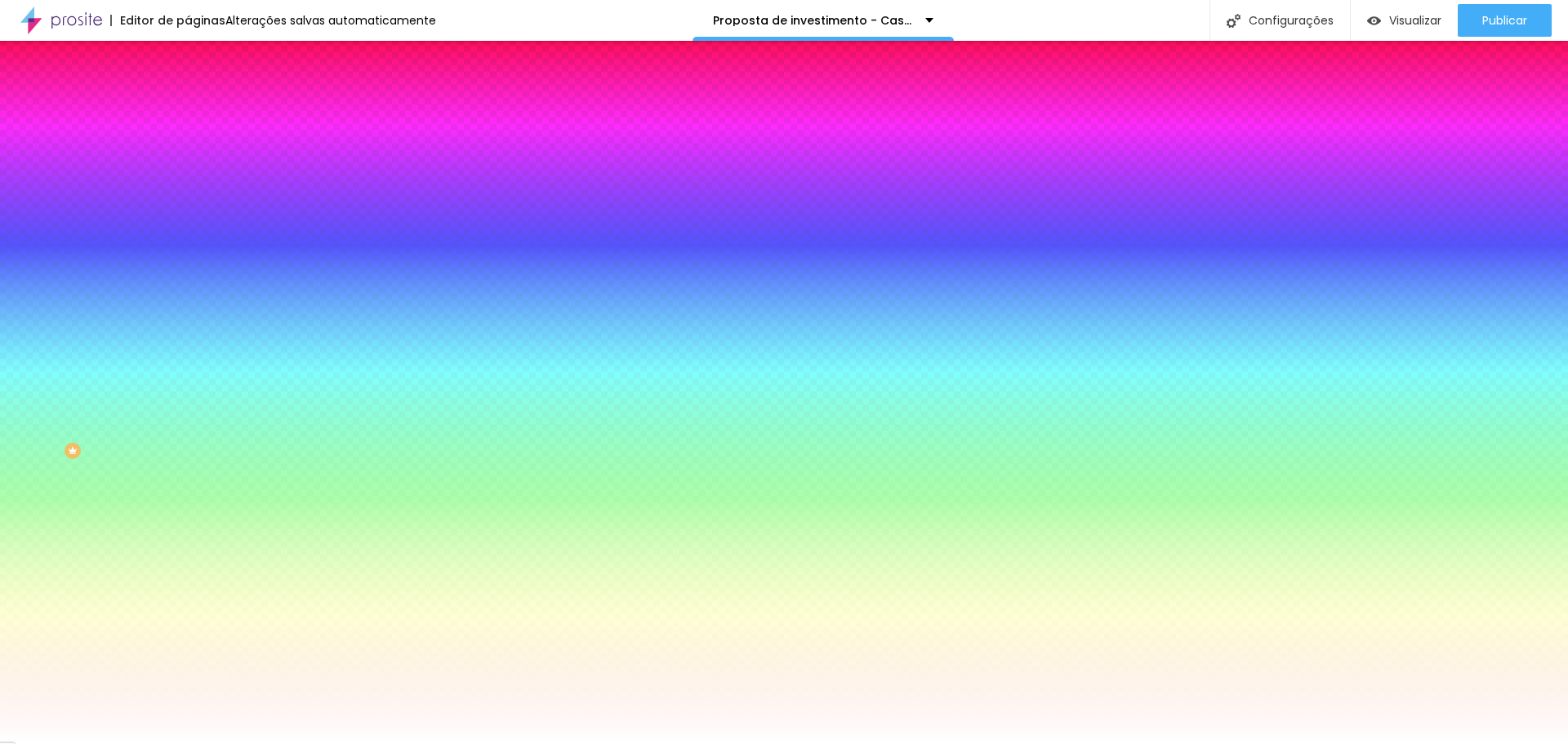
click at [188, 111] on img at bounding box center [195, 119] width 15 height 15
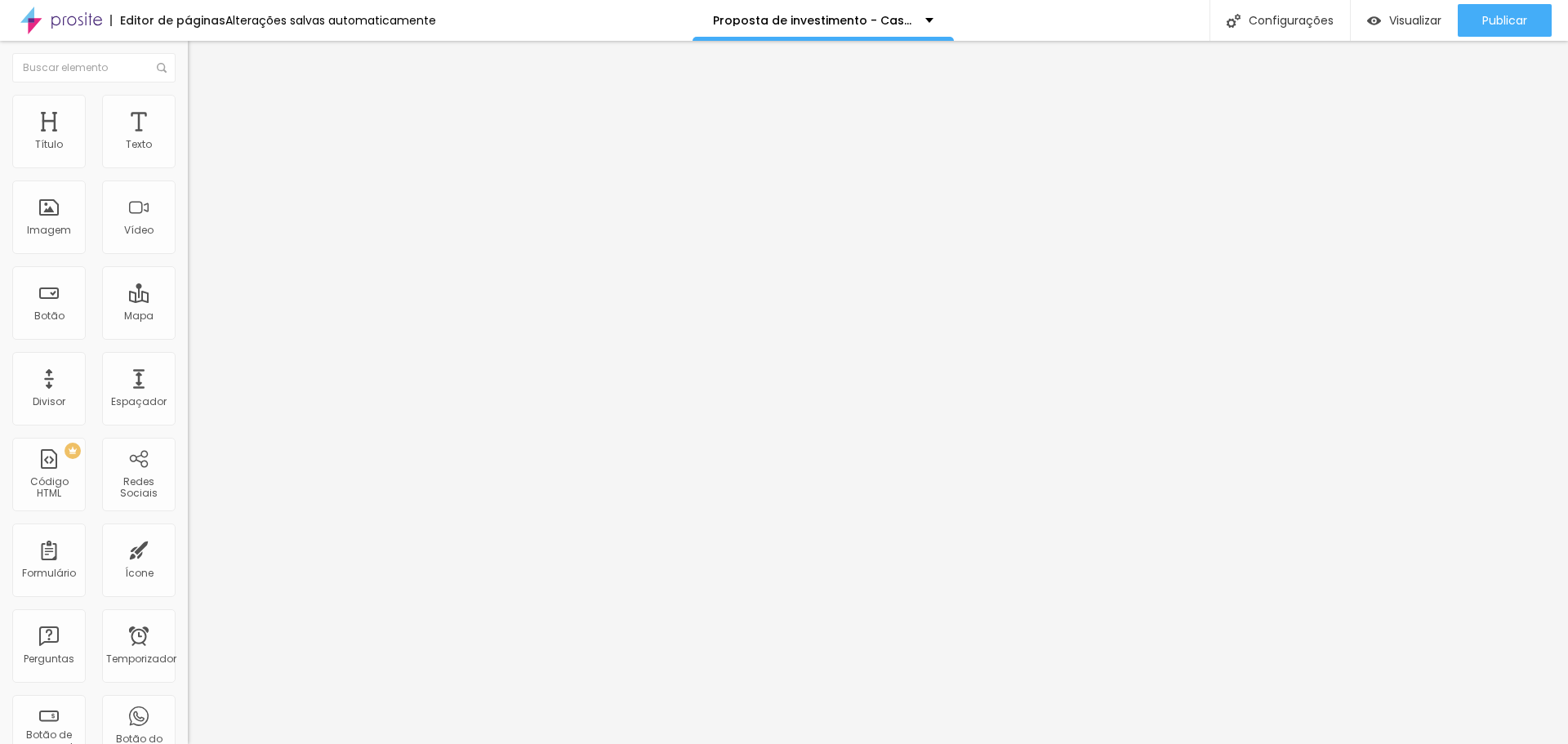
drag, startPoint x: 67, startPoint y: 163, endPoint x: 183, endPoint y: 183, distance: 117.7
click at [188, 317] on input "range" at bounding box center [240, 323] width 105 height 13
drag, startPoint x: 114, startPoint y: 162, endPoint x: 170, endPoint y: 191, distance: 63.1
click at [188, 317] on input "range" at bounding box center [240, 323] width 105 height 13
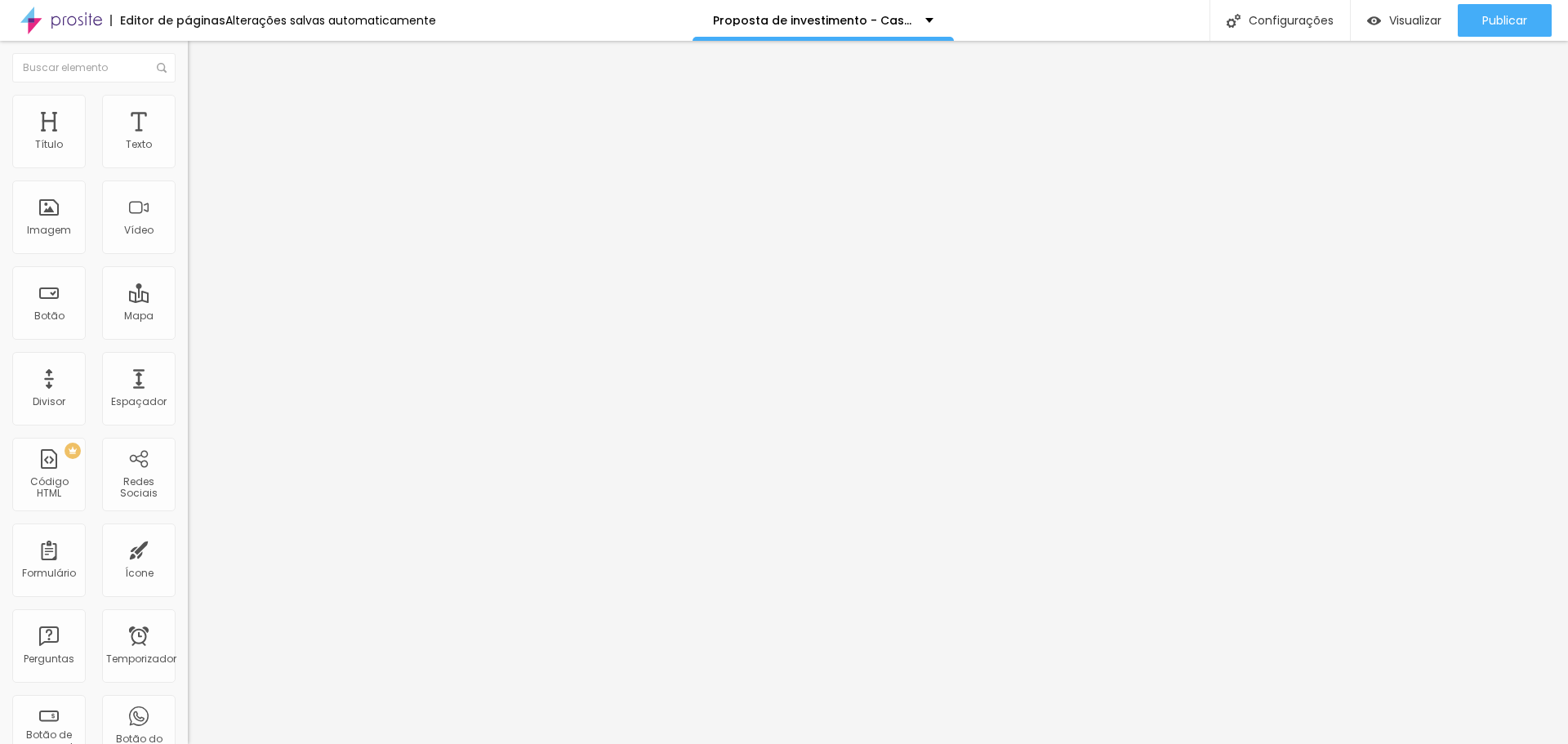
click at [202, 113] on font "Estilo" at bounding box center [215, 105] width 26 height 14
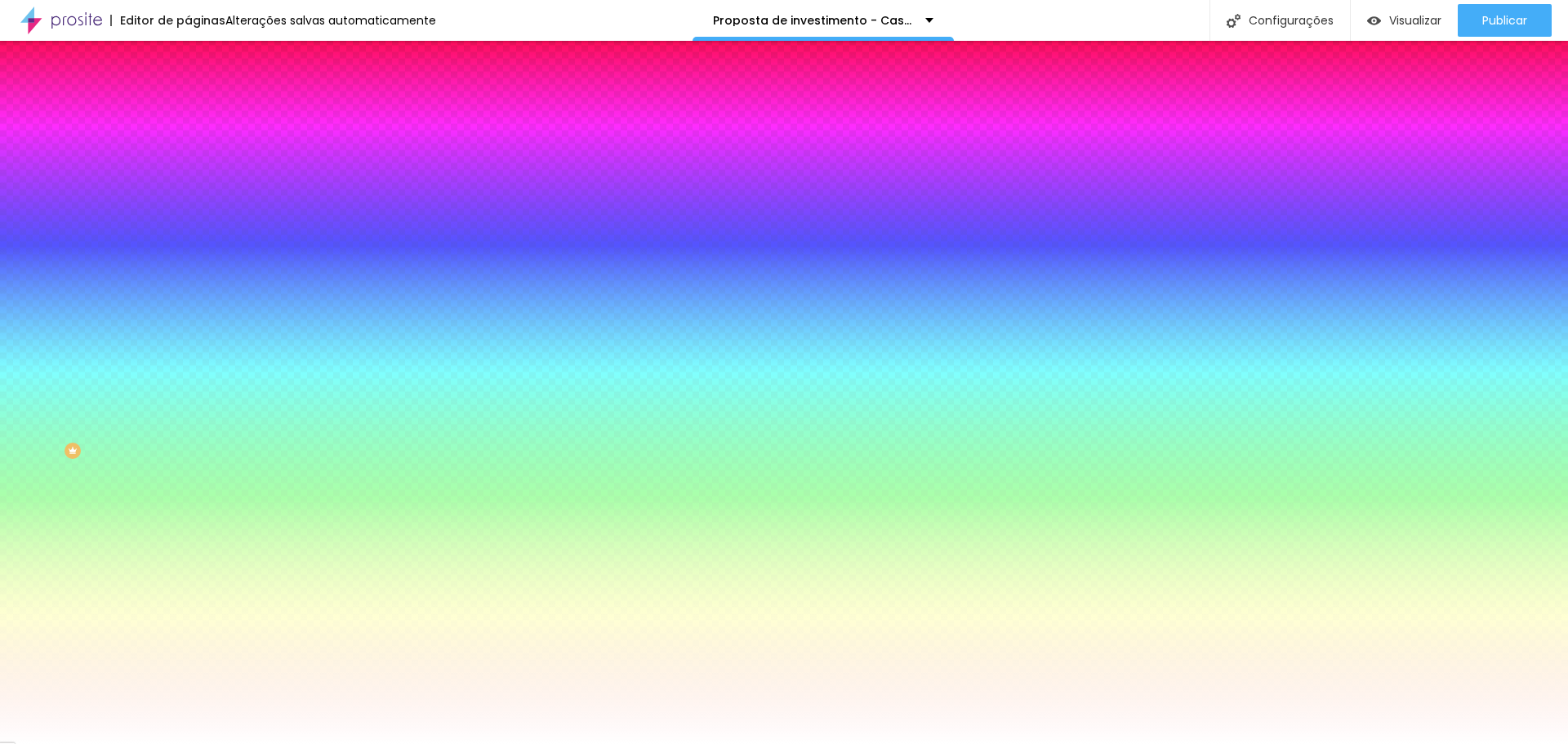
click at [198, 200] on icon "button" at bounding box center [202, 200] width 7 height 12
click at [201, 213] on icon "button" at bounding box center [202, 215] width 3 height 3
drag, startPoint x: 270, startPoint y: 403, endPoint x: 327, endPoint y: 368, distance: 66.9
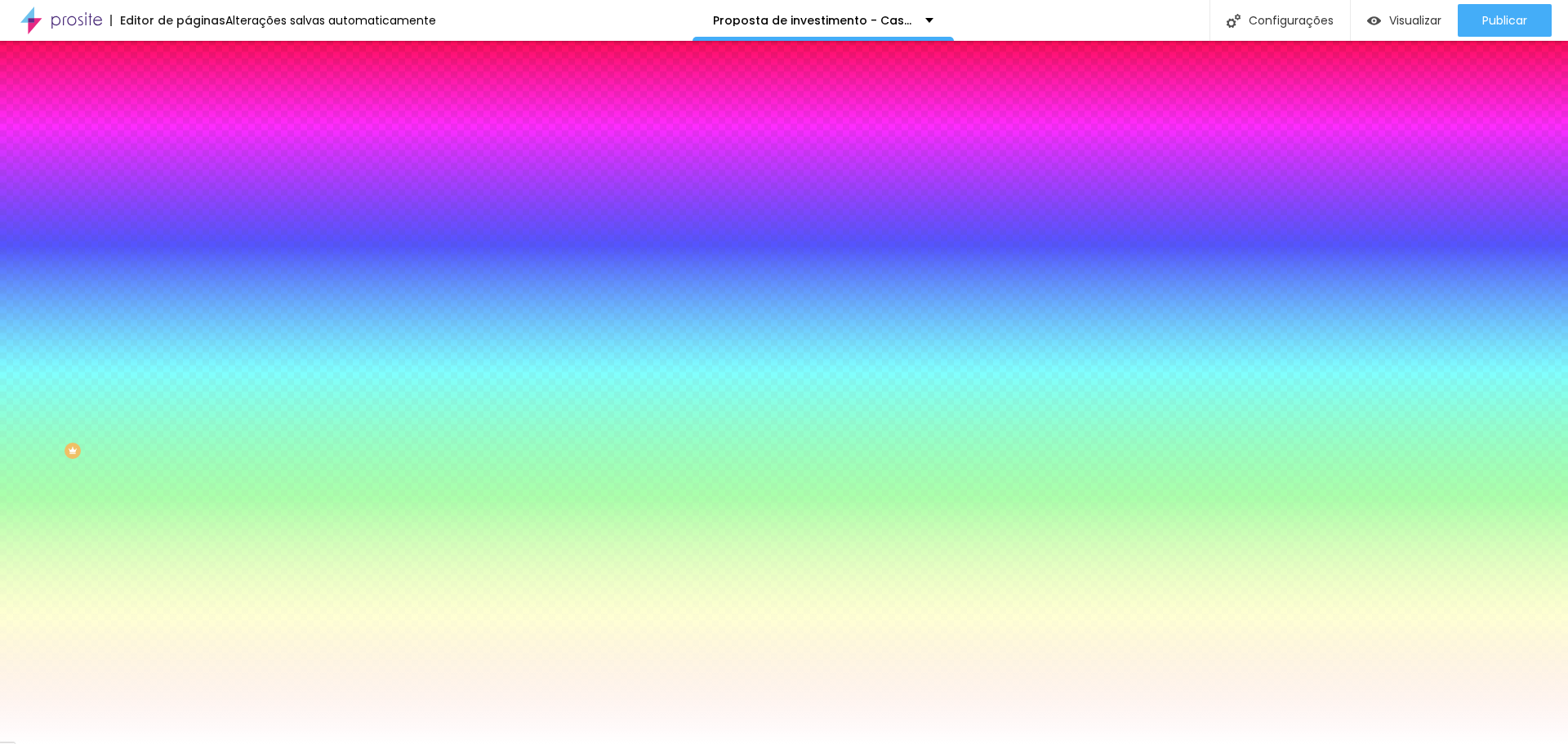
click at [194, 258] on icon "button" at bounding box center [199, 263] width 10 height 10
drag, startPoint x: 176, startPoint y: 305, endPoint x: 223, endPoint y: 308, distance: 47.1
drag, startPoint x: 179, startPoint y: 346, endPoint x: 220, endPoint y: 352, distance: 41.4
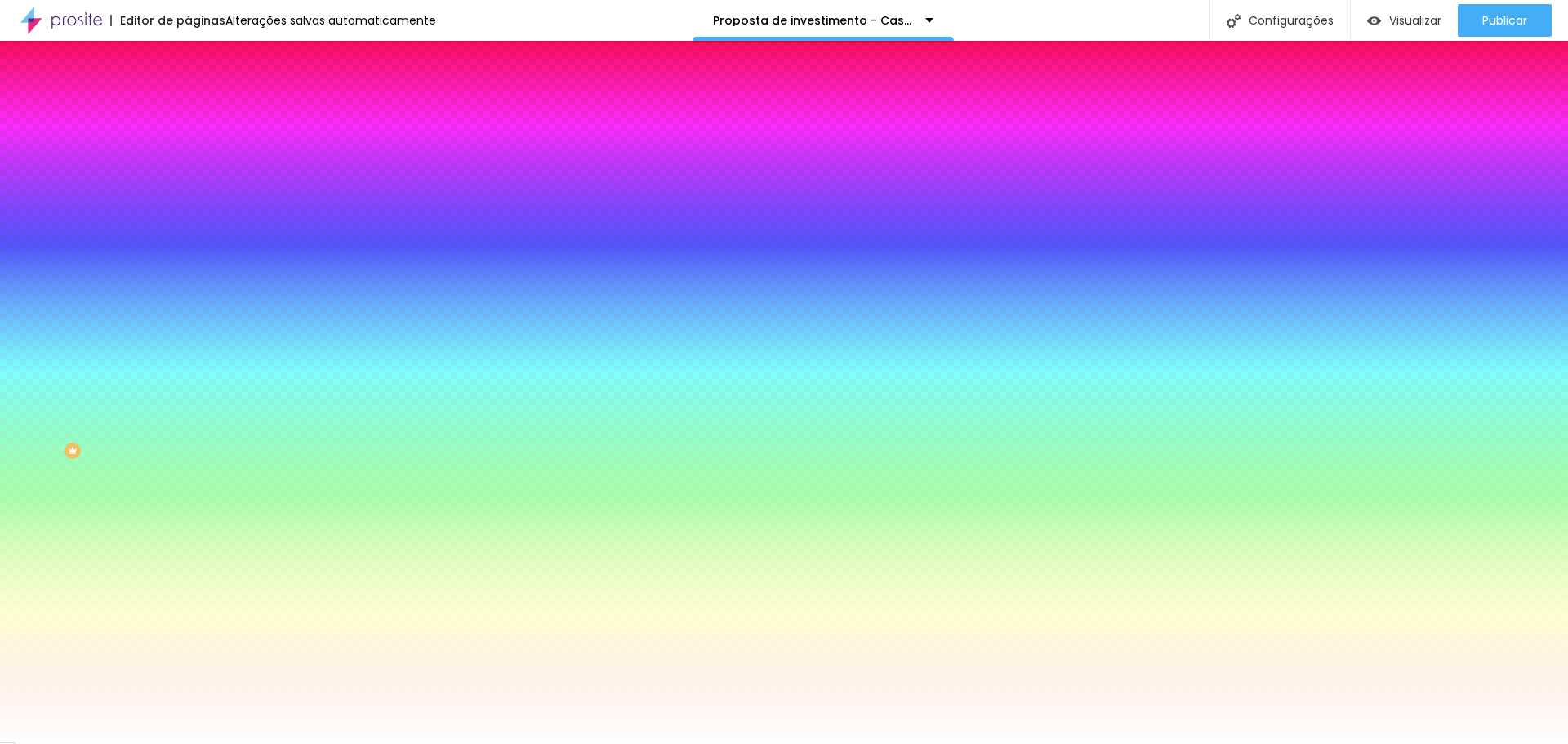
drag, startPoint x: 220, startPoint y: 305, endPoint x: 406, endPoint y: 323, distance: 186.9
click at [1411, 21] on font "Visualizar" at bounding box center [1416, 21] width 53 height 16
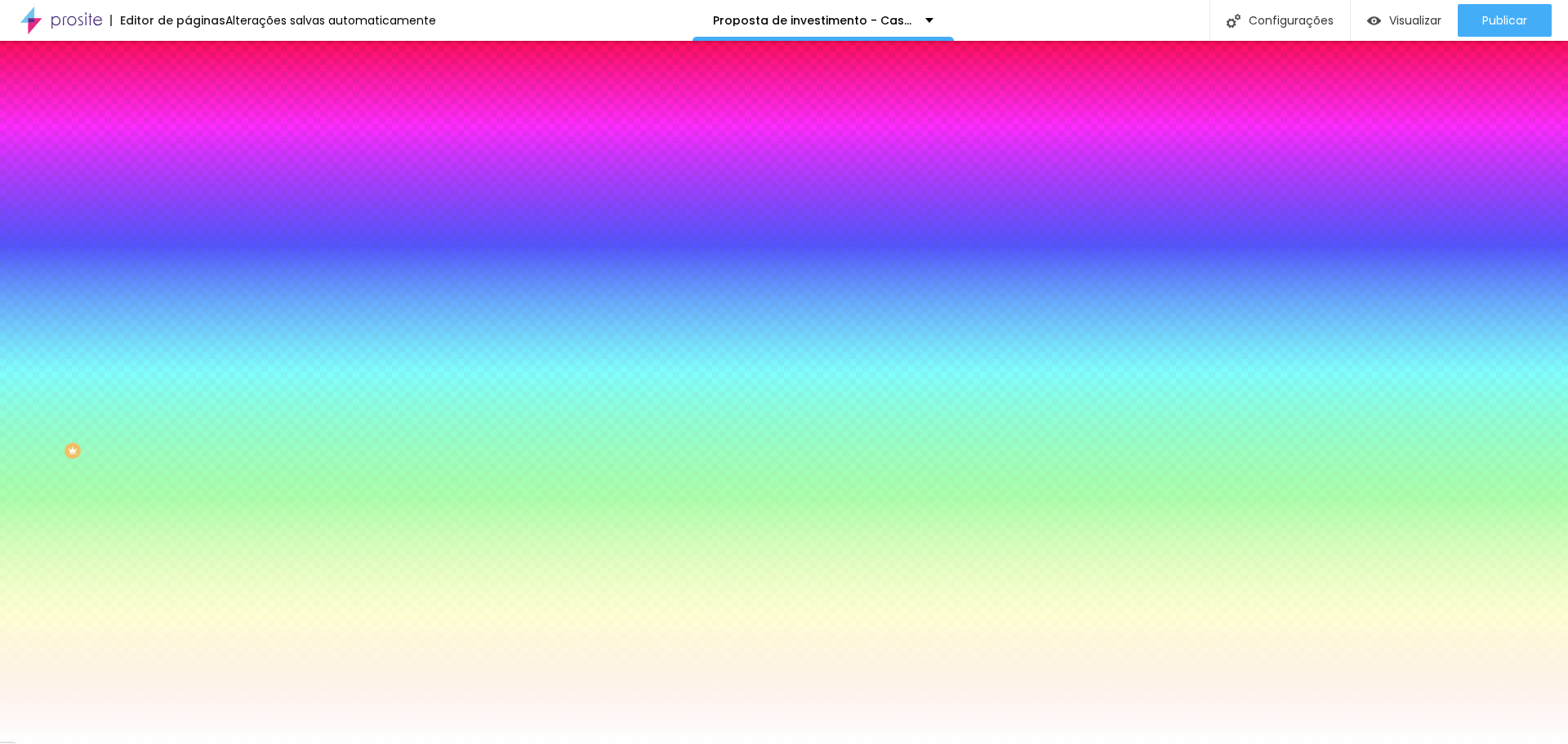
drag, startPoint x: 168, startPoint y: 160, endPoint x: 127, endPoint y: 163, distance: 41.1
click at [188, 163] on input "#FFFFFF" at bounding box center [285, 165] width 196 height 16
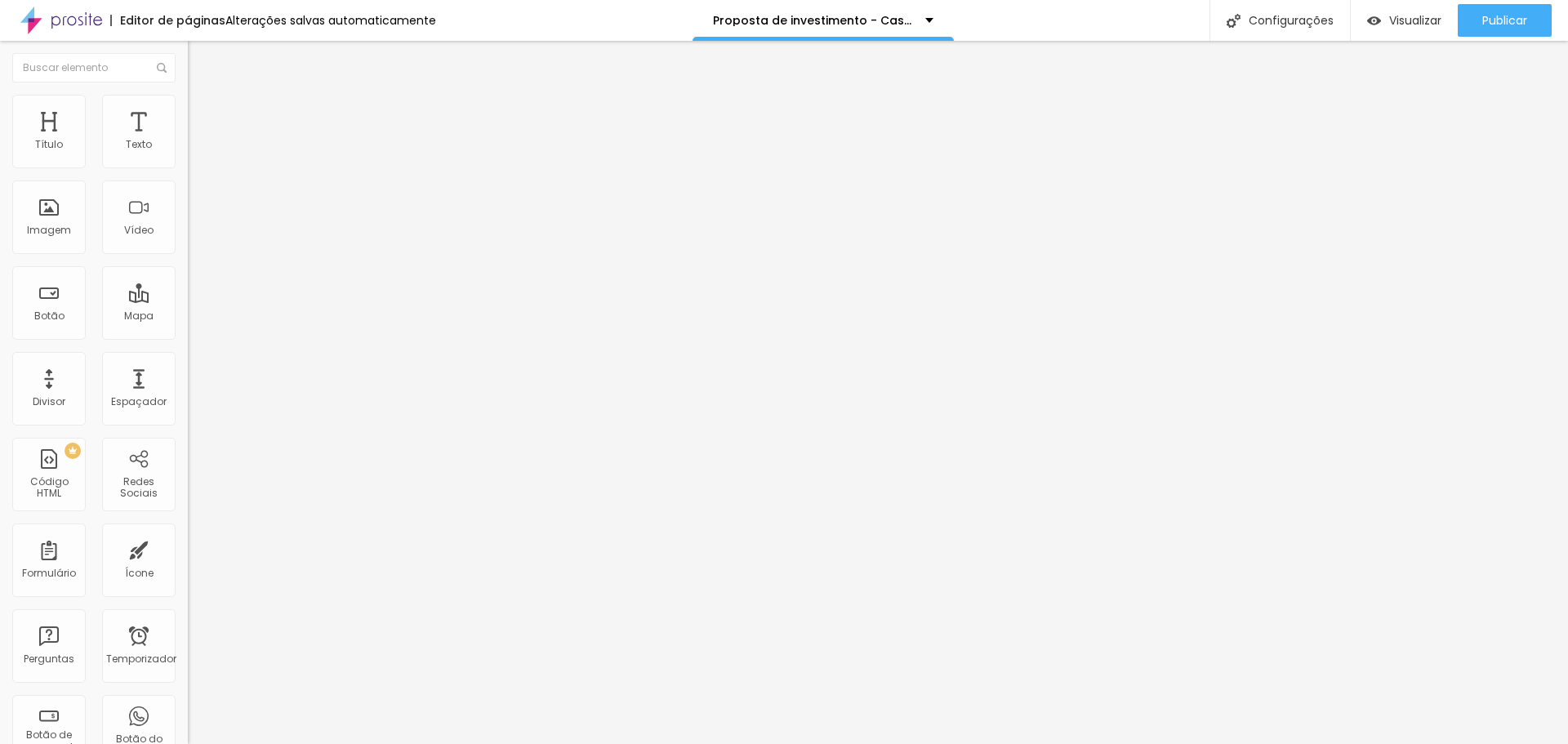
click at [188, 104] on img at bounding box center [195, 102] width 15 height 15
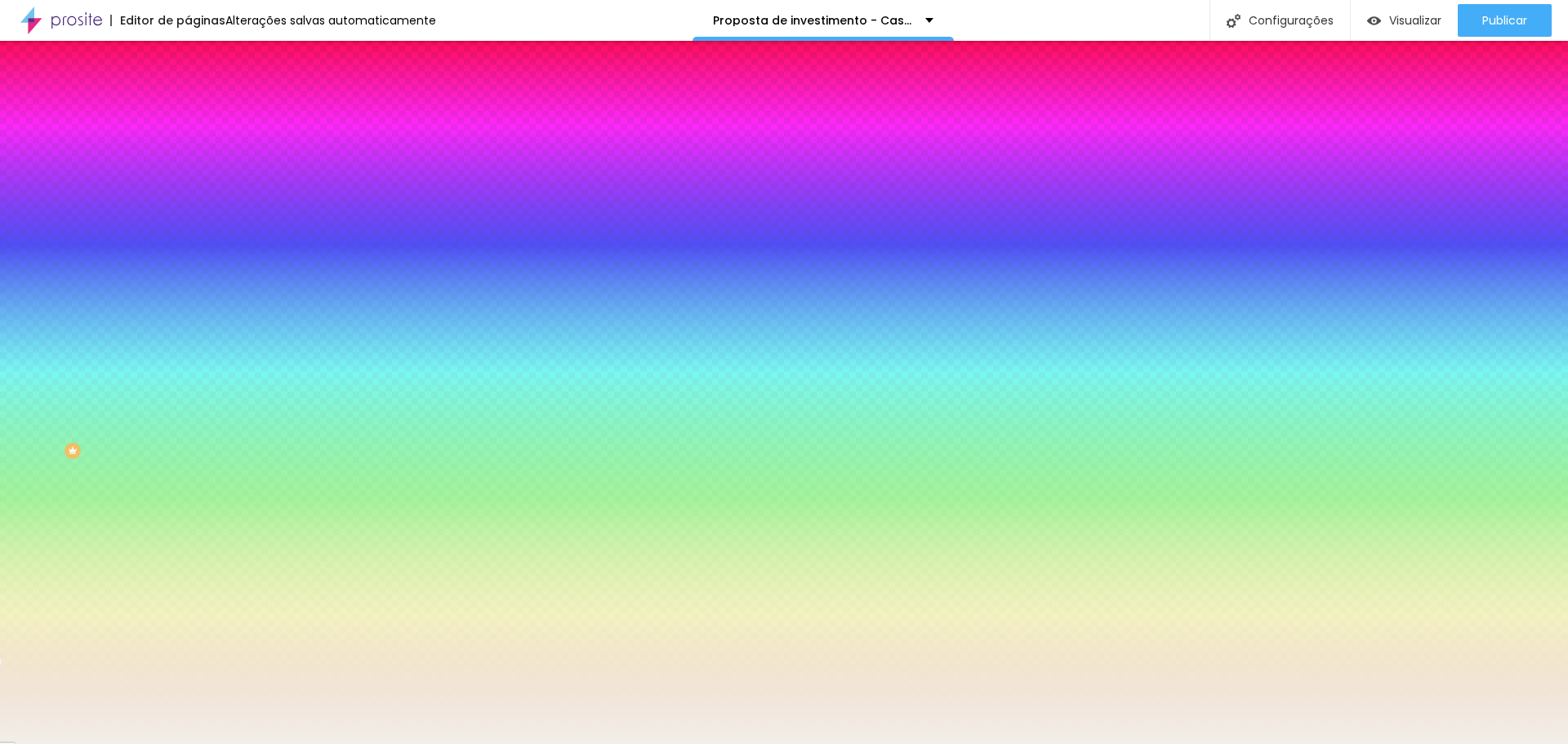
click at [197, 151] on font "Adicionar imagem" at bounding box center [245, 143] width 95 height 14
click at [188, 170] on span "Nenhum" at bounding box center [209, 163] width 43 height 14
click at [188, 195] on font "Paralaxe" at bounding box center [209, 188] width 44 height 14
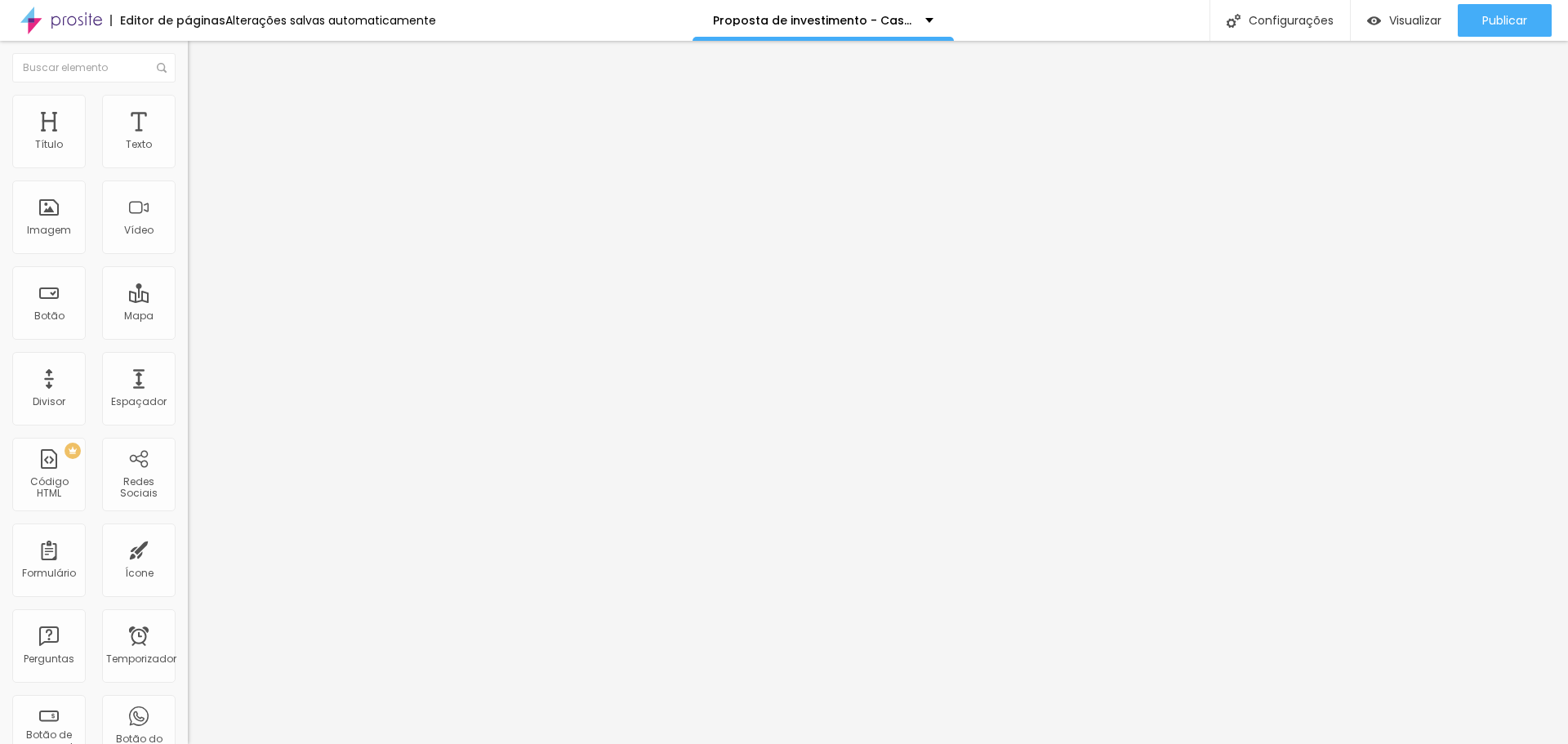
click at [188, 101] on img at bounding box center [195, 102] width 15 height 15
drag, startPoint x: 40, startPoint y: 212, endPoint x: 77, endPoint y: 220, distance: 37.9
click at [188, 359] on input "range" at bounding box center [240, 365] width 105 height 13
click at [188, 374] on input "77" at bounding box center [222, 382] width 70 height 17
drag, startPoint x: 170, startPoint y: 210, endPoint x: 125, endPoint y: 205, distance: 45.3
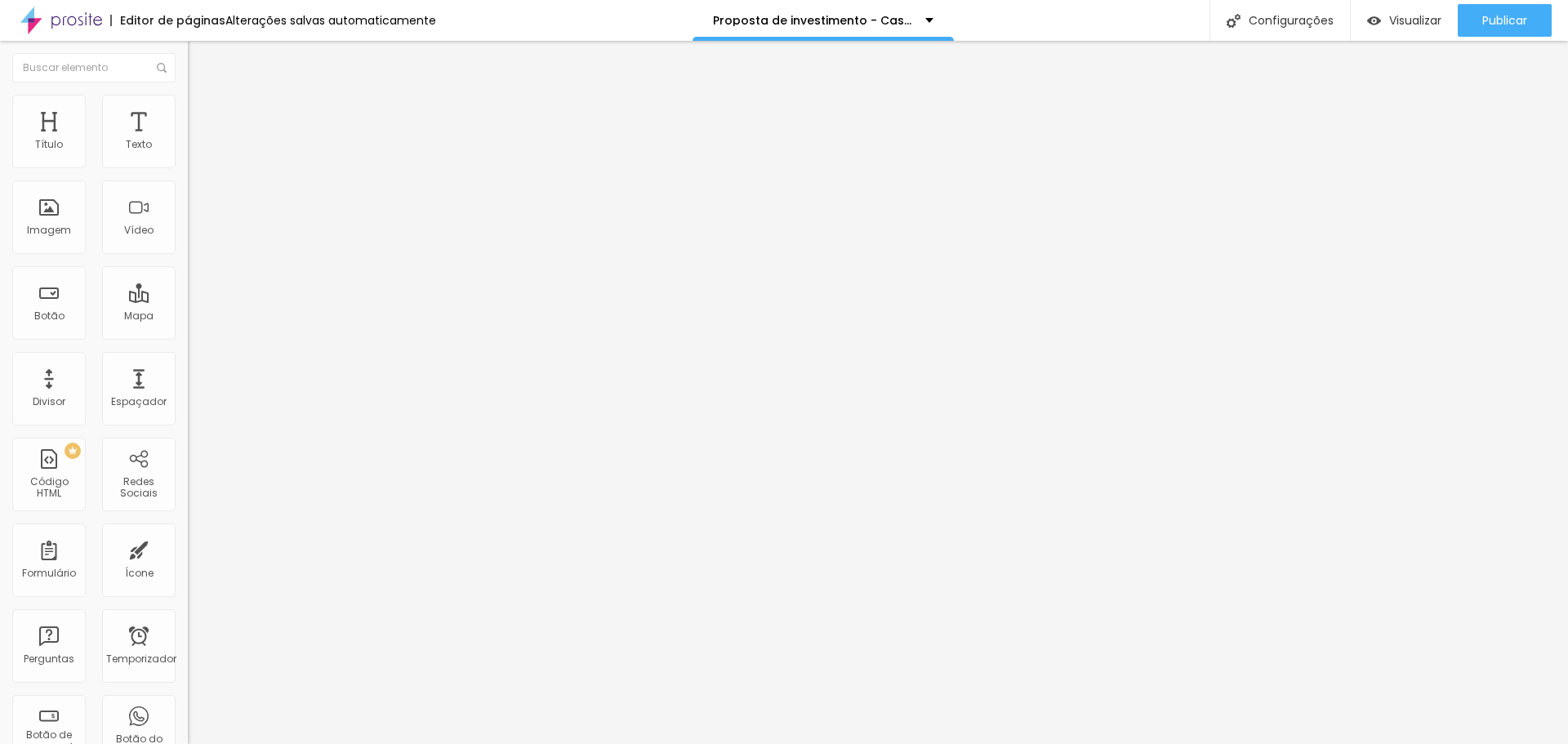
click at [188, 205] on div "200 Borda arredondada" at bounding box center [281, 285] width 188 height 231
click at [202, 115] on font "Avançado" at bounding box center [230, 122] width 54 height 14
click at [188, 93] on img at bounding box center [195, 86] width 15 height 15
click at [202, 115] on font "Avançado" at bounding box center [230, 122] width 54 height 14
drag, startPoint x: 48, startPoint y: 196, endPoint x: 46, endPoint y: 169, distance: 27.1
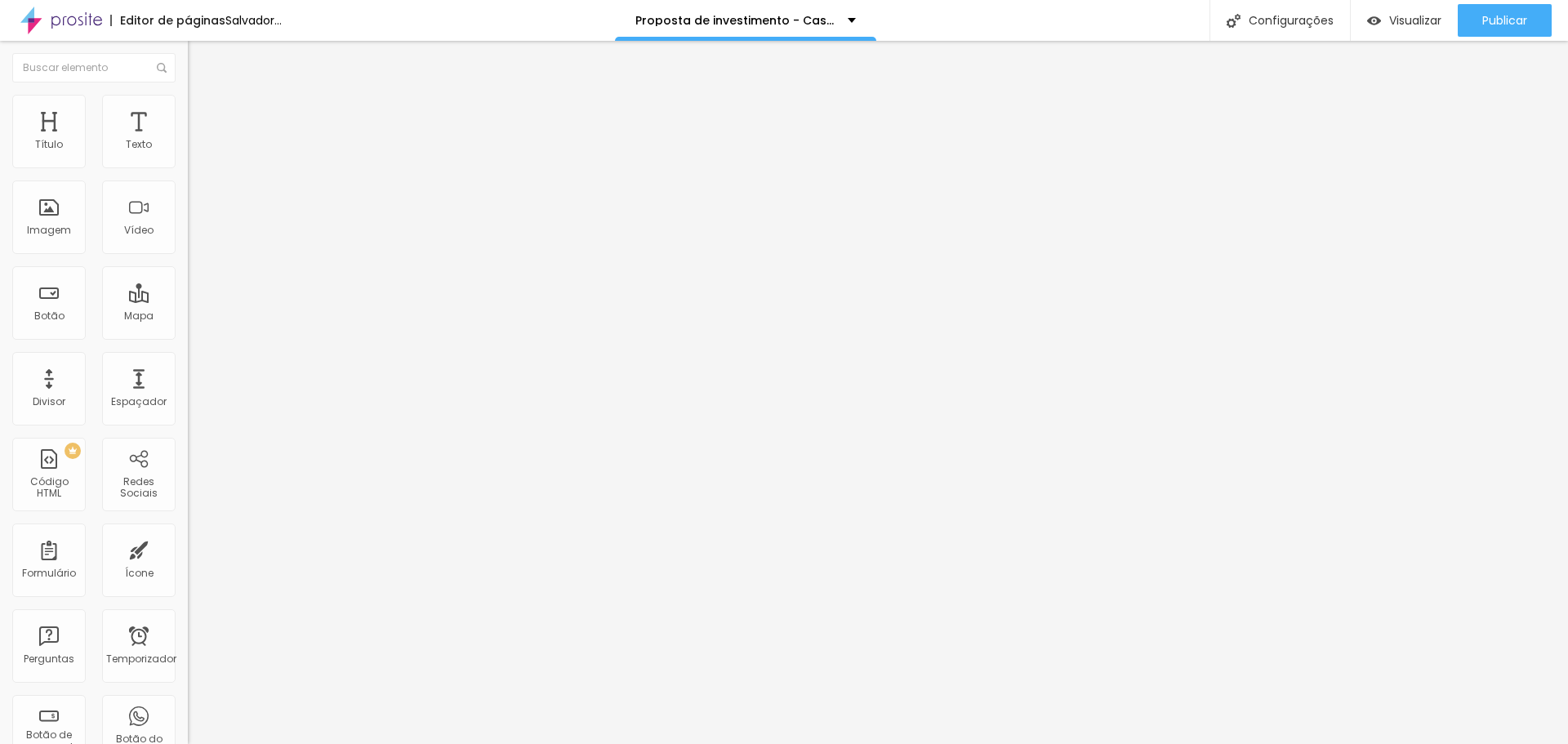
click at [188, 548] on input "range" at bounding box center [240, 555] width 105 height 13
drag, startPoint x: 46, startPoint y: 162, endPoint x: 16, endPoint y: 162, distance: 30.0
click at [188, 317] on input "range" at bounding box center [240, 323] width 105 height 13
drag, startPoint x: 39, startPoint y: 193, endPoint x: 29, endPoint y: 193, distance: 10.0
click at [188, 548] on input "range" at bounding box center [240, 555] width 105 height 13
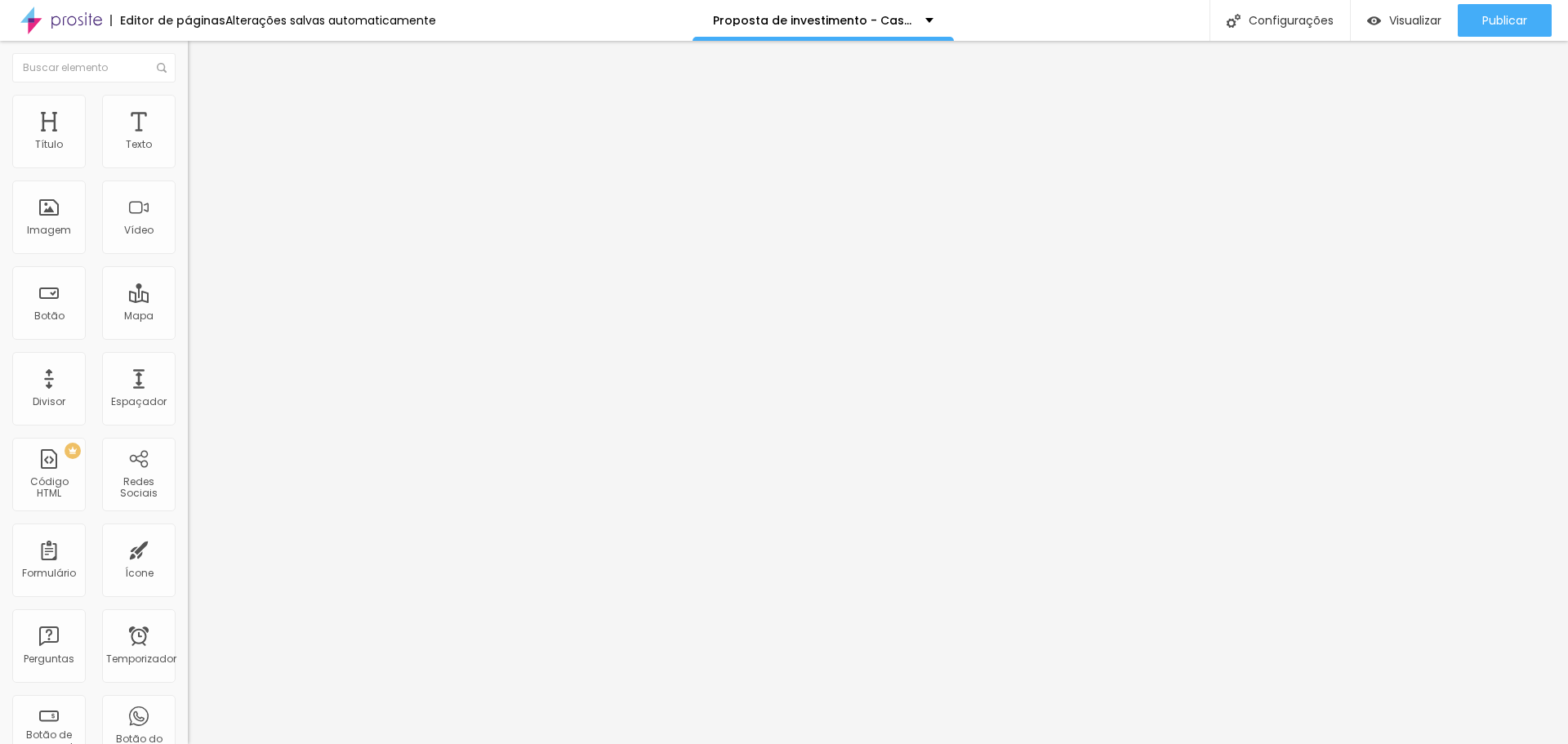
click at [202, 111] on font "Estilo" at bounding box center [215, 105] width 26 height 14
click at [188, 439] on button "button" at bounding box center [199, 447] width 23 height 17
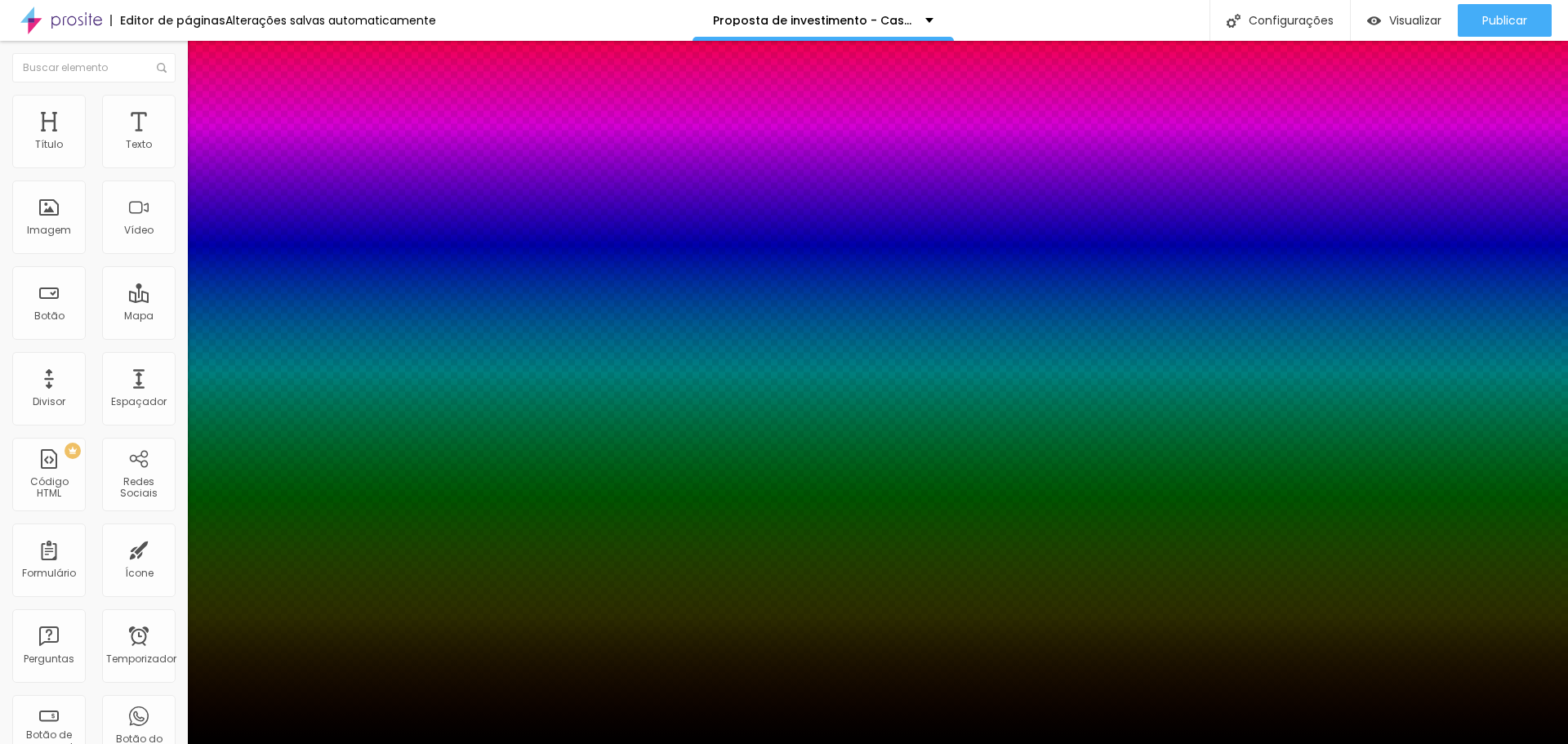
drag, startPoint x: 269, startPoint y: 446, endPoint x: 282, endPoint y: 446, distance: 13.0
drag, startPoint x: 282, startPoint y: 446, endPoint x: 294, endPoint y: 442, distance: 12.6
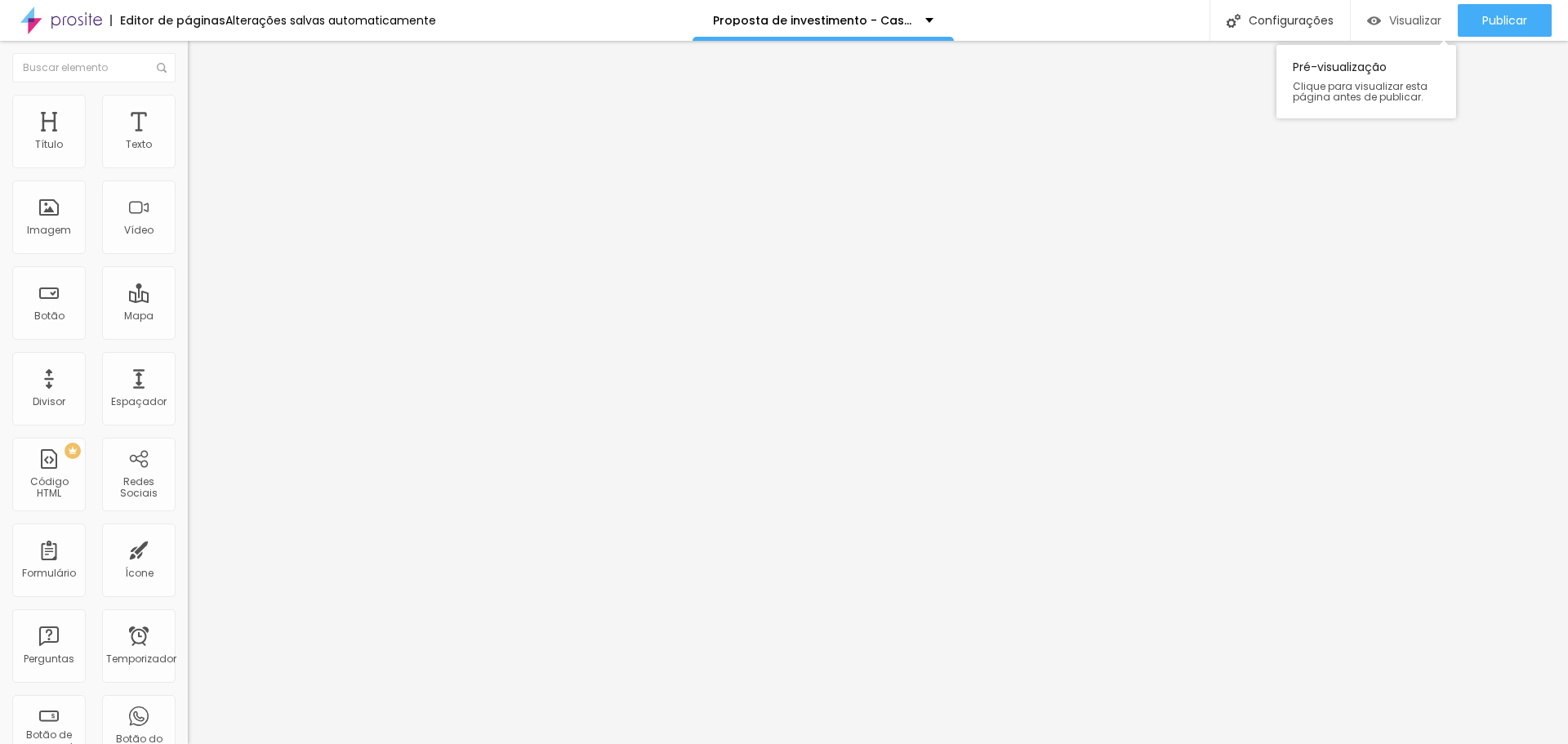
click at [1419, 21] on font "Visualizar" at bounding box center [1416, 21] width 53 height 16
click at [63, 21] on img at bounding box center [61, 21] width 81 height 41
